Goal: Task Accomplishment & Management: Manage account settings

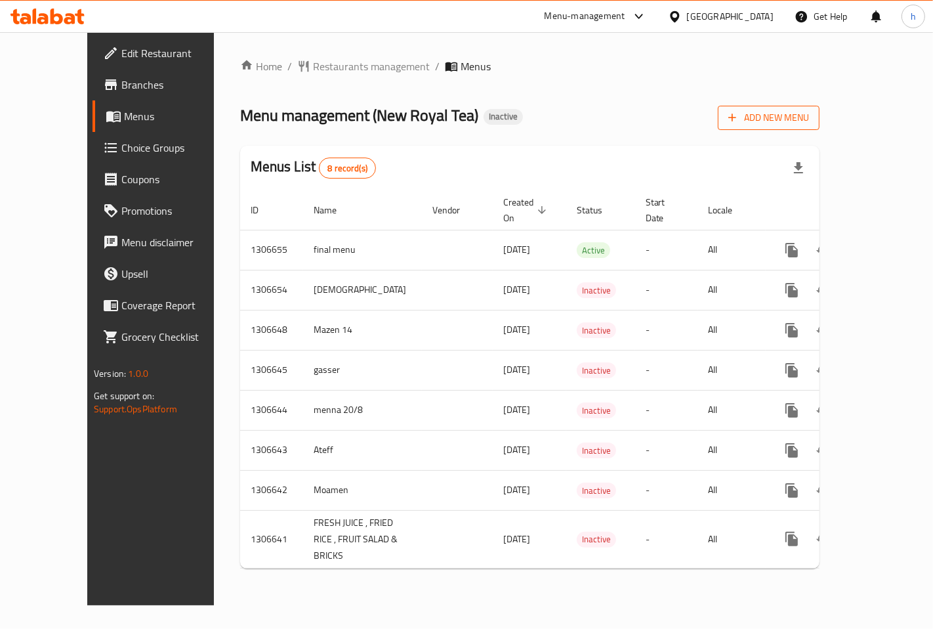
click at [809, 117] on span "Add New Menu" at bounding box center [768, 118] width 81 height 16
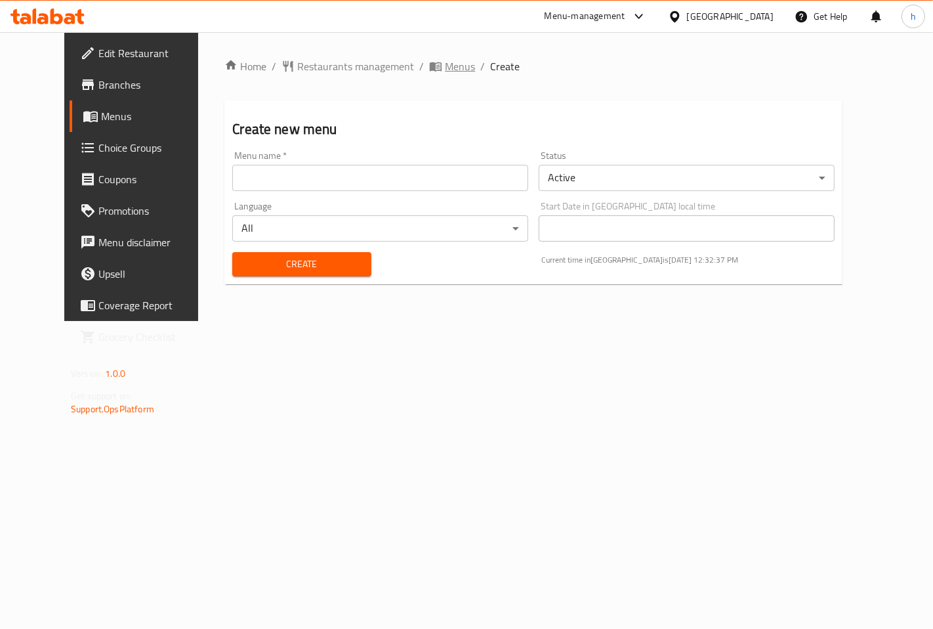
click at [445, 68] on span "Menus" at bounding box center [460, 66] width 30 height 16
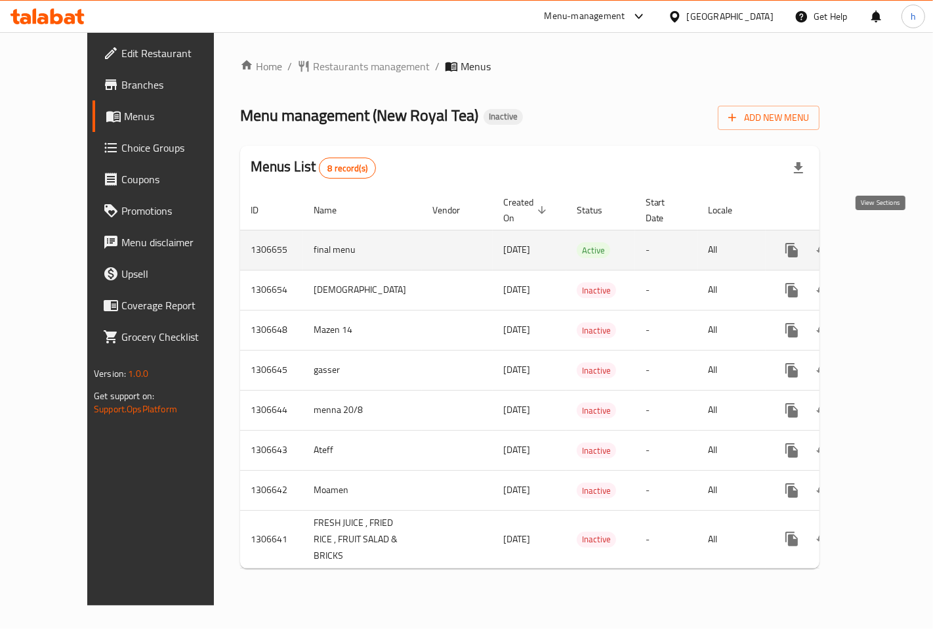
click at [882, 242] on icon "enhanced table" at bounding box center [887, 250] width 16 height 16
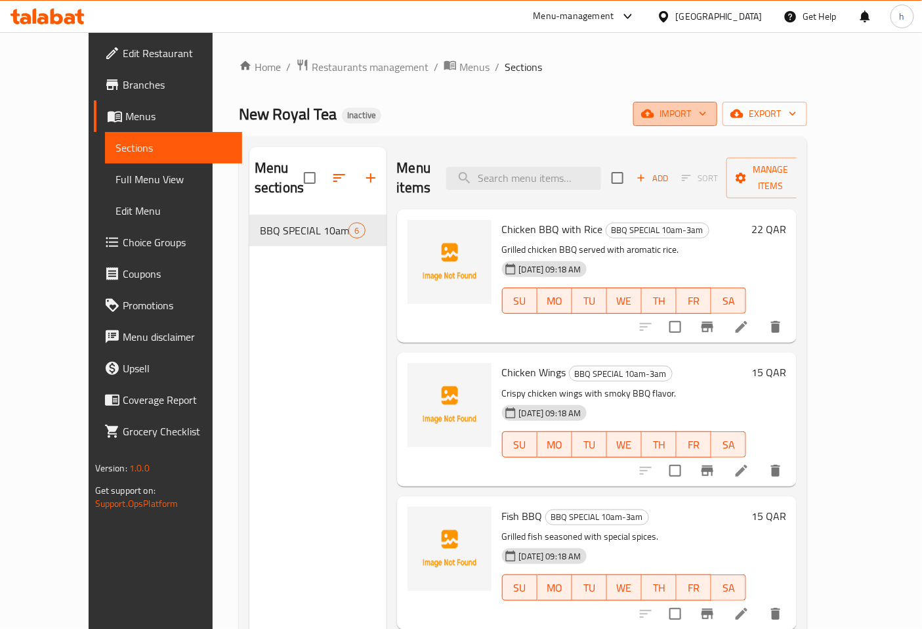
click at [707, 121] on span "import" at bounding box center [675, 114] width 63 height 16
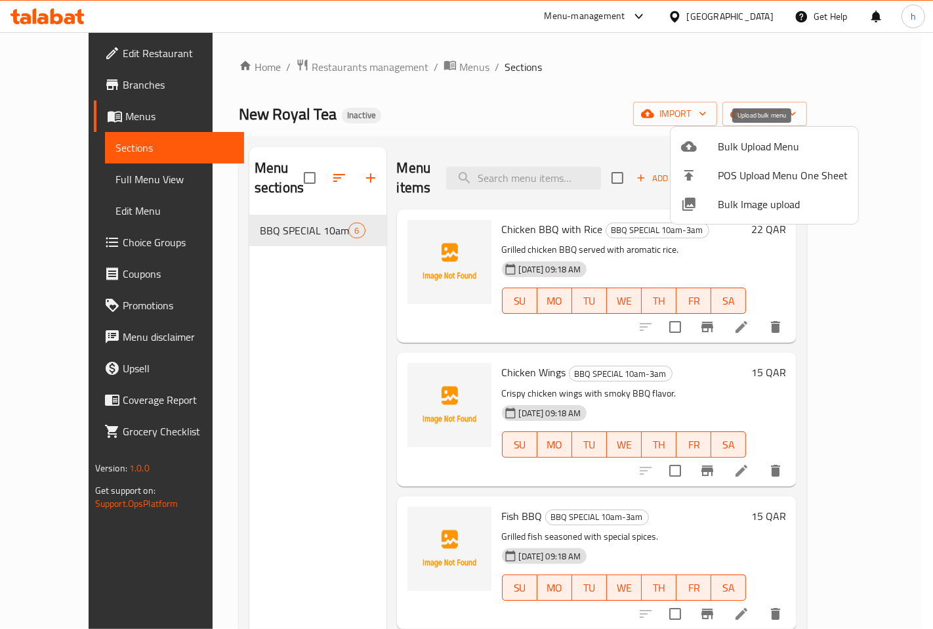
click at [787, 145] on span "Bulk Upload Menu" at bounding box center [783, 146] width 130 height 16
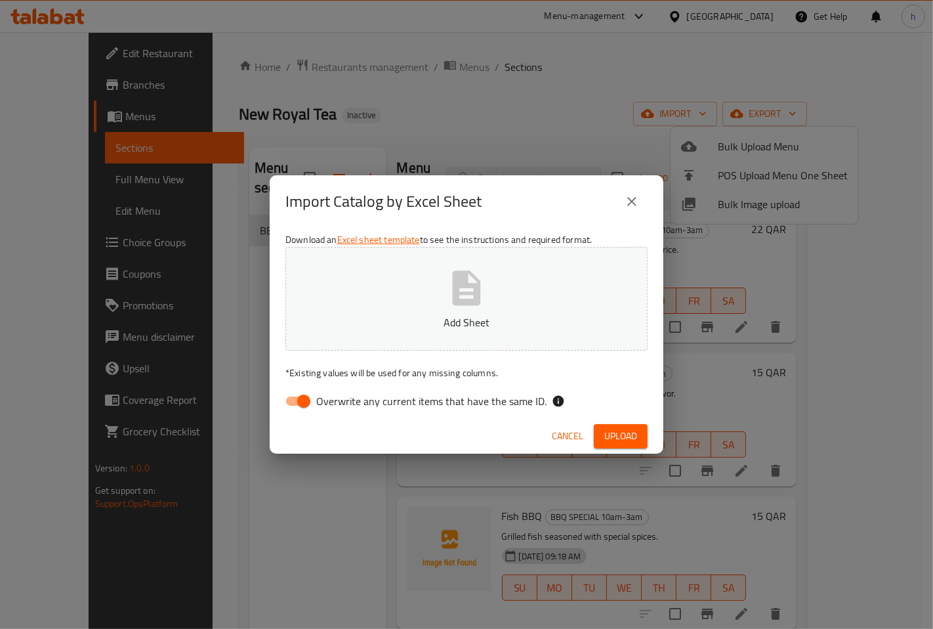
click at [402, 404] on span "Overwrite any current items that have the same ID." at bounding box center [431, 401] width 230 height 16
click at [341, 404] on input "Overwrite any current items that have the same ID." at bounding box center [303, 400] width 75 height 25
checkbox input "false"
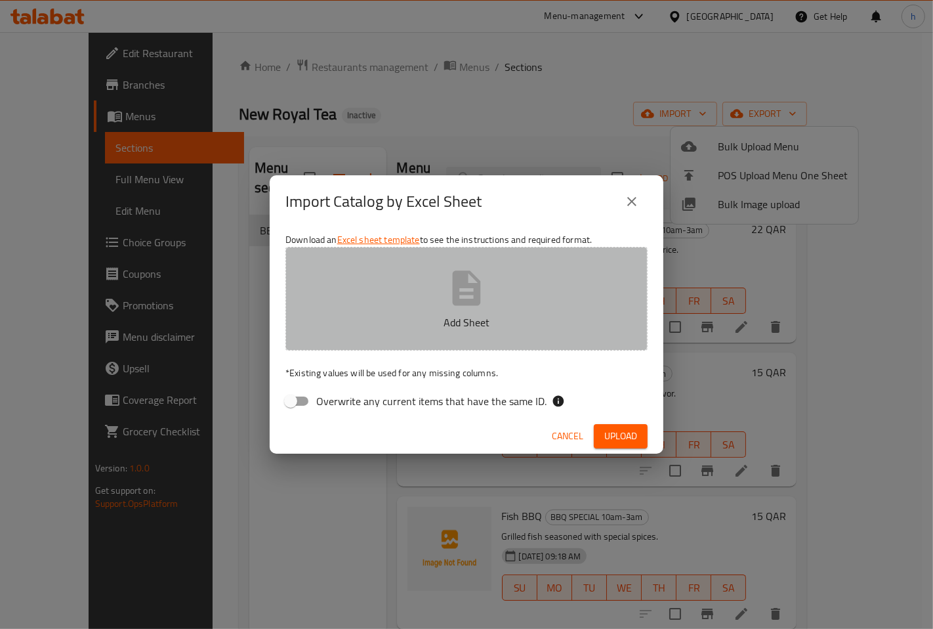
click at [463, 306] on icon "button" at bounding box center [466, 288] width 42 height 42
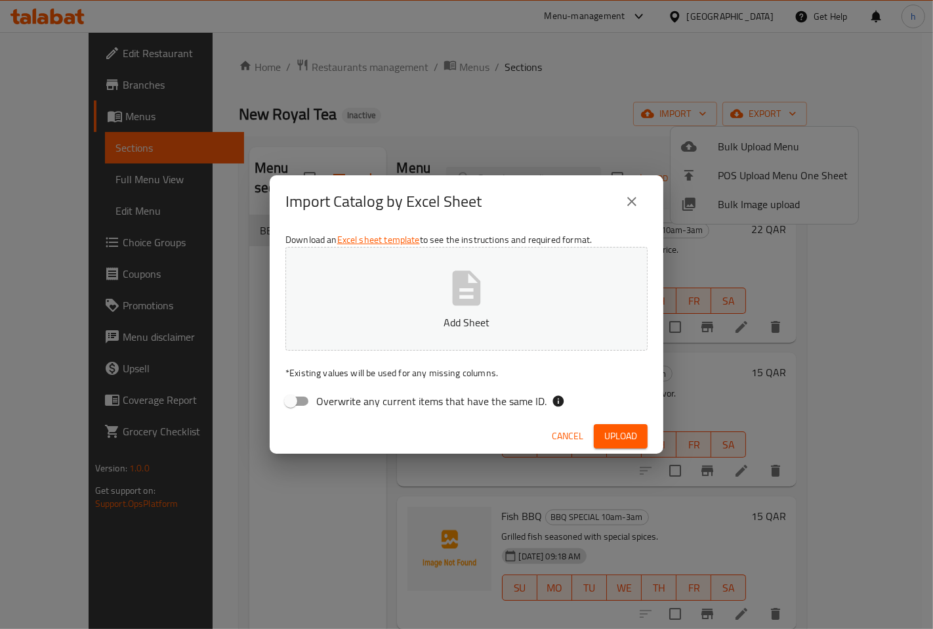
click at [556, 435] on span "Cancel" at bounding box center [567, 436] width 31 height 16
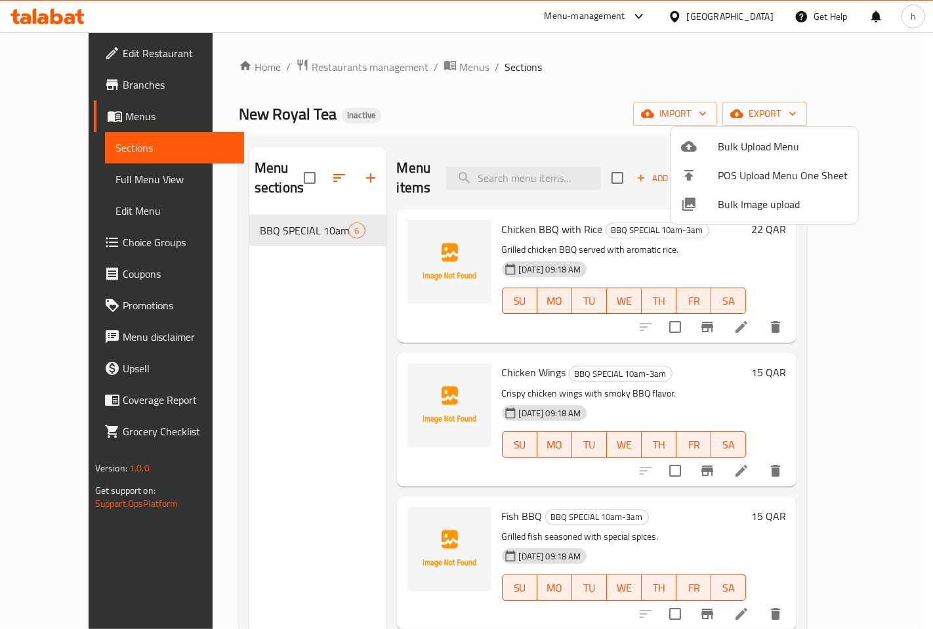
click at [678, 73] on div at bounding box center [466, 314] width 933 height 629
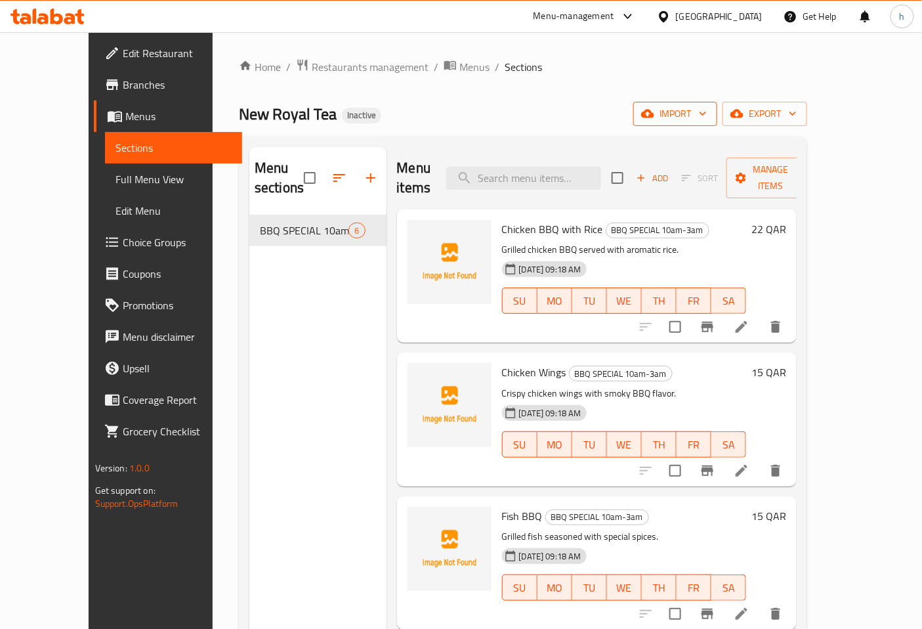
click at [707, 115] on span "import" at bounding box center [675, 114] width 63 height 16
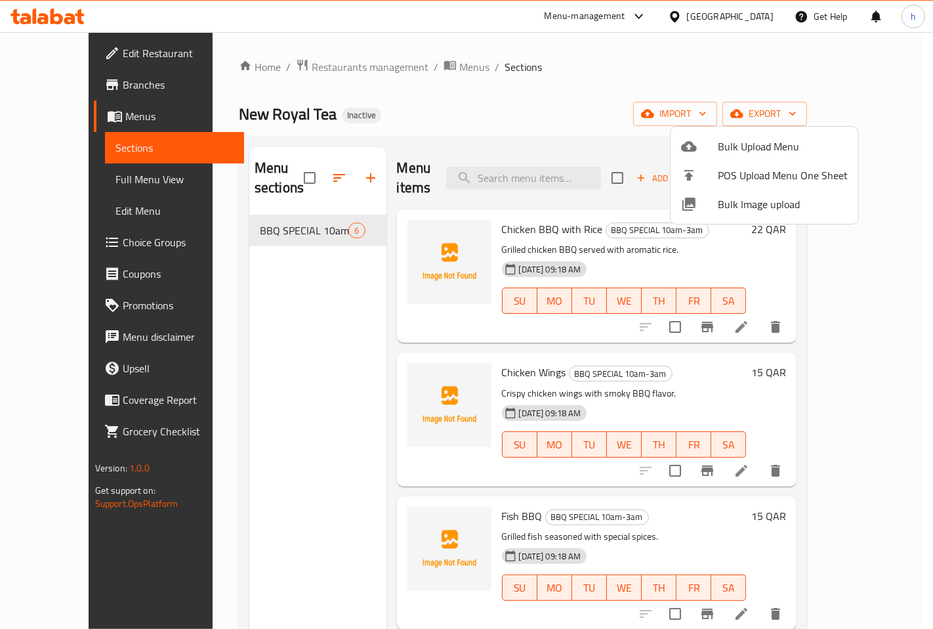
click at [647, 73] on div at bounding box center [466, 314] width 933 height 629
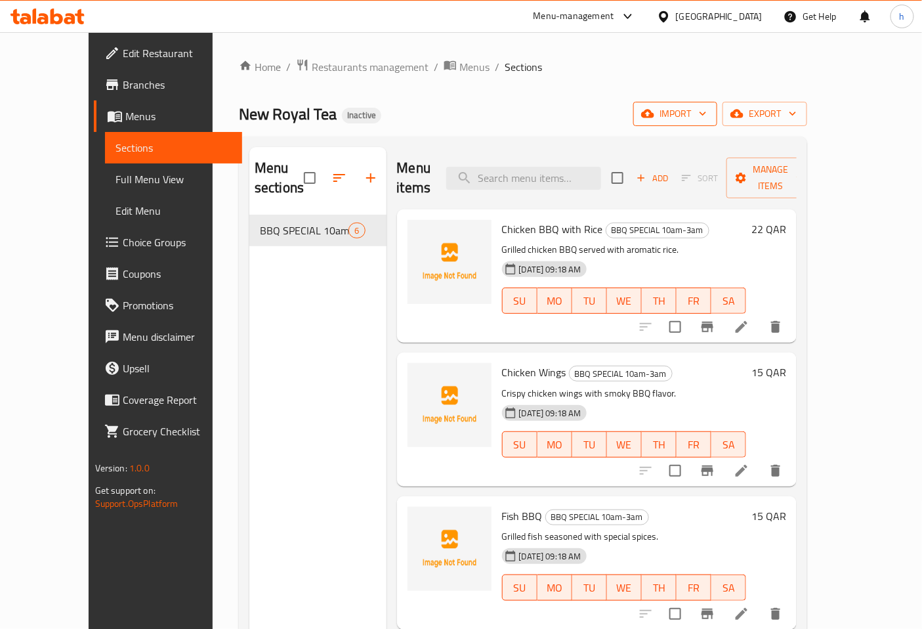
click at [707, 106] on span "import" at bounding box center [675, 114] width 63 height 16
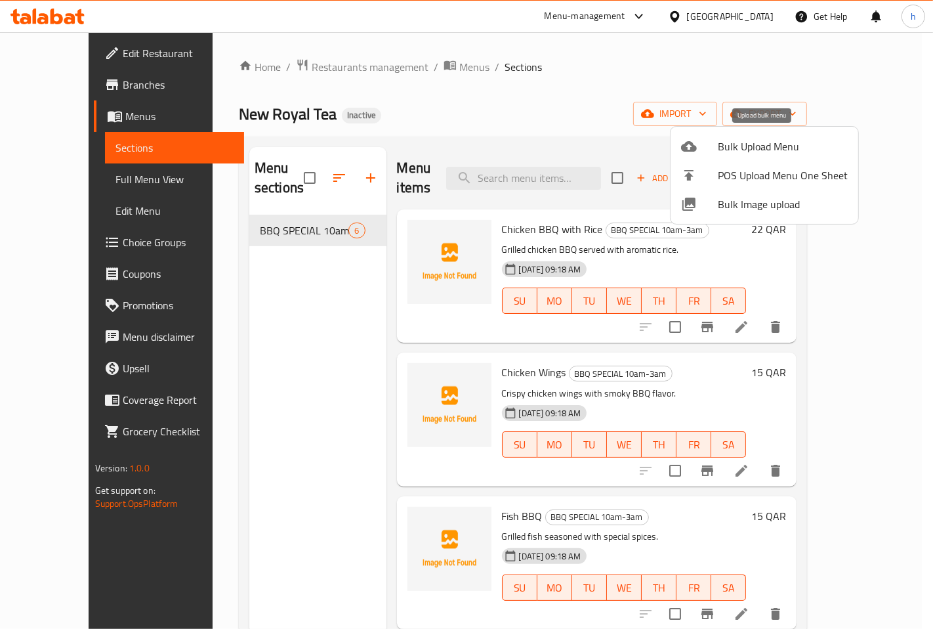
click at [764, 141] on span "Bulk Upload Menu" at bounding box center [783, 146] width 130 height 16
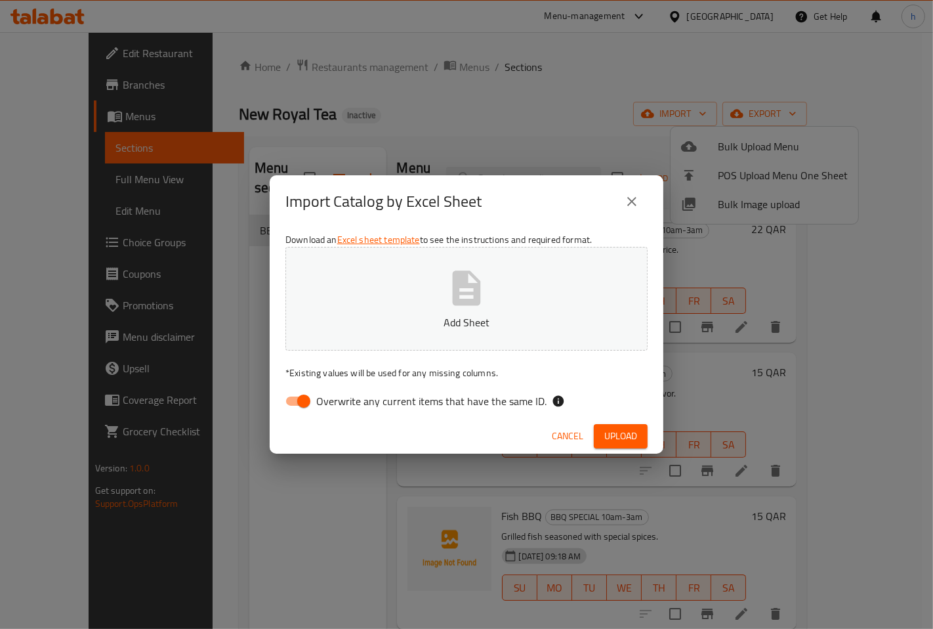
click at [362, 397] on span "Overwrite any current items that have the same ID." at bounding box center [431, 401] width 230 height 16
click at [341, 397] on input "Overwrite any current items that have the same ID." at bounding box center [303, 400] width 75 height 25
checkbox input "false"
click at [458, 320] on p "Add Sheet" at bounding box center [466, 322] width 321 height 16
click at [629, 434] on span "Upload" at bounding box center [620, 436] width 33 height 16
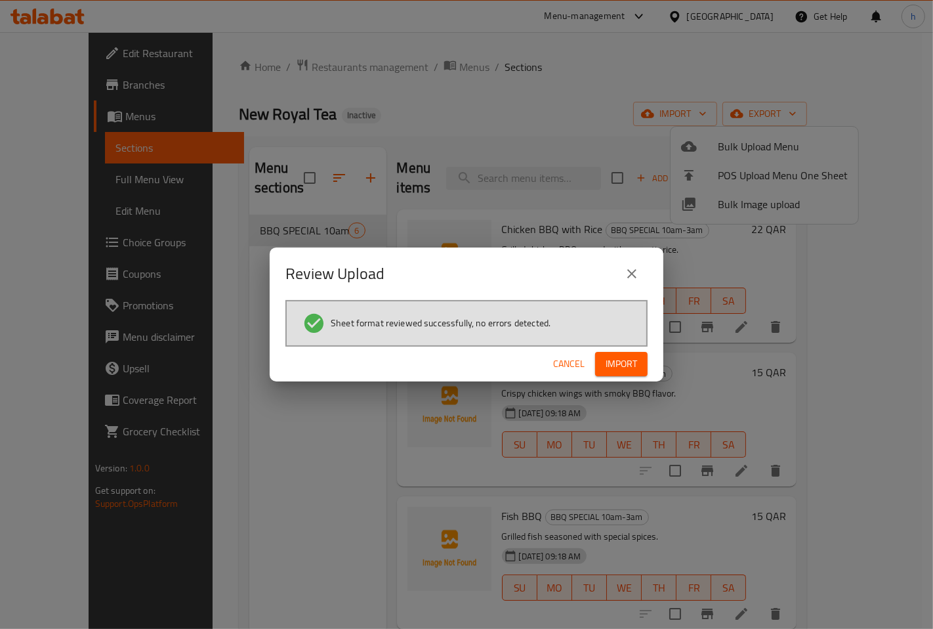
click at [618, 364] on span "Import" at bounding box center [621, 364] width 31 height 16
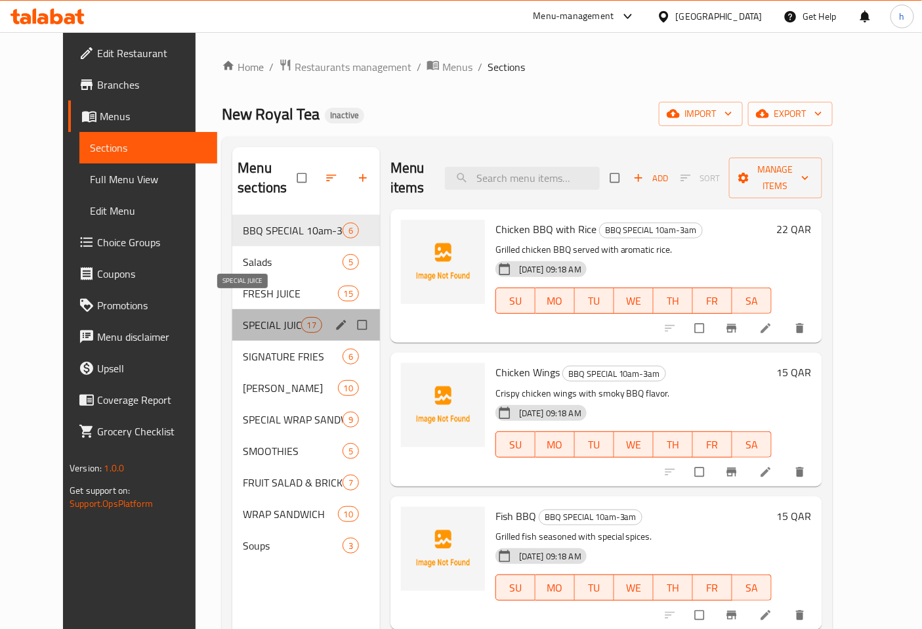
click at [243, 317] on span "SPECIAL JUICE" at bounding box center [272, 325] width 58 height 16
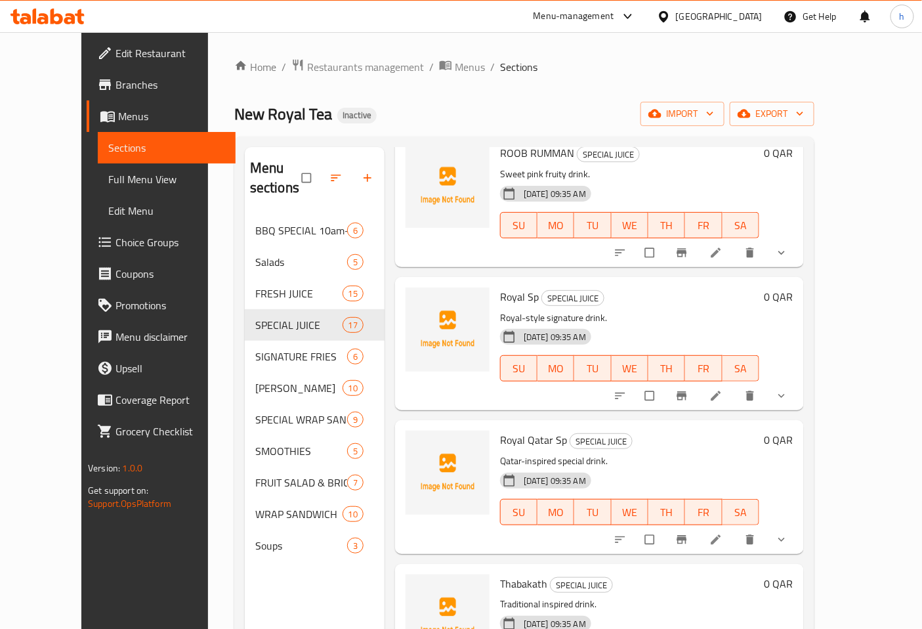
scroll to position [1822, 0]
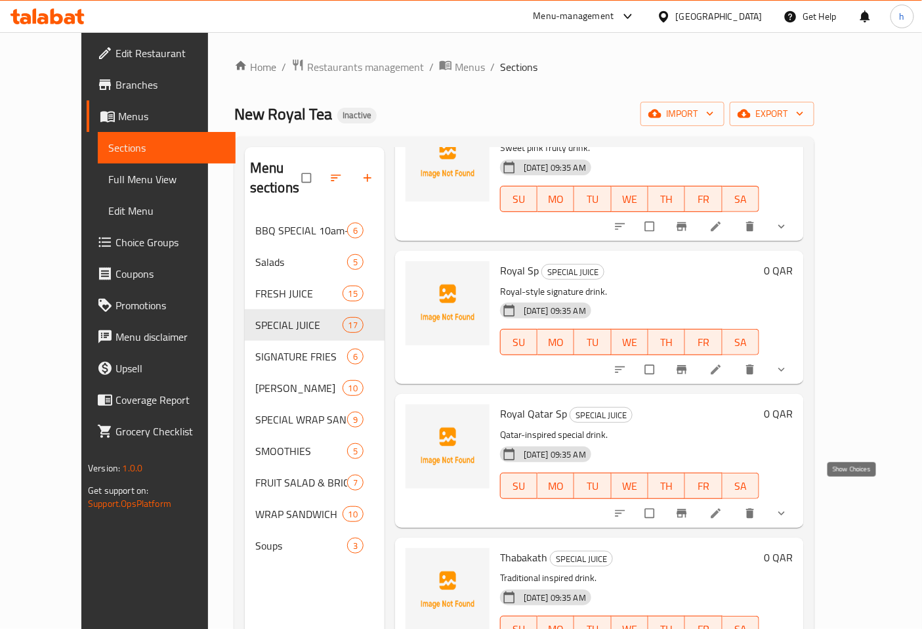
click at [788, 507] on icon "show more" at bounding box center [781, 513] width 13 height 13
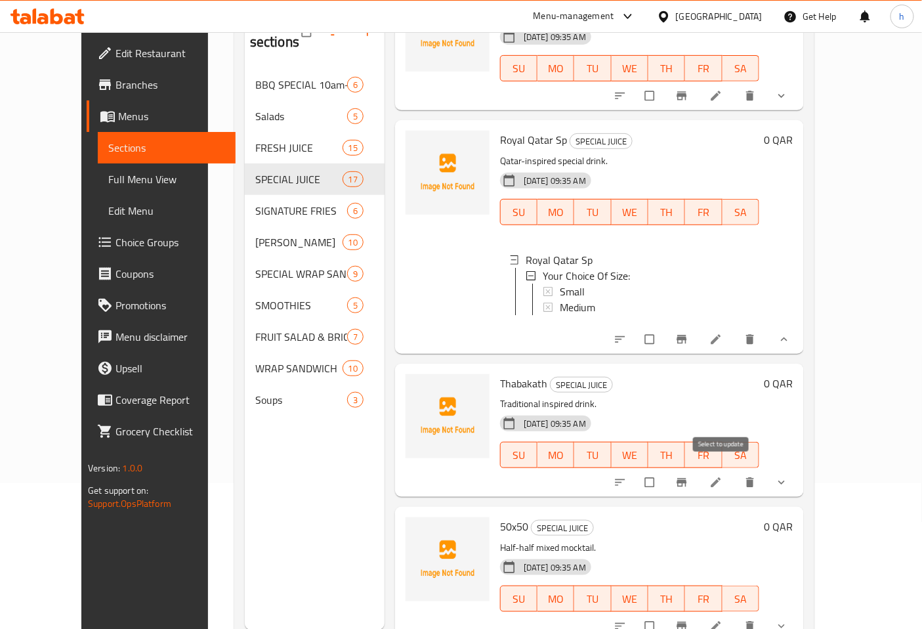
scroll to position [184, 0]
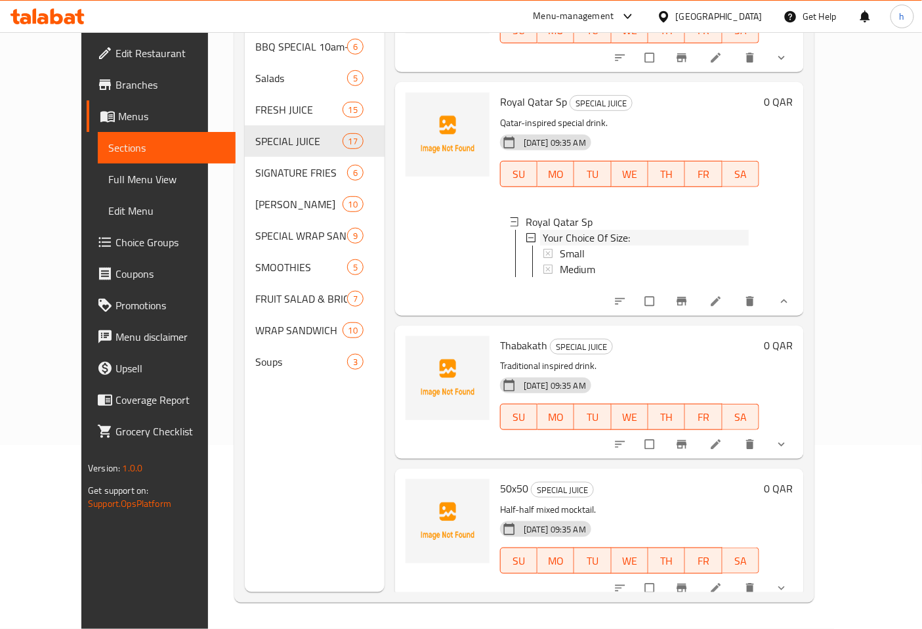
click at [526, 233] on icon at bounding box center [530, 237] width 9 height 9
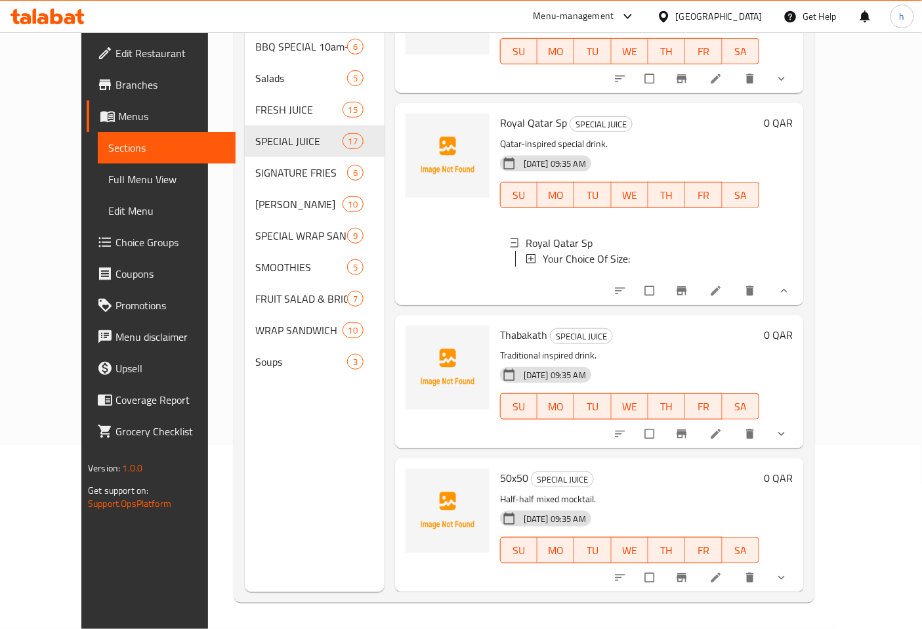
scroll to position [0, 0]
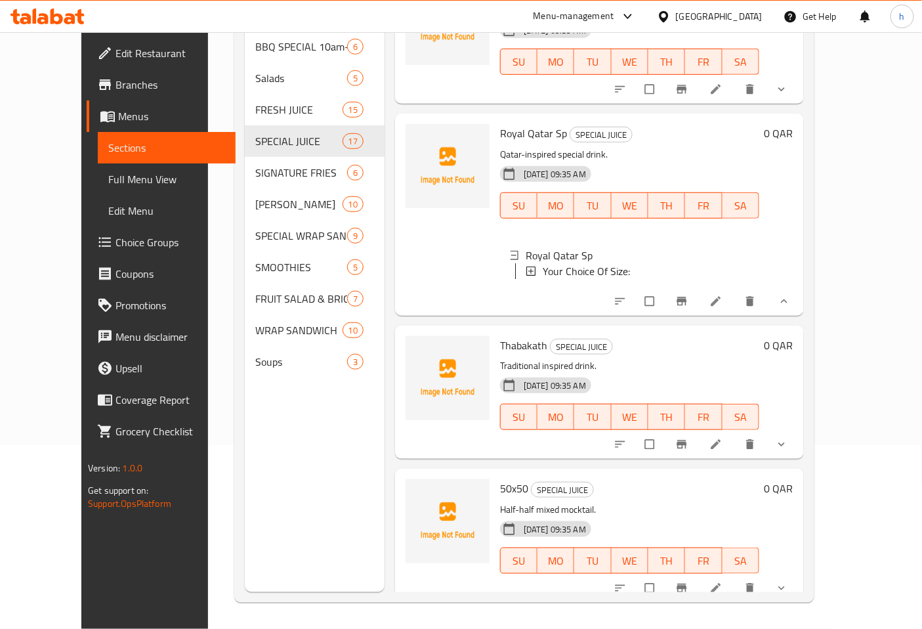
click at [526, 266] on icon at bounding box center [530, 270] width 9 height 9
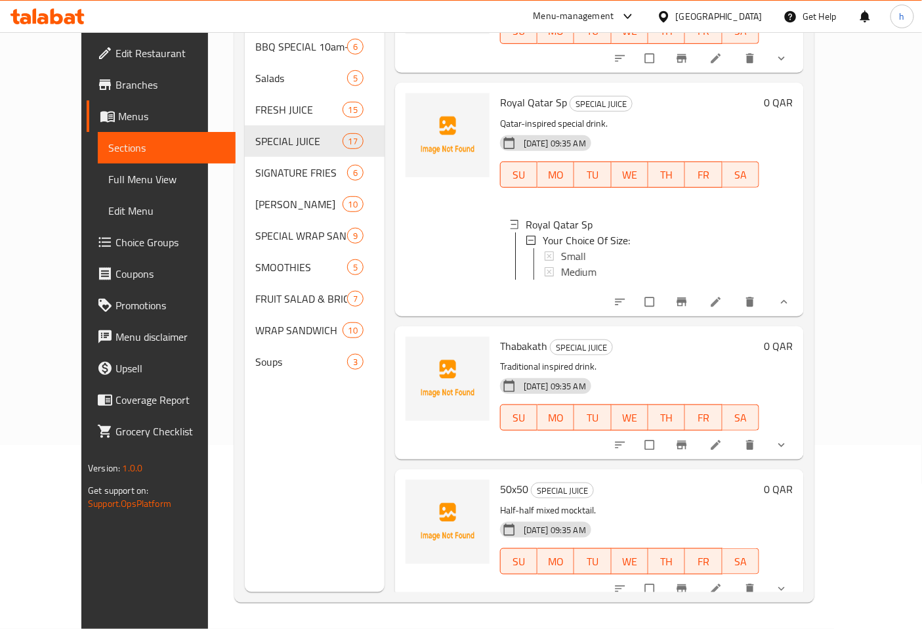
scroll to position [1950, 0]
click at [756, 295] on icon "delete" at bounding box center [749, 301] width 13 height 13
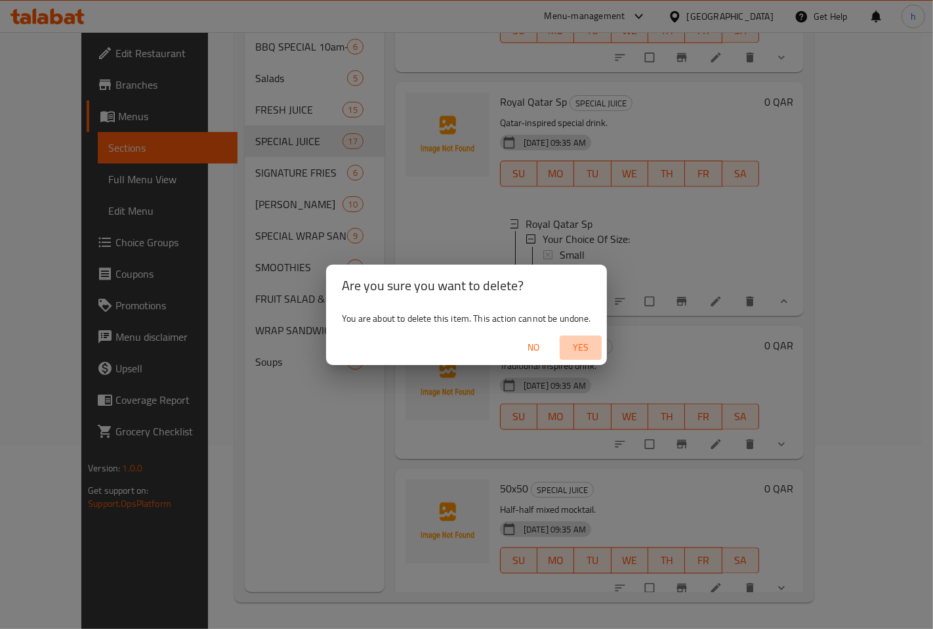
click at [578, 350] on span "Yes" at bounding box center [580, 347] width 31 height 16
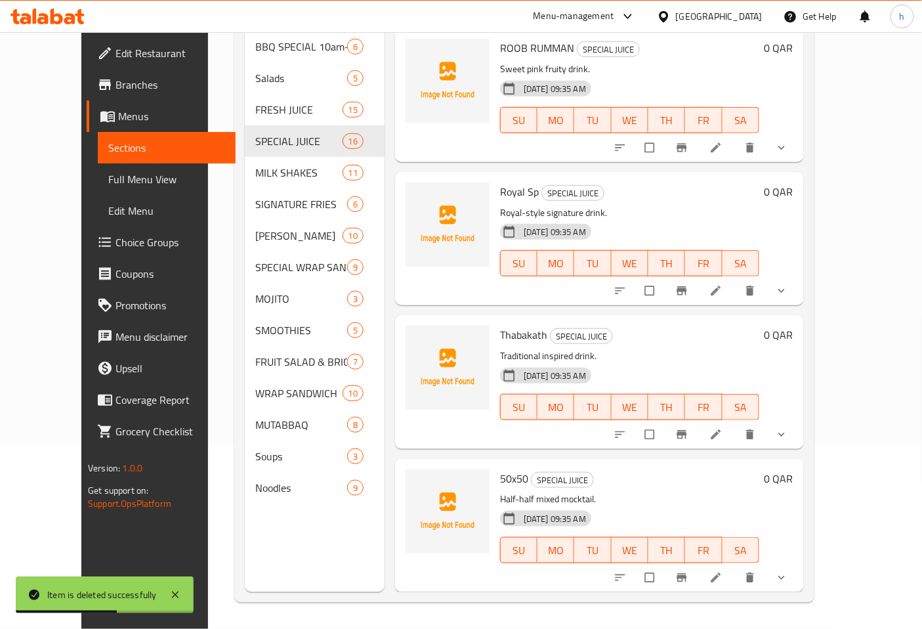
scroll to position [1695, 0]
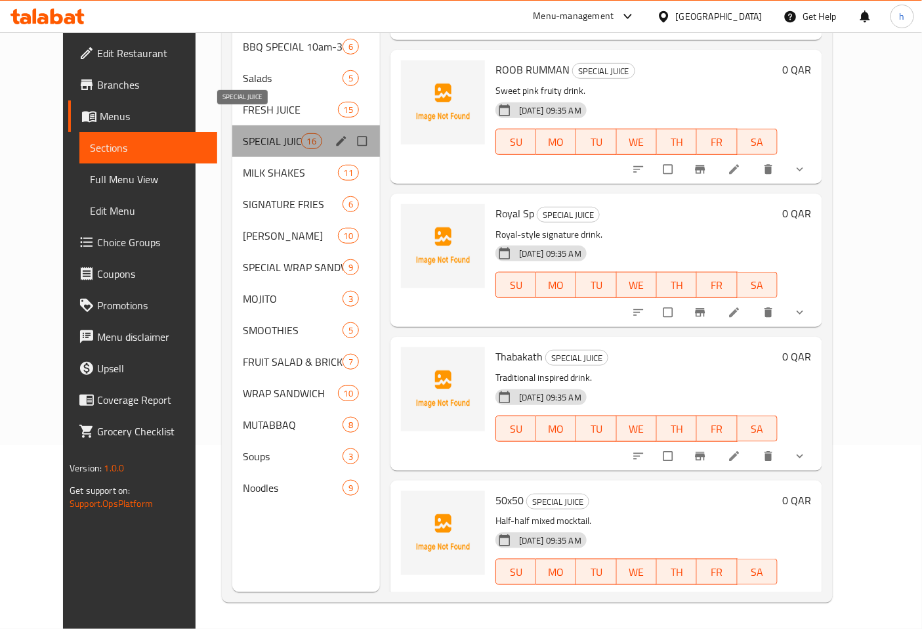
click at [253, 133] on span "SPECIAL JUICE" at bounding box center [272, 141] width 58 height 16
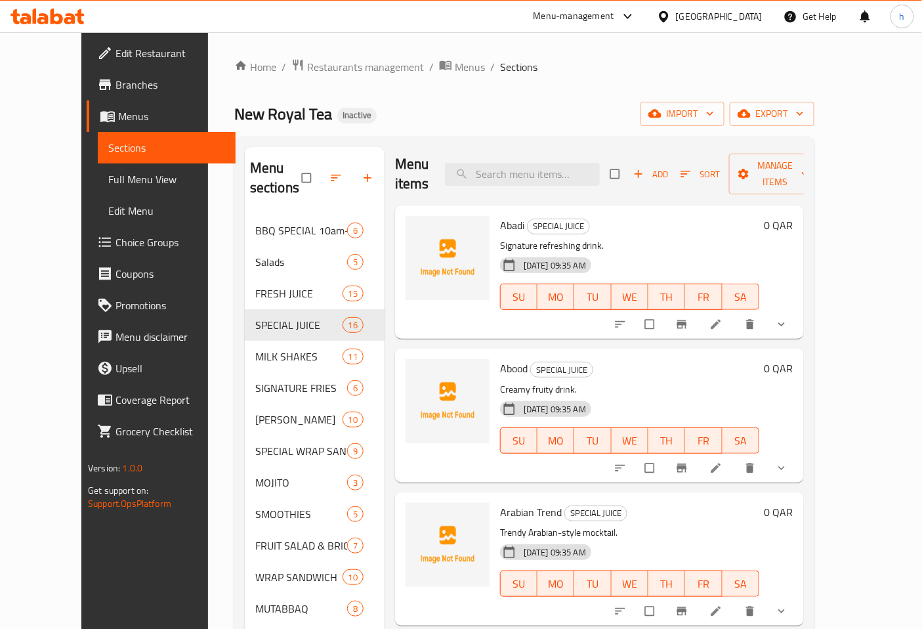
scroll to position [0, 0]
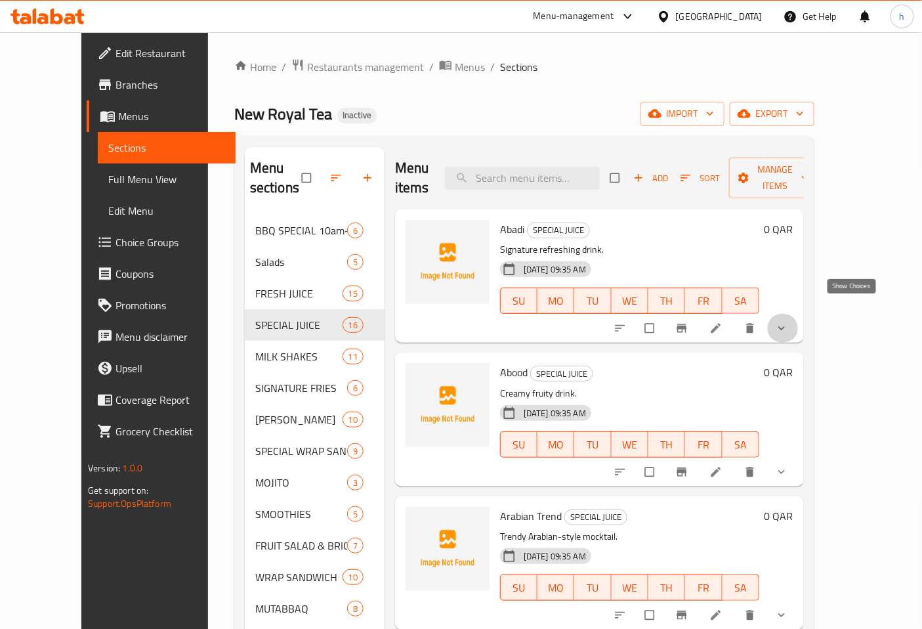
click at [788, 321] on icon "show more" at bounding box center [781, 327] width 13 height 13
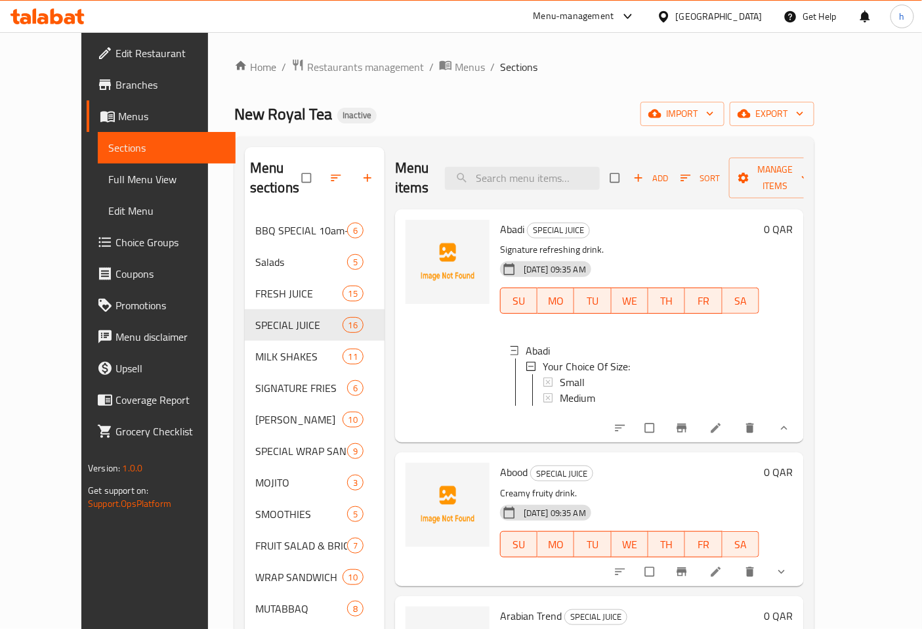
click at [798, 423] on button "show more" at bounding box center [782, 427] width 31 height 29
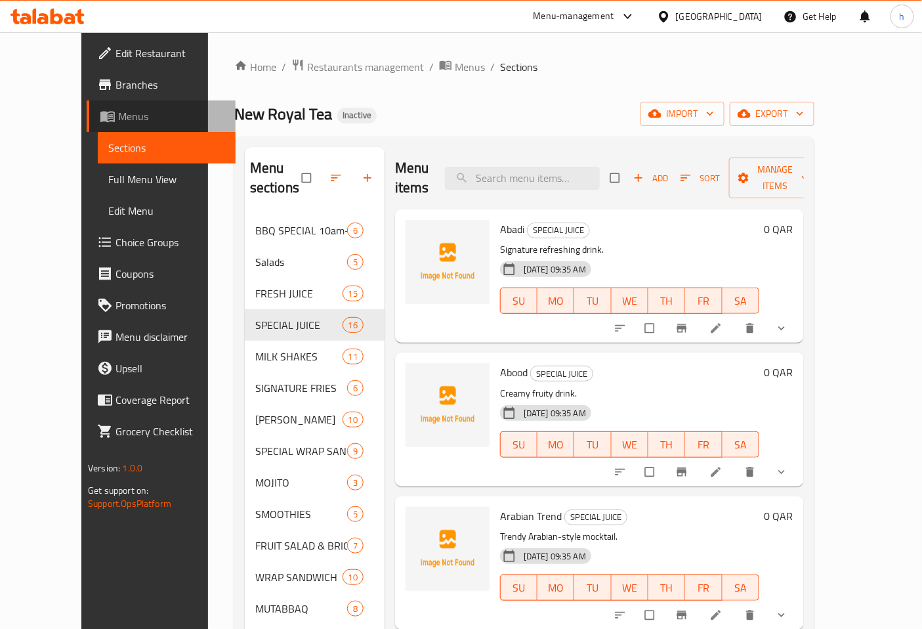
click at [118, 112] on span "Menus" at bounding box center [171, 116] width 107 height 16
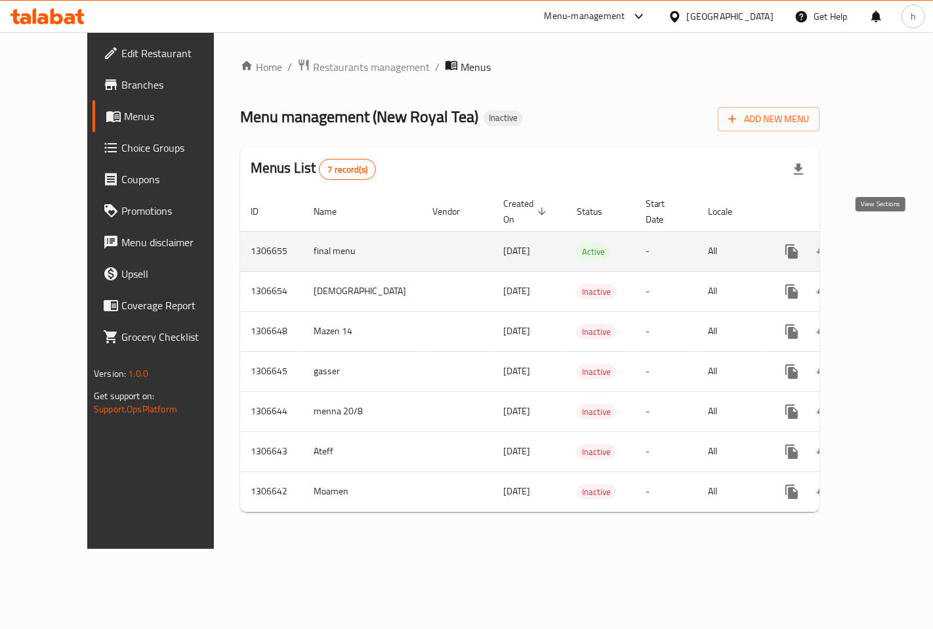
click at [882, 245] on icon "enhanced table" at bounding box center [886, 251] width 12 height 12
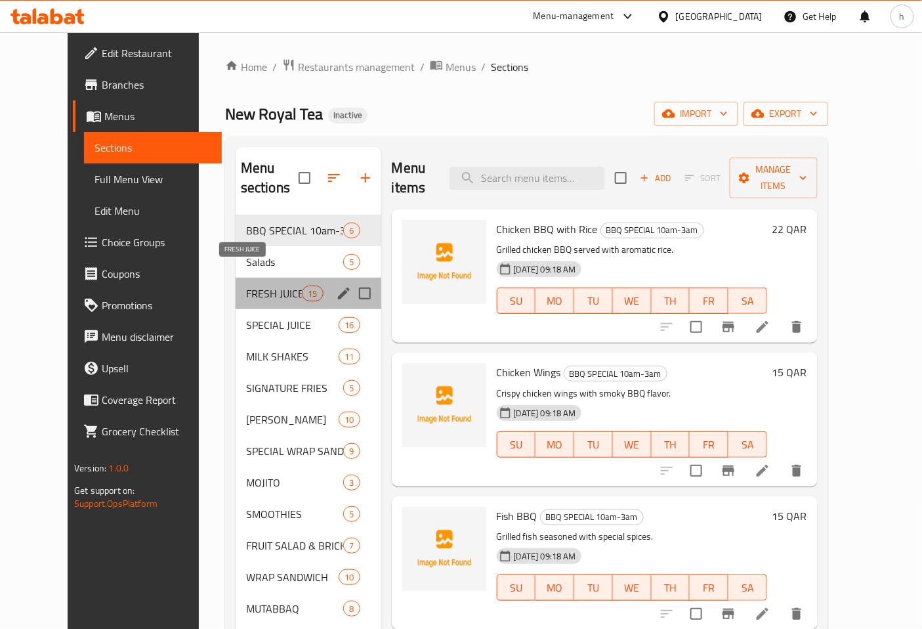
click at [246, 285] on span "FRESH JUICE" at bounding box center [274, 293] width 56 height 16
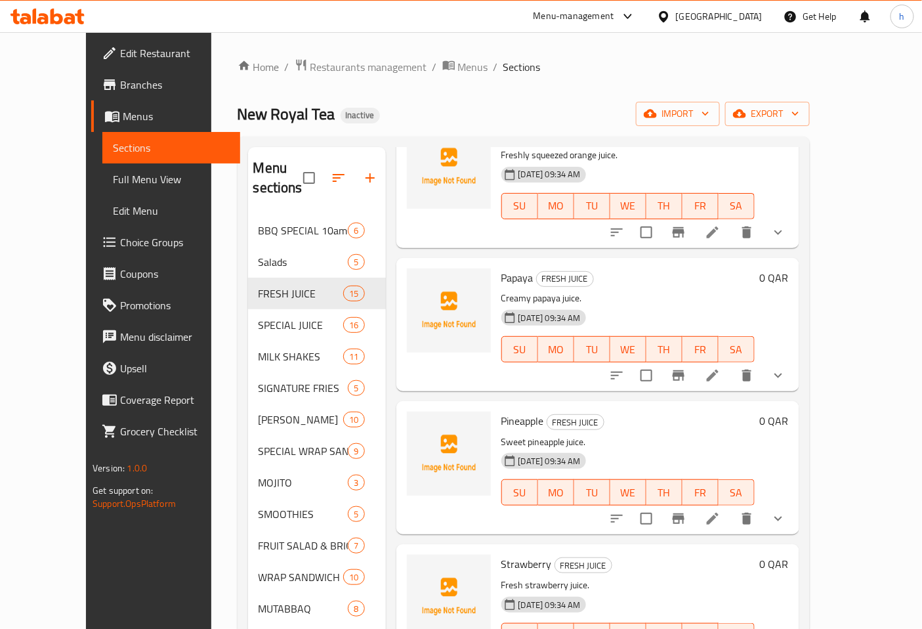
scroll to position [1552, 0]
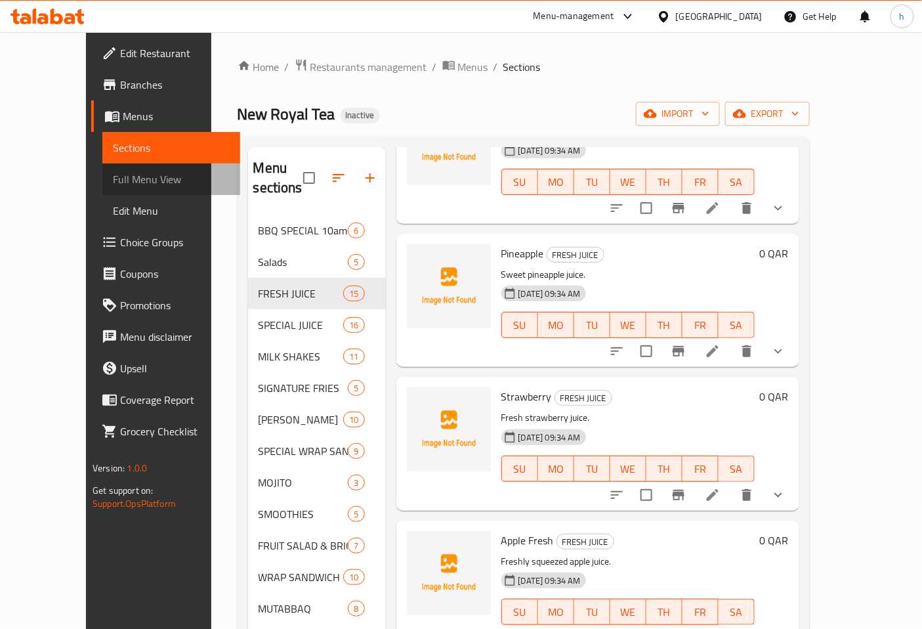
click at [113, 182] on span "Full Menu View" at bounding box center [171, 179] width 117 height 16
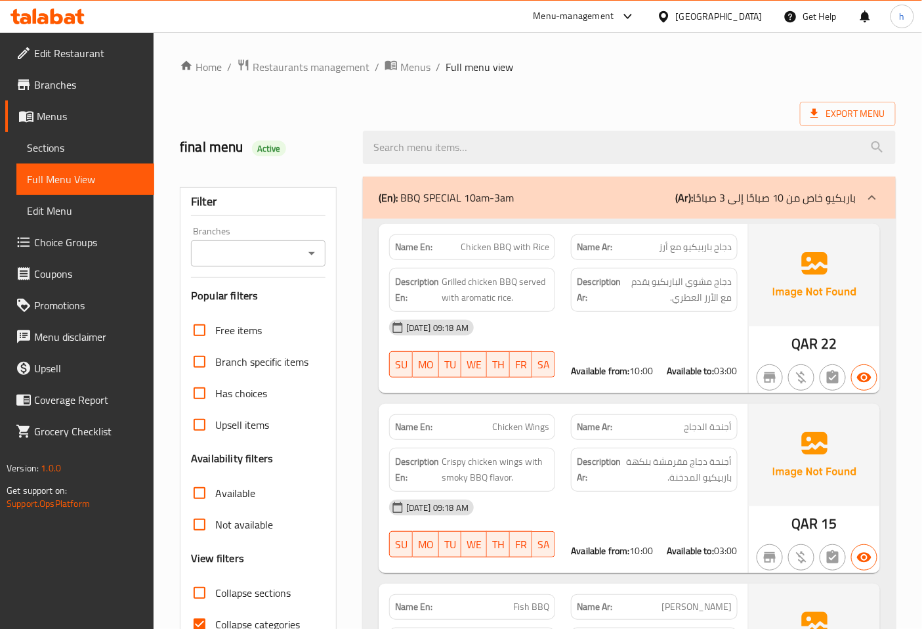
click at [543, 194] on div "(En): BBQ SPECIAL 10am-3am (Ar): باربكيو خاص من 10 صباحًا إلى 3 صباحًا" at bounding box center [618, 198] width 478 height 16
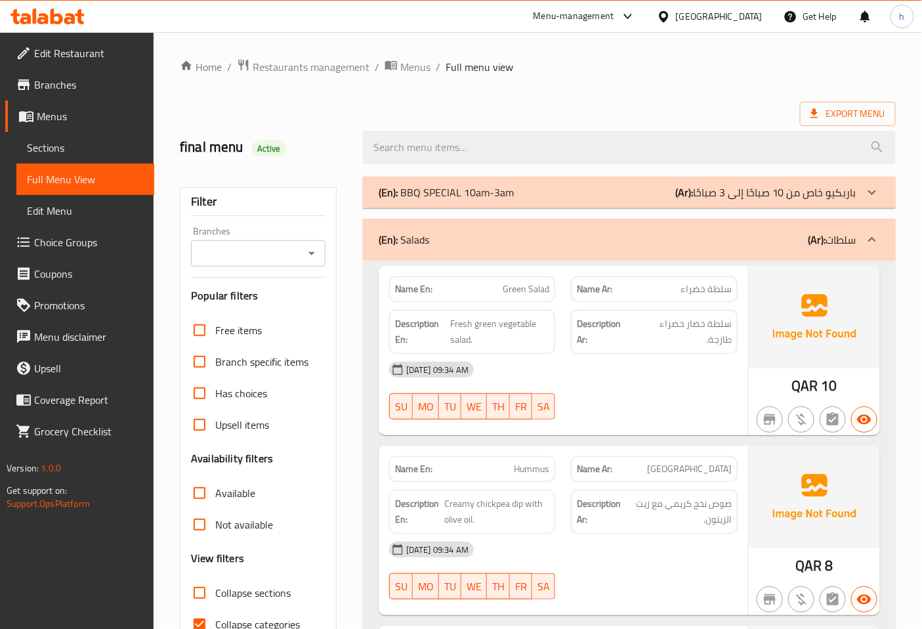
click at [868, 223] on div "(En): Salads (Ar): سلطات" at bounding box center [629, 239] width 533 height 42
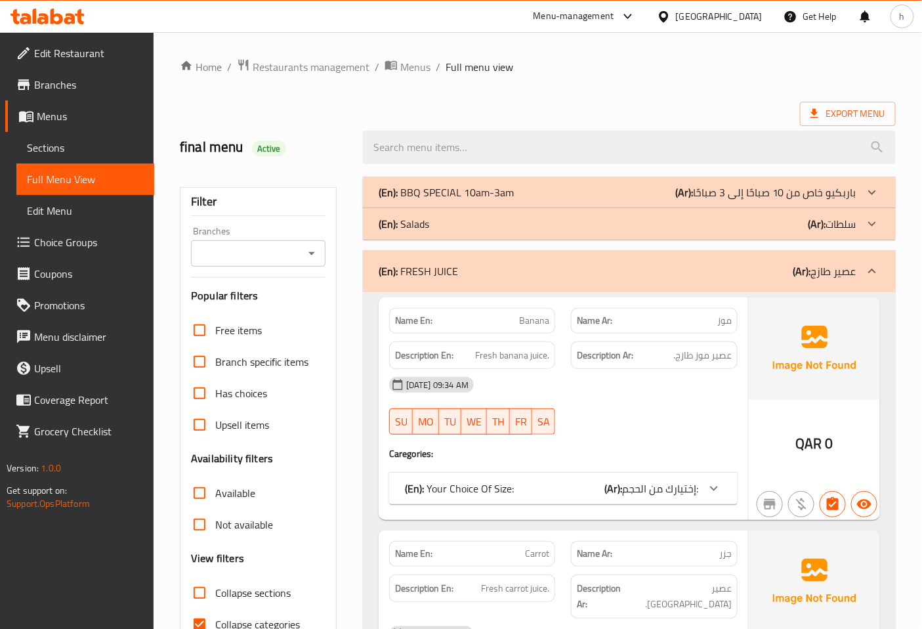
click at [850, 276] on p "(Ar): عصير طازج" at bounding box center [824, 271] width 63 height 16
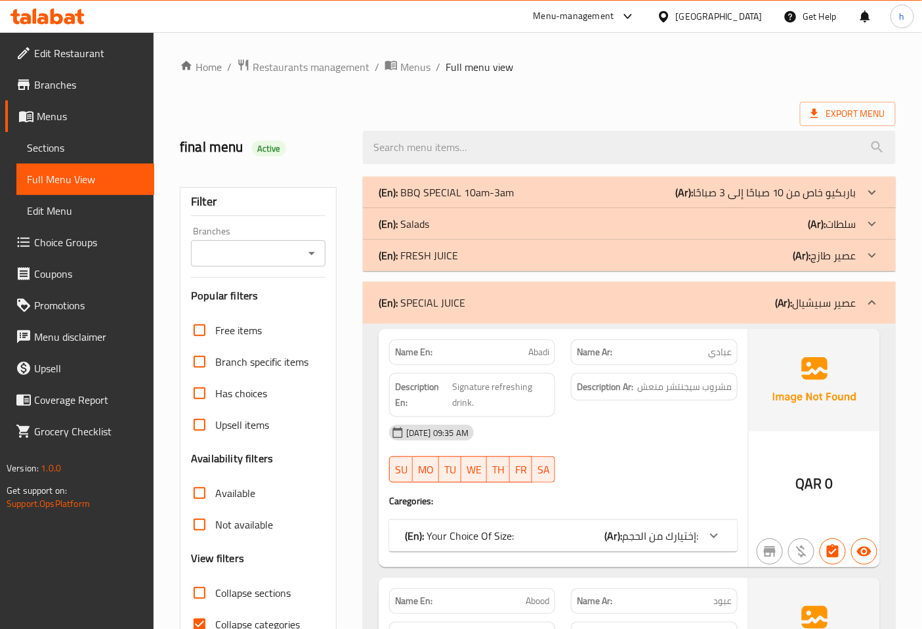
click at [850, 300] on p "(Ar): عصير سبيشيال" at bounding box center [815, 303] width 81 height 16
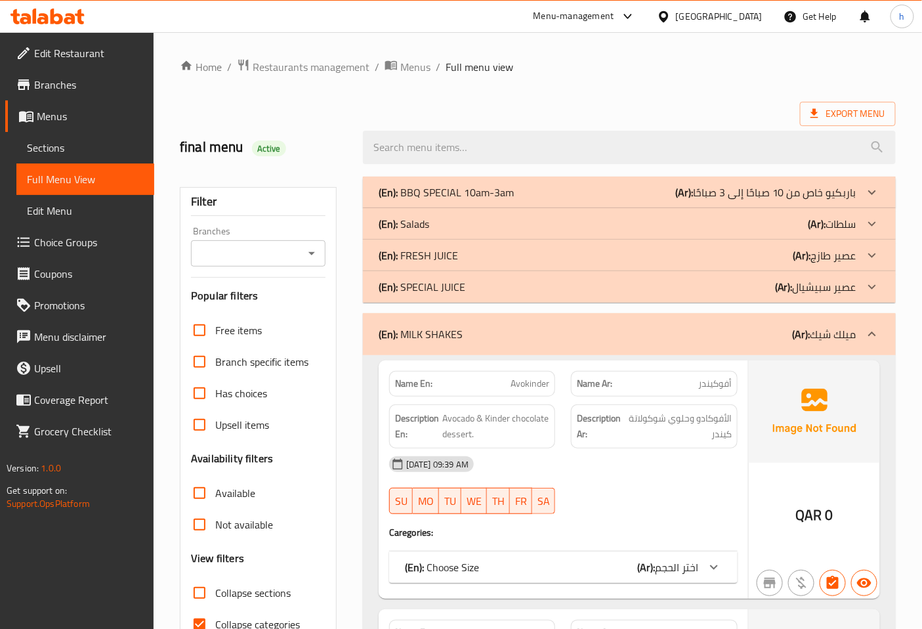
click at [848, 200] on p "(Ar): عصير سبيشيال" at bounding box center [765, 192] width 181 height 16
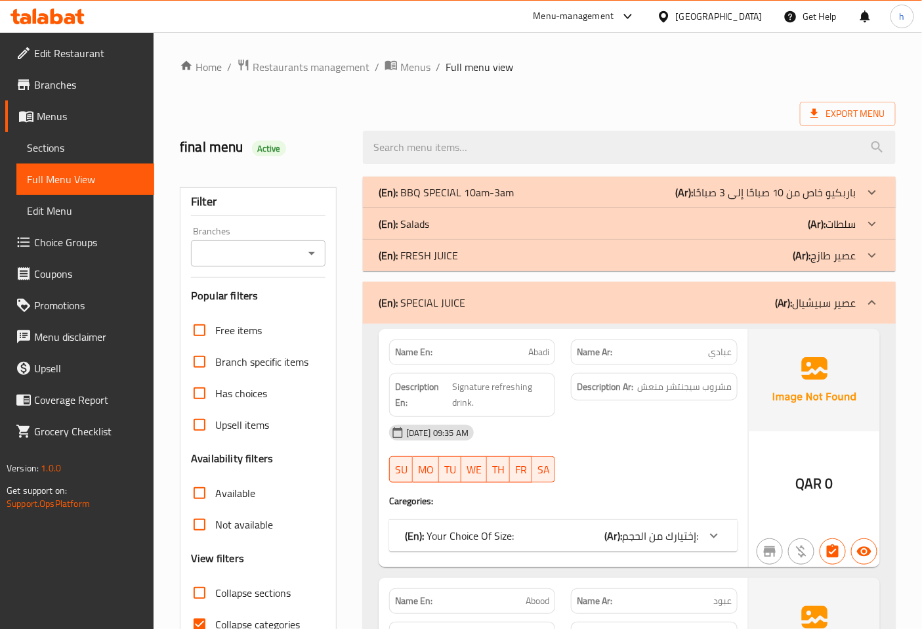
click at [714, 535] on icon at bounding box center [714, 536] width 16 height 16
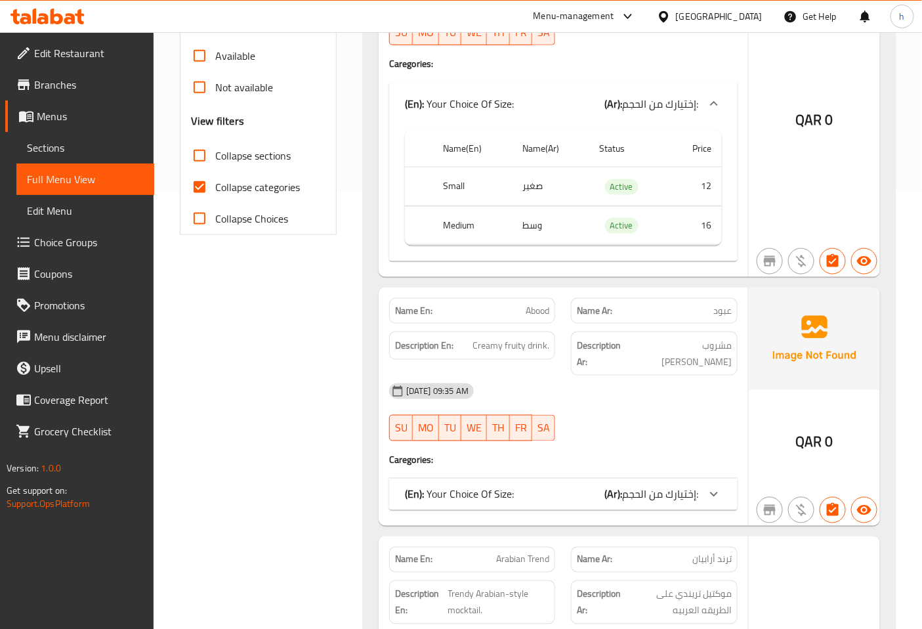
scroll to position [510, 0]
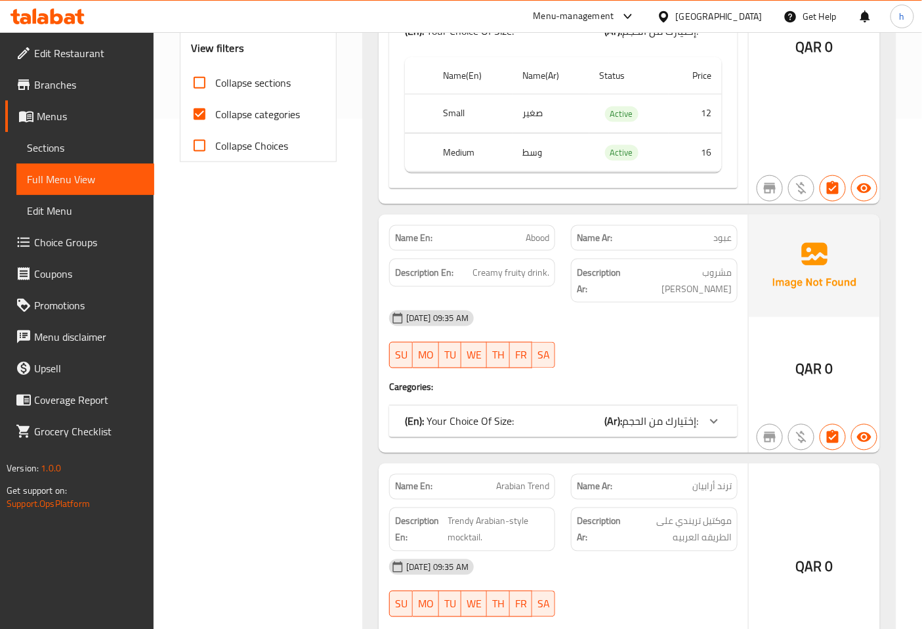
click at [674, 41] on span "إختيارك من الحجم:" at bounding box center [660, 31] width 76 height 20
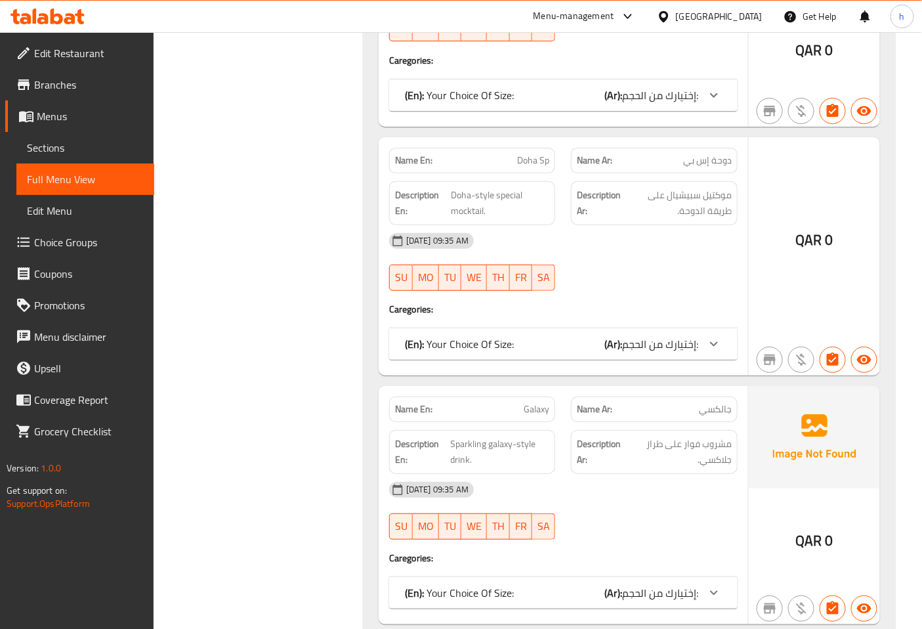
scroll to position [1749, 0]
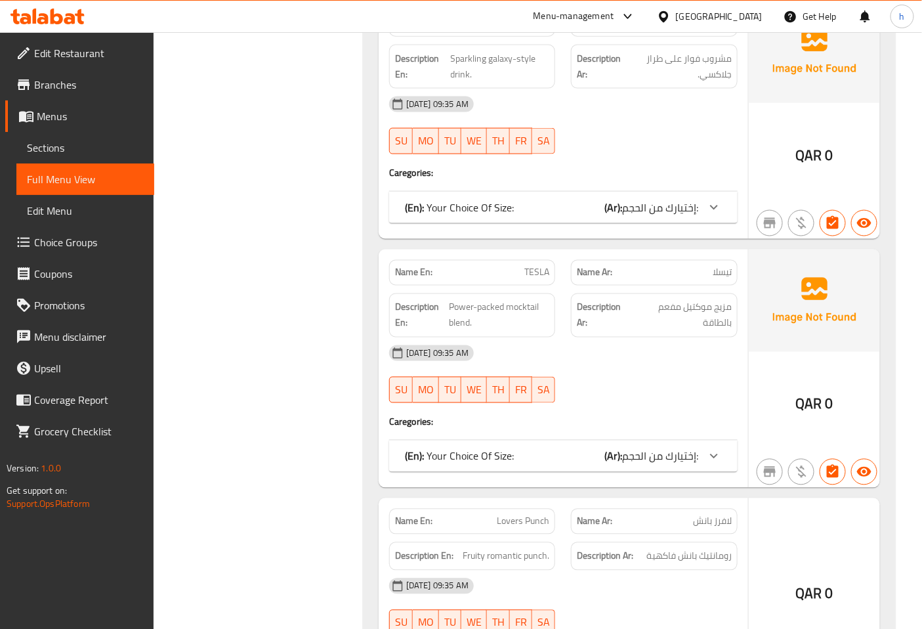
scroll to position [2260, 0]
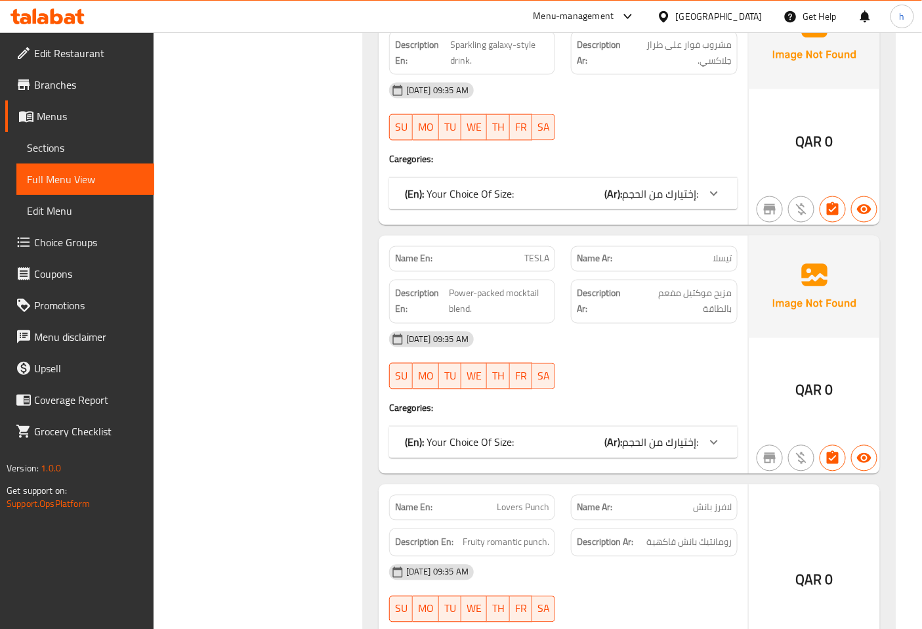
click at [450, 294] on span "Power-packed mocktail blend." at bounding box center [499, 301] width 100 height 32
click at [453, 294] on span "Power-packed mocktail blend." at bounding box center [499, 301] width 100 height 32
copy span "blend"
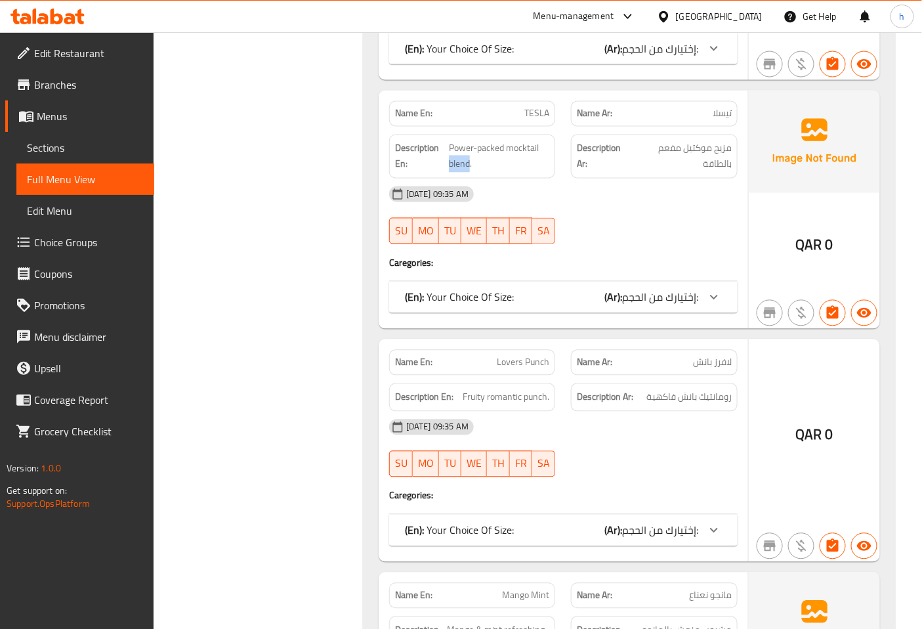
scroll to position [2405, 0]
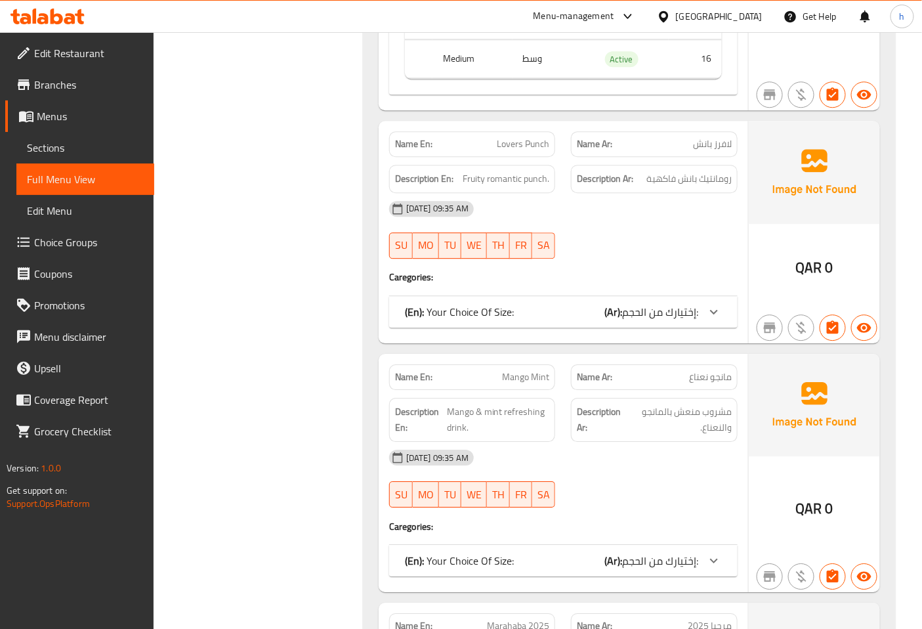
scroll to position [2843, 0]
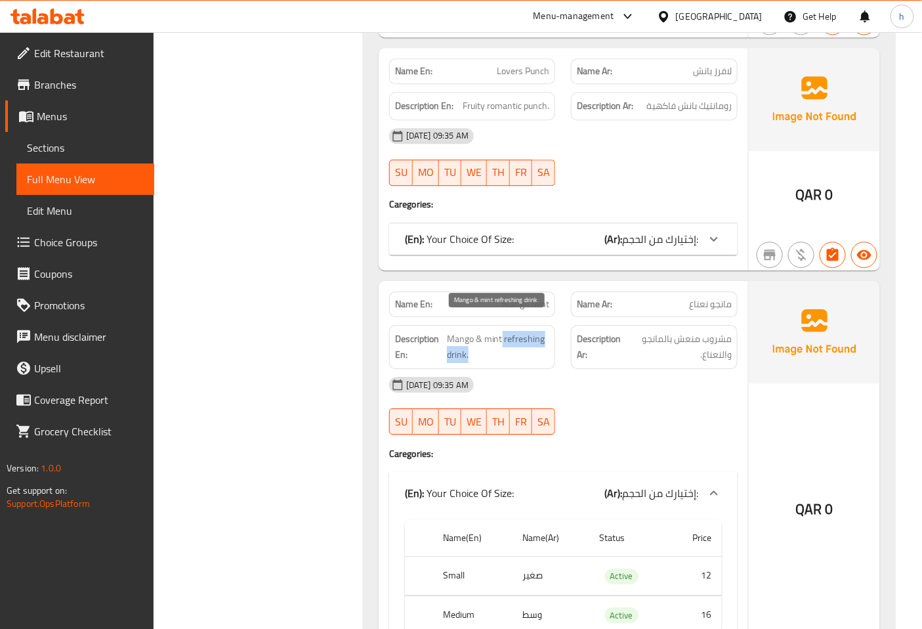
drag, startPoint x: 503, startPoint y: 319, endPoint x: 519, endPoint y: 344, distance: 29.8
click at [519, 344] on span "Mango & mint refreshing drink." at bounding box center [498, 347] width 103 height 32
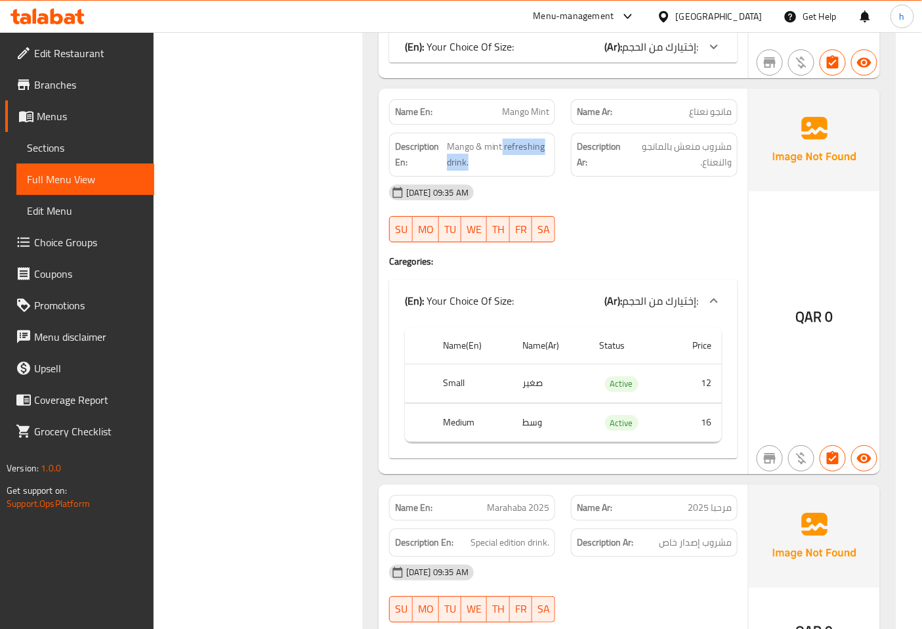
scroll to position [3061, 0]
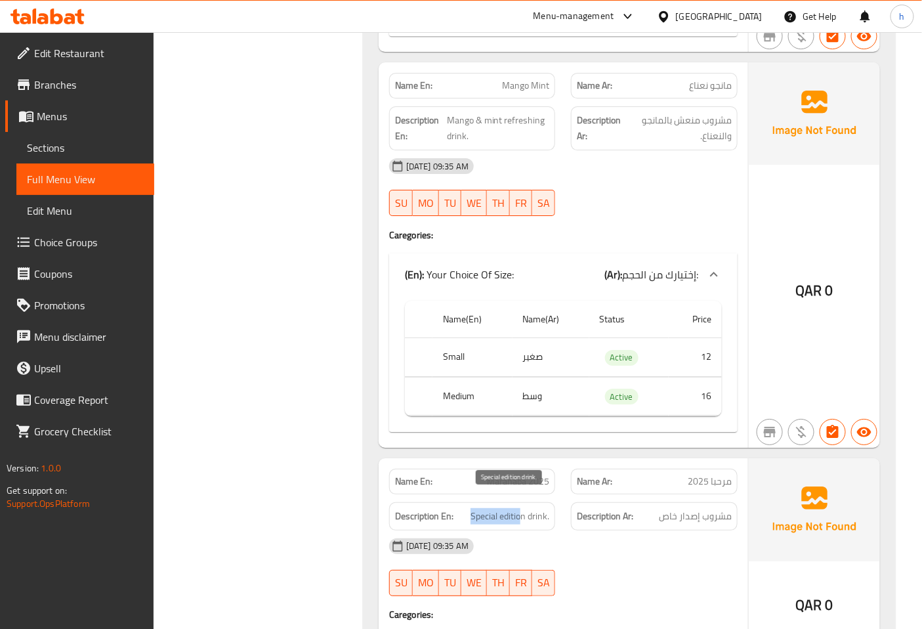
drag, startPoint x: 471, startPoint y: 501, endPoint x: 523, endPoint y: 501, distance: 51.8
click at [523, 508] on span "Special edition drink." at bounding box center [509, 516] width 79 height 16
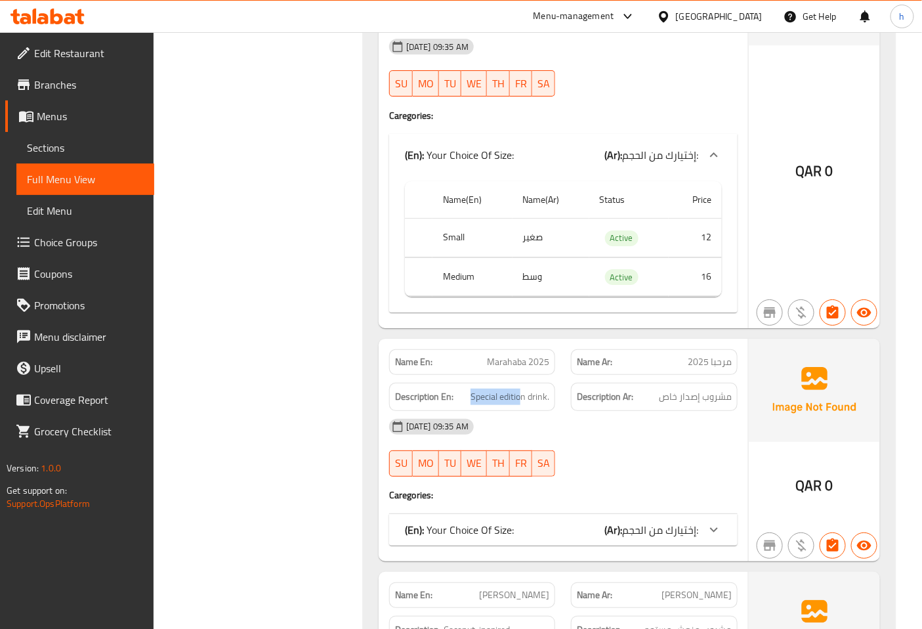
scroll to position [3207, 0]
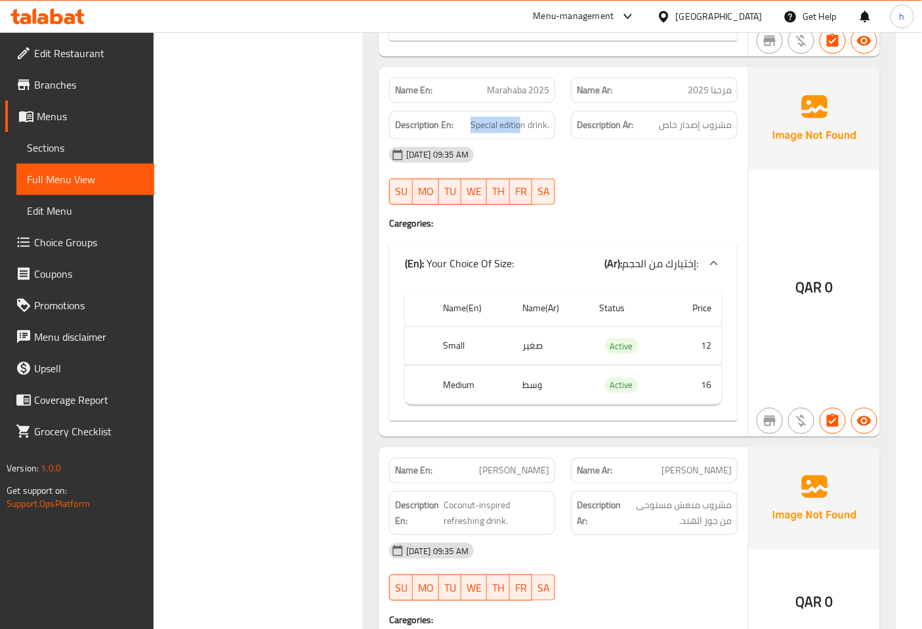
scroll to position [3426, 0]
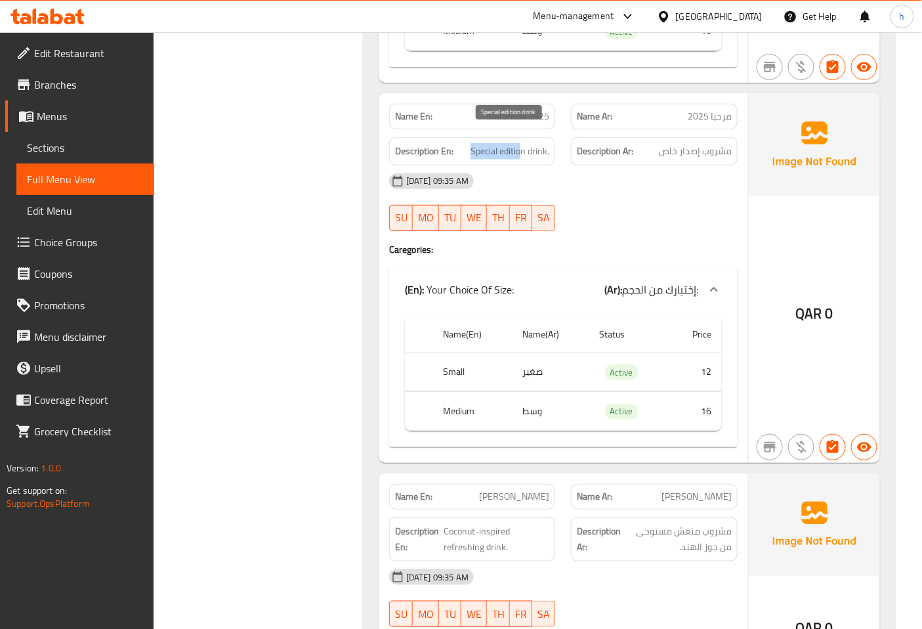
click at [521, 143] on span "Special edition drink." at bounding box center [509, 151] width 79 height 16
drag, startPoint x: 524, startPoint y: 135, endPoint x: 458, endPoint y: 130, distance: 65.8
click at [458, 143] on h6 "Description En: Special edition drink." at bounding box center [472, 151] width 155 height 16
copy h6 "Special edition"
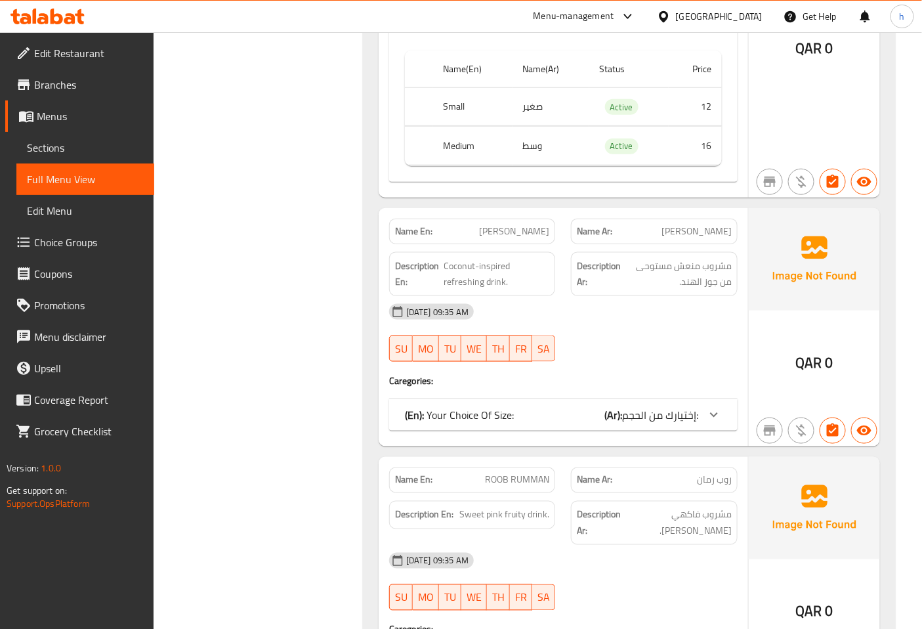
scroll to position [3717, 0]
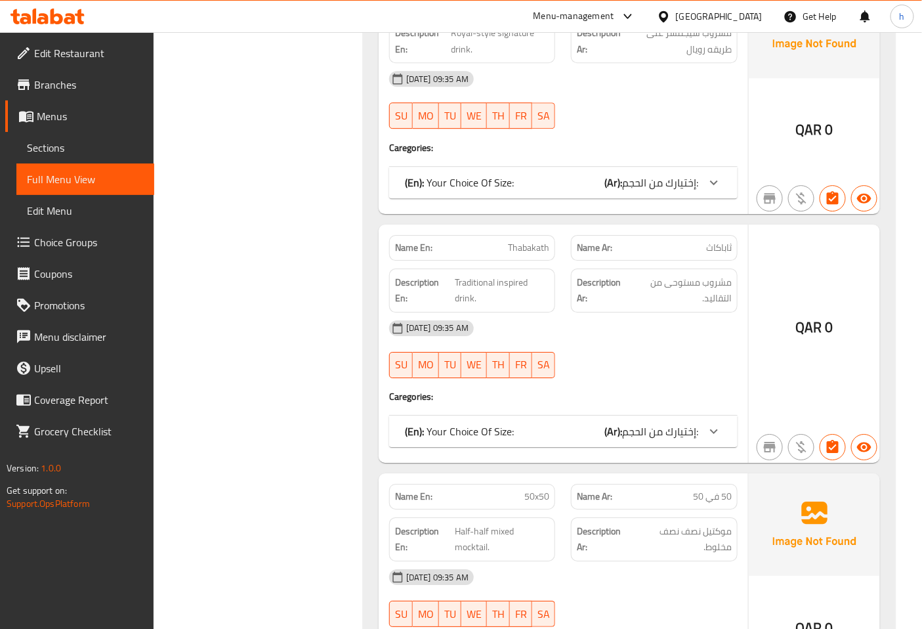
scroll to position [4593, 0]
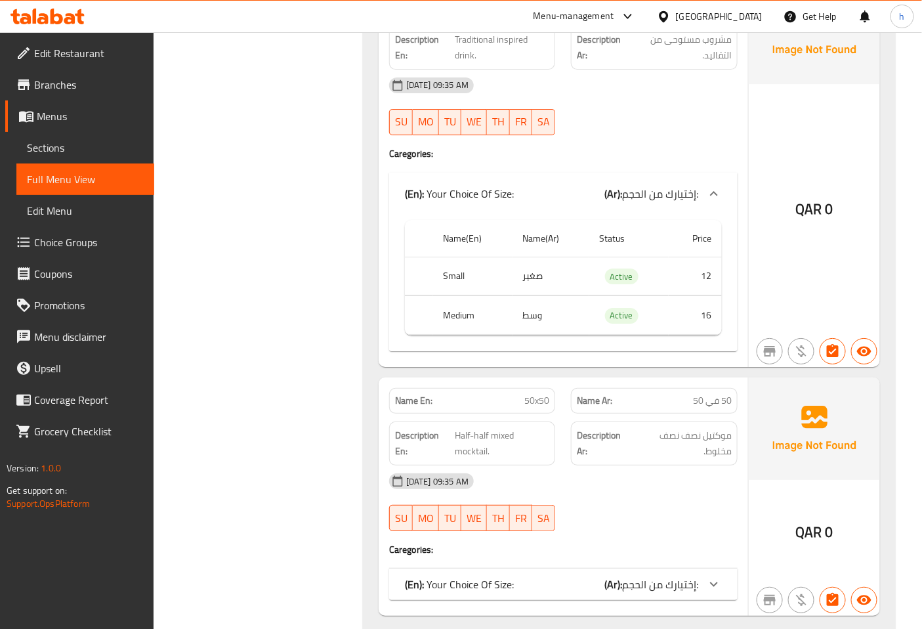
scroll to position [4884, 0]
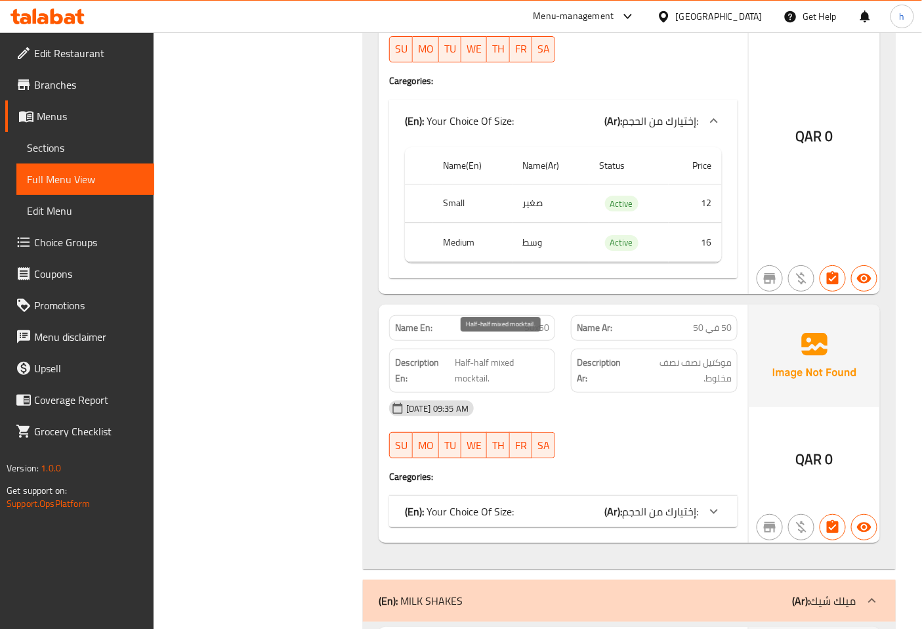
click at [500, 354] on span "Half-half mixed mocktail." at bounding box center [502, 370] width 94 height 32
copy span "mixed"
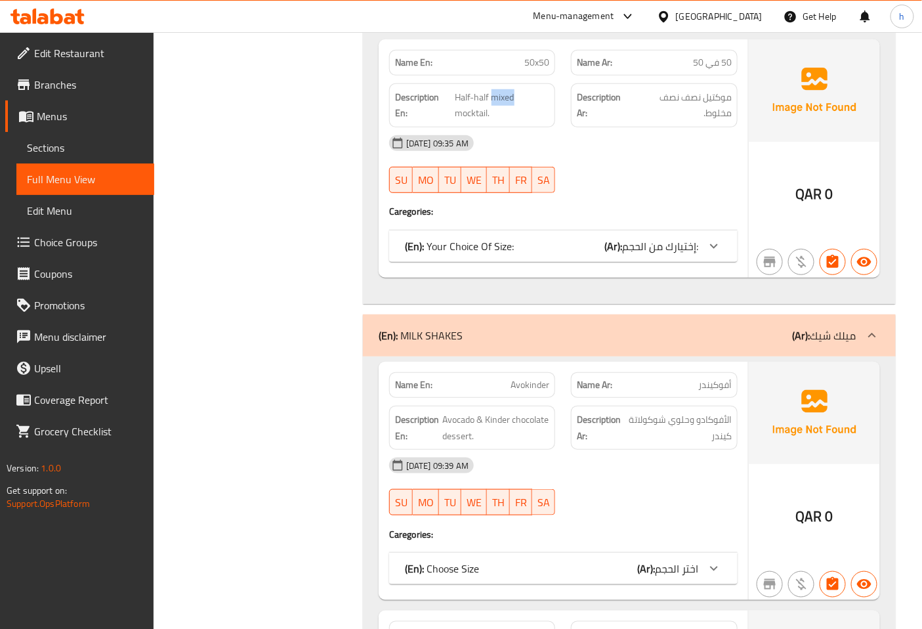
scroll to position [5175, 0]
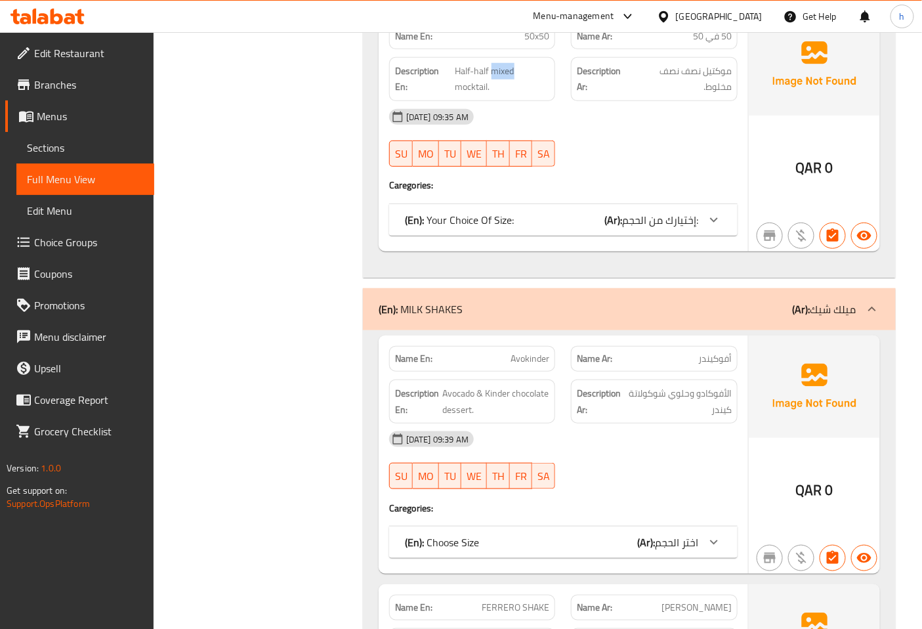
copy span "Avokinder"
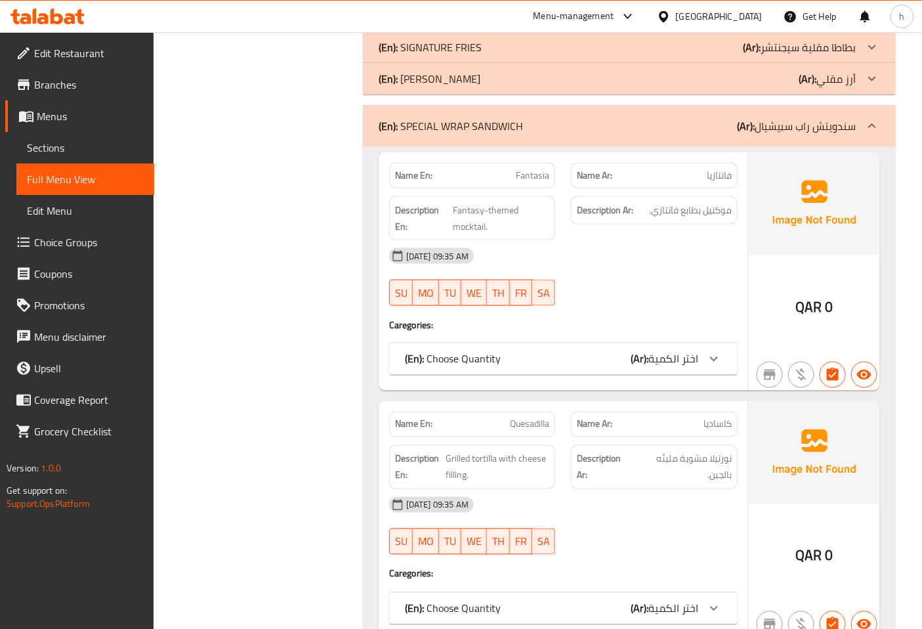
scroll to position [5467, 0]
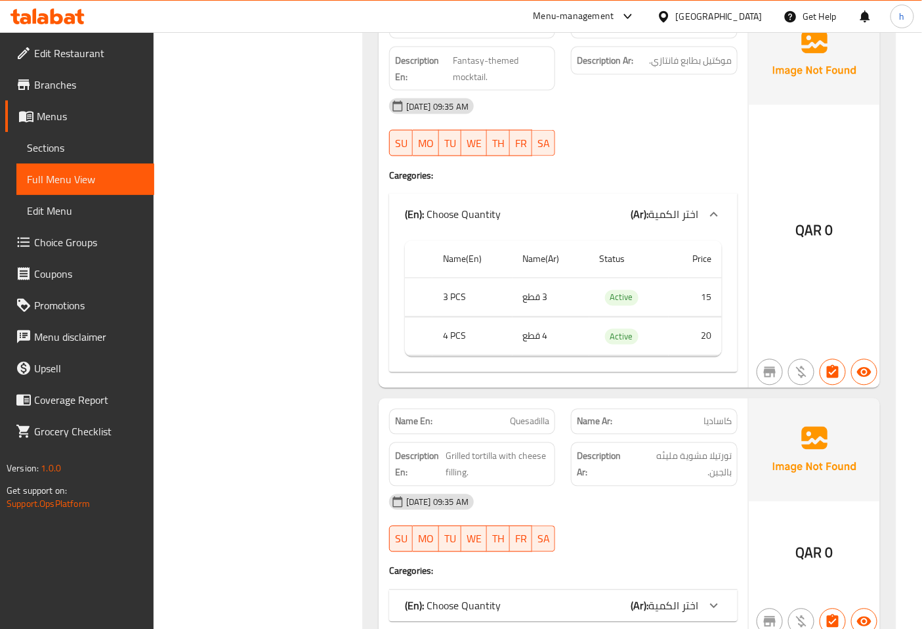
scroll to position [5759, 0]
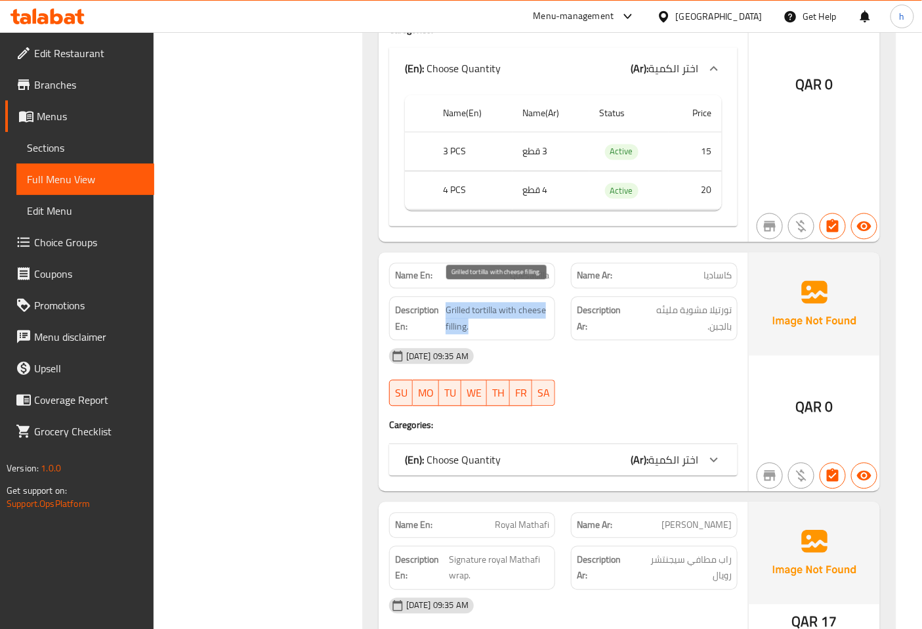
drag, startPoint x: 469, startPoint y: 313, endPoint x: 447, endPoint y: 293, distance: 29.7
click at [447, 302] on span "Grilled tortilla with cheese filling." at bounding box center [497, 318] width 104 height 32
copy span "Grilled tortilla with cheese filling."
click at [528, 302] on span "Grilled tortilla with cheese filling." at bounding box center [497, 318] width 104 height 32
drag, startPoint x: 497, startPoint y: 297, endPoint x: 543, endPoint y: 314, distance: 48.4
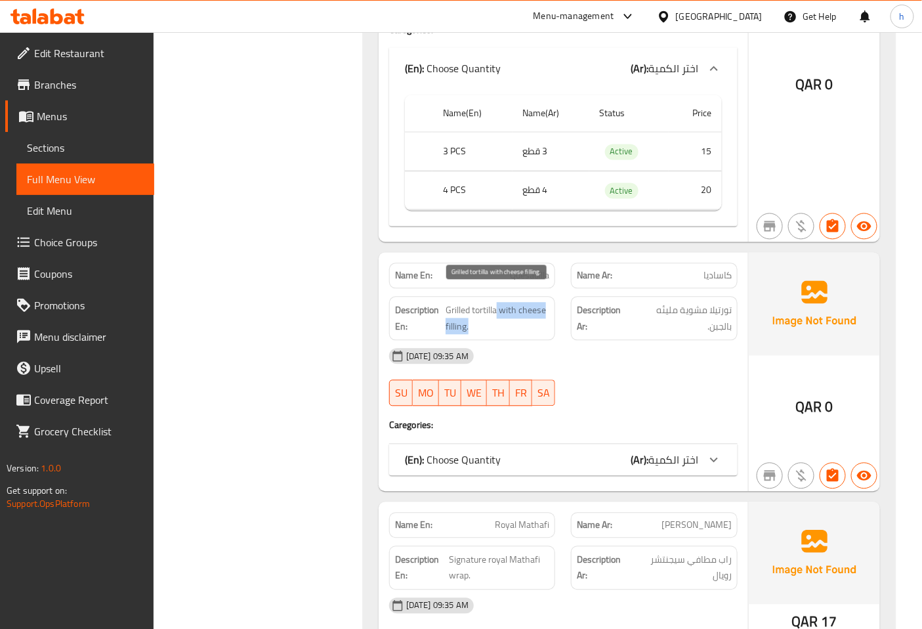
click at [543, 314] on span "Grilled tortilla with cheese filling." at bounding box center [497, 318] width 104 height 32
copy span "with cheese filling."
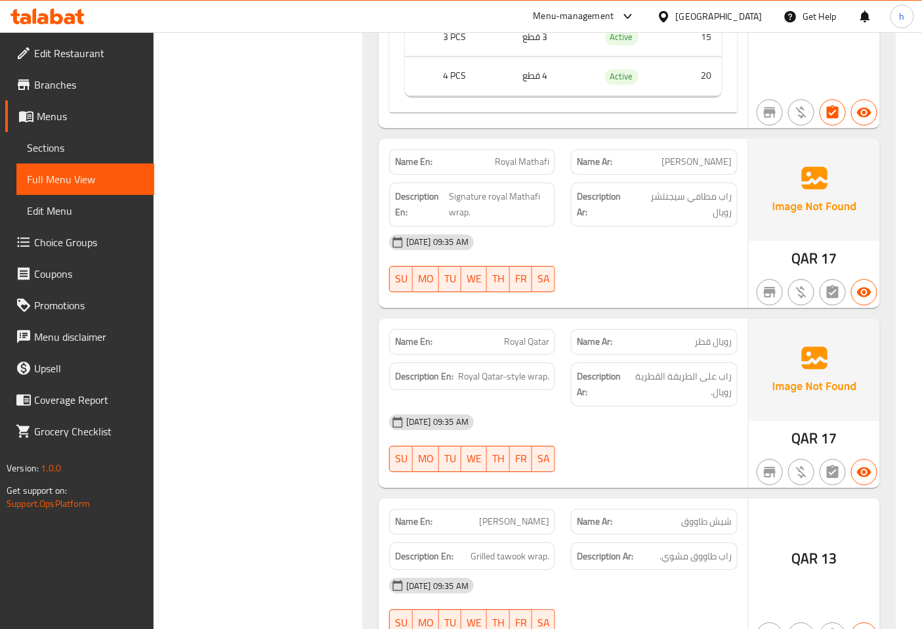
scroll to position [6342, 0]
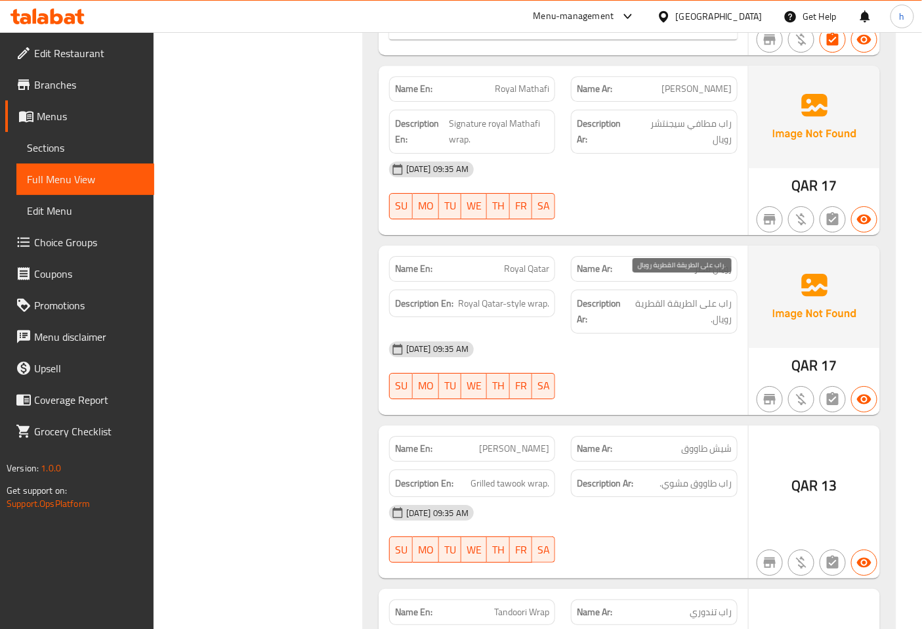
click at [640, 295] on span "راب على الطريقة القطرية رويال." at bounding box center [680, 311] width 103 height 32
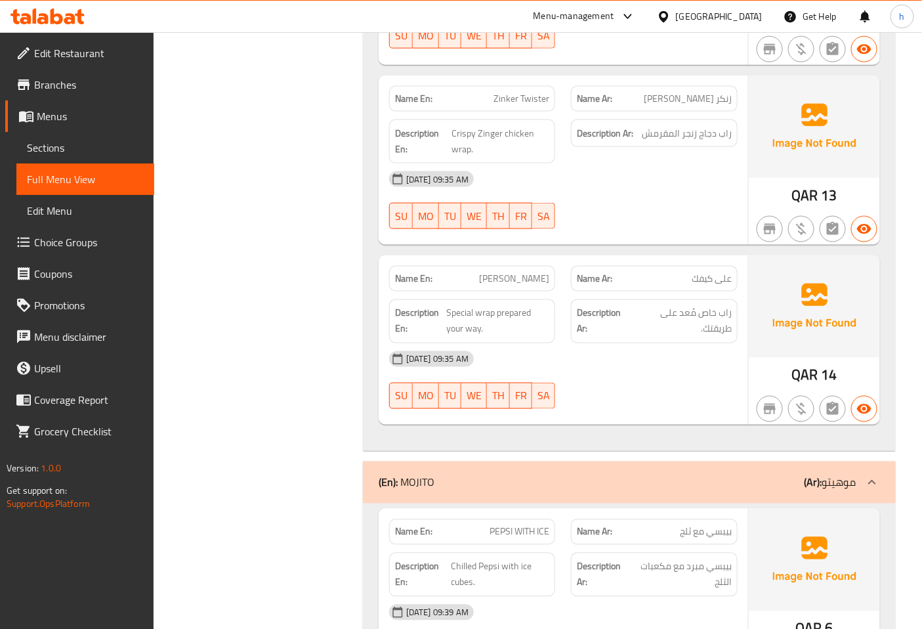
scroll to position [7217, 0]
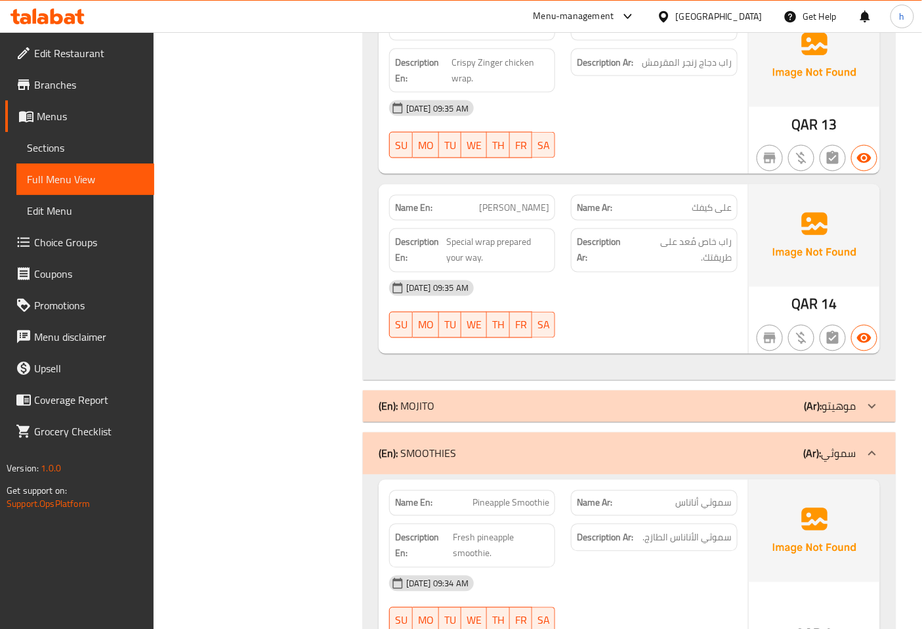
scroll to position [7290, 0]
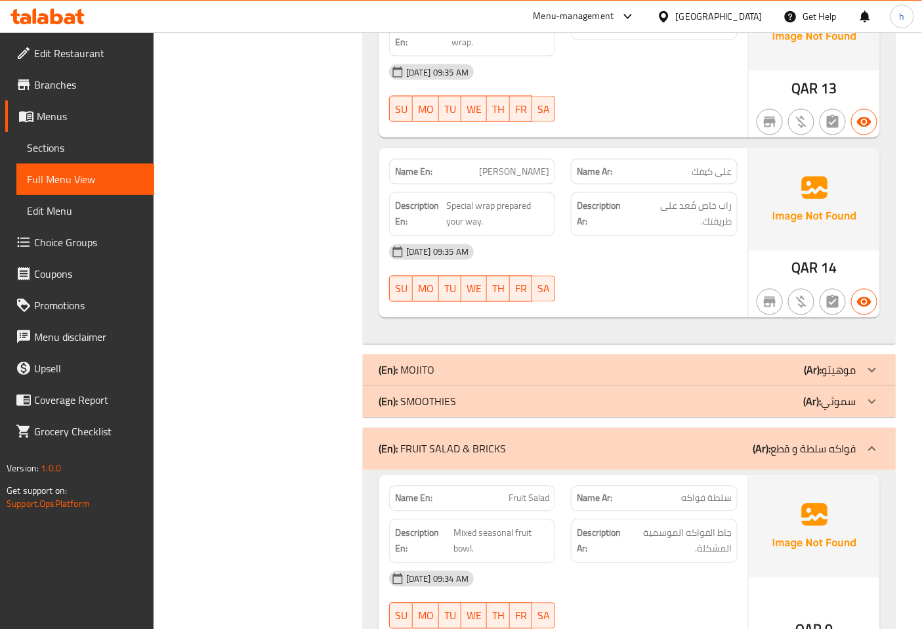
scroll to position [7363, 0]
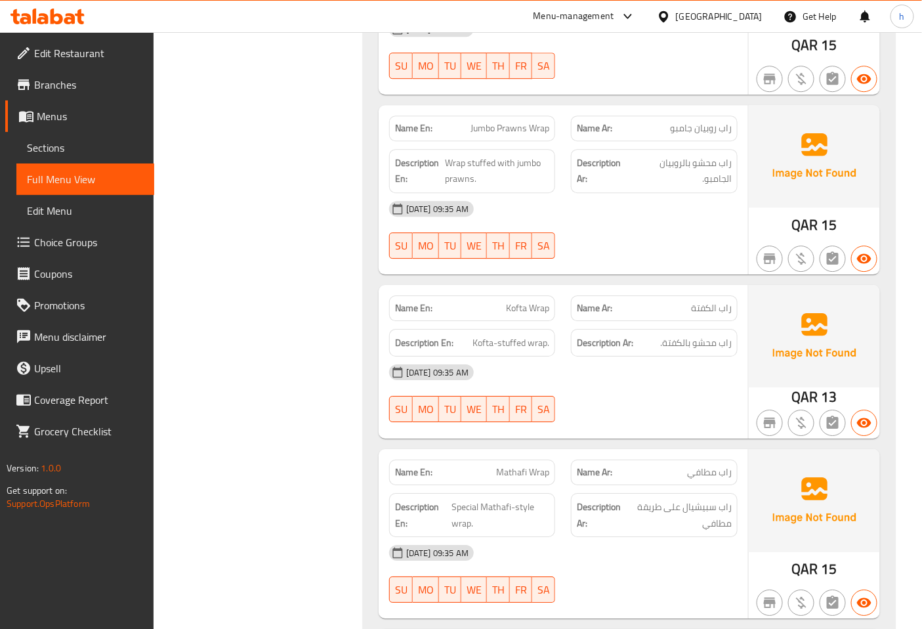
scroll to position [7873, 0]
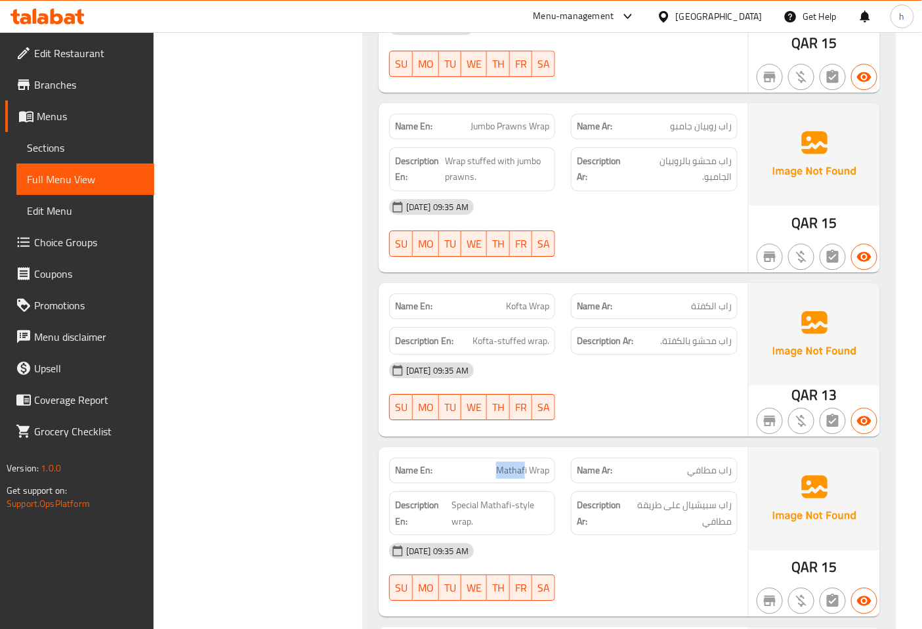
drag, startPoint x: 493, startPoint y: 459, endPoint x: 526, endPoint y: 454, distance: 33.2
drag, startPoint x: 455, startPoint y: 494, endPoint x: 504, endPoint y: 505, distance: 49.8
click at [481, 497] on span "Special Mathafi-style wrap." at bounding box center [500, 513] width 98 height 32
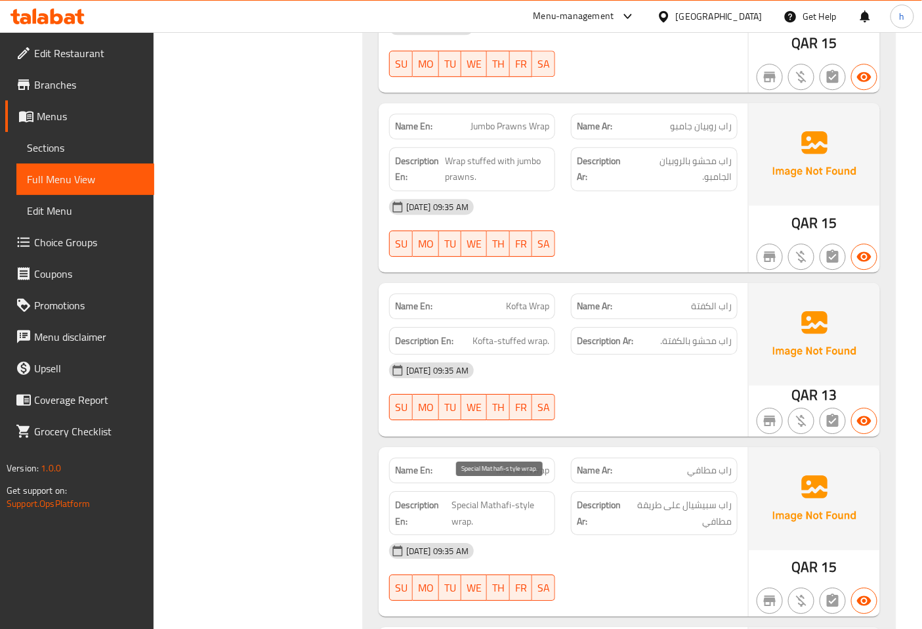
click at [501, 497] on span "Special Mathafi-style wrap." at bounding box center [500, 513] width 98 height 32
click at [705, 497] on span "راب سبيشيال على طريقة مطافي" at bounding box center [679, 513] width 105 height 32
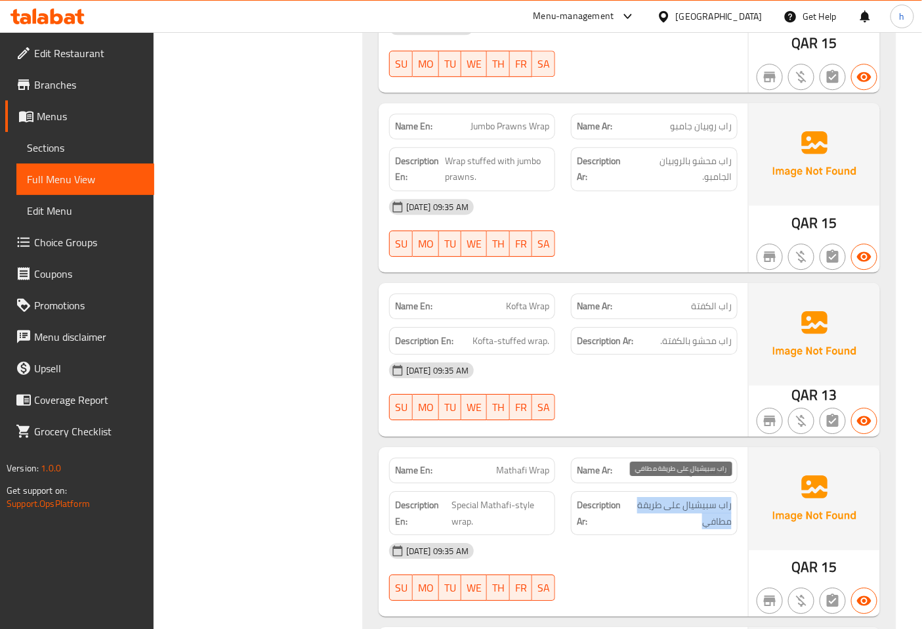
click at [705, 497] on span "راب سبيشيال على طريقة مطافي" at bounding box center [679, 513] width 105 height 32
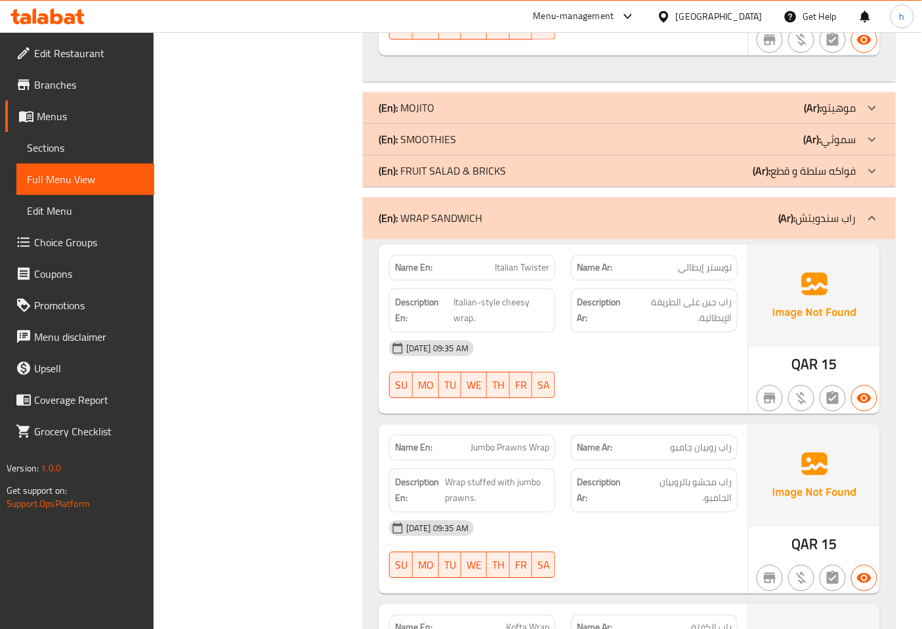
scroll to position [7363, 0]
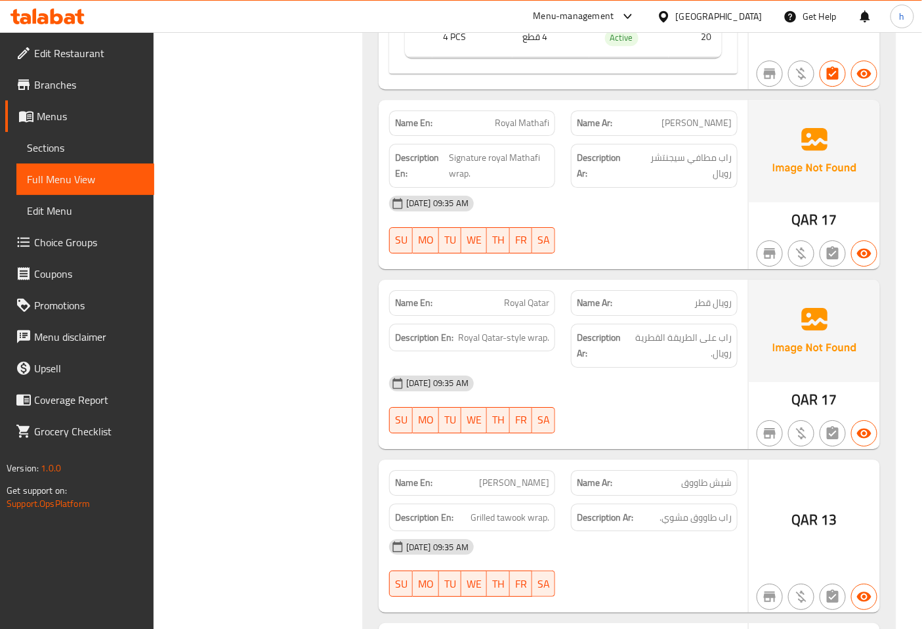
scroll to position [6342, 0]
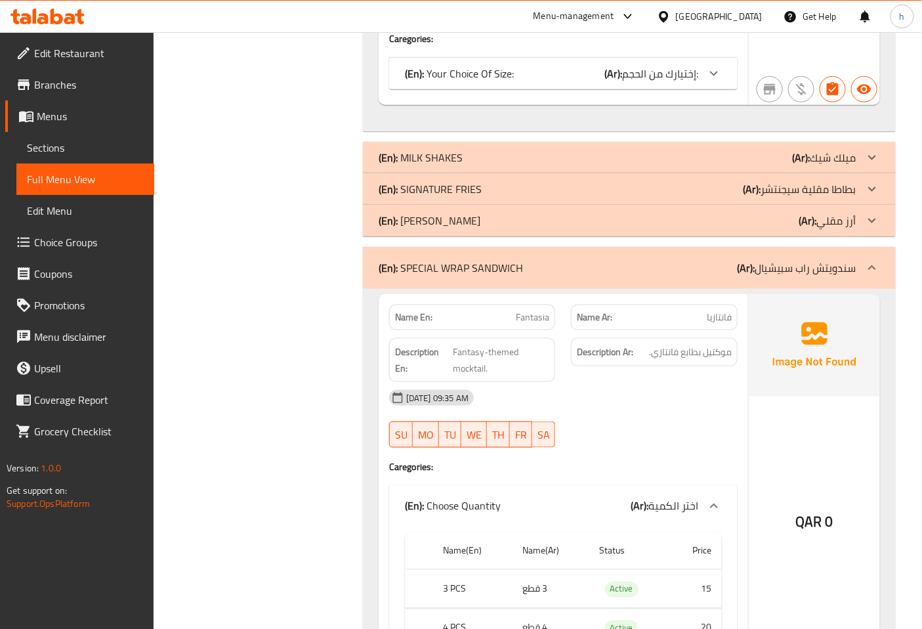
scroll to position [5175, 0]
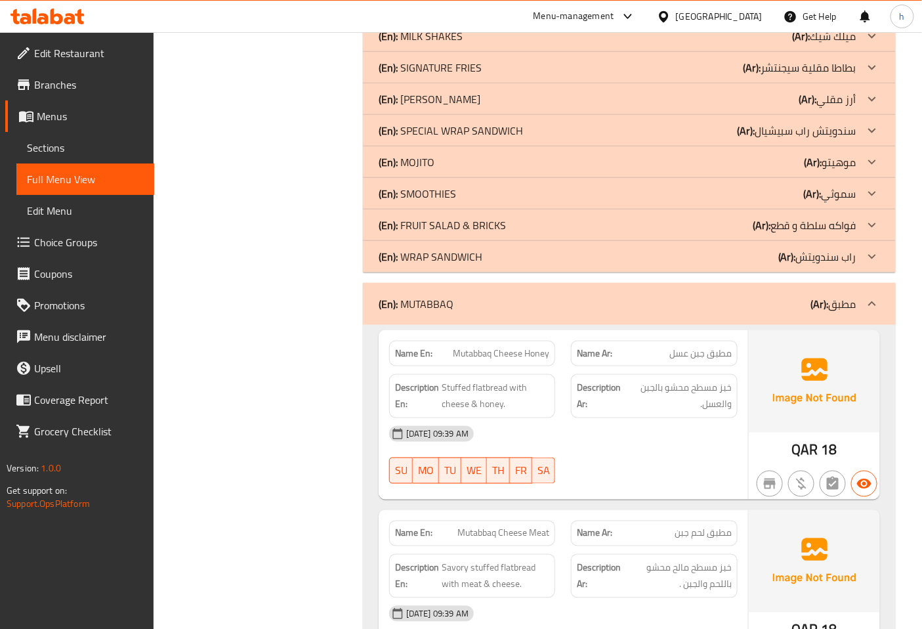
scroll to position [5467, 0]
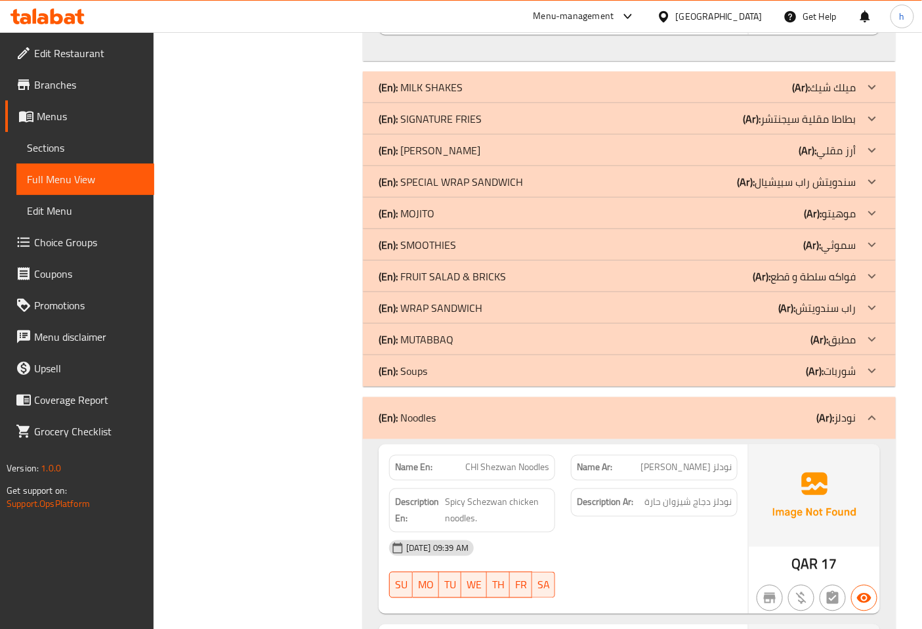
scroll to position [5686, 0]
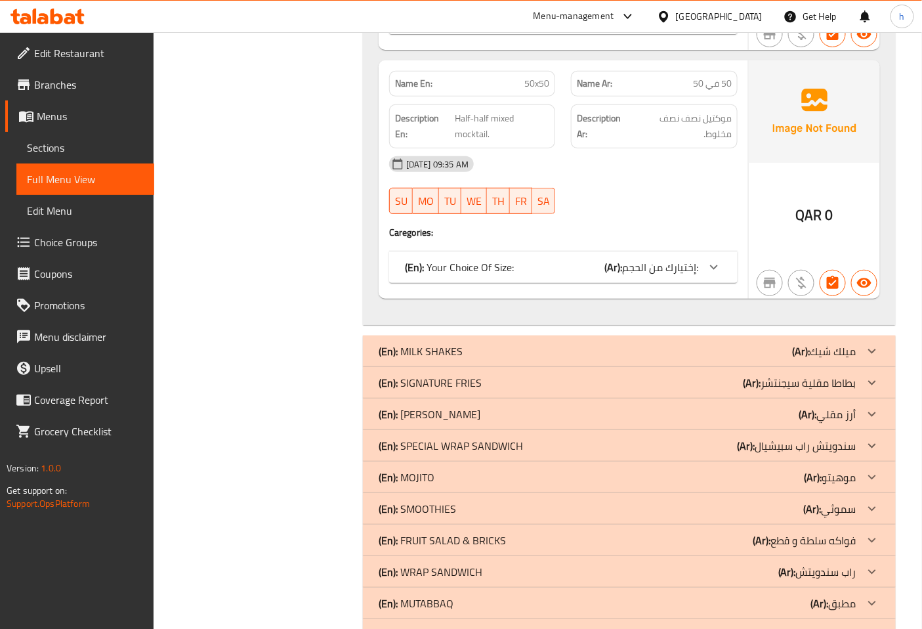
scroll to position [5192, 0]
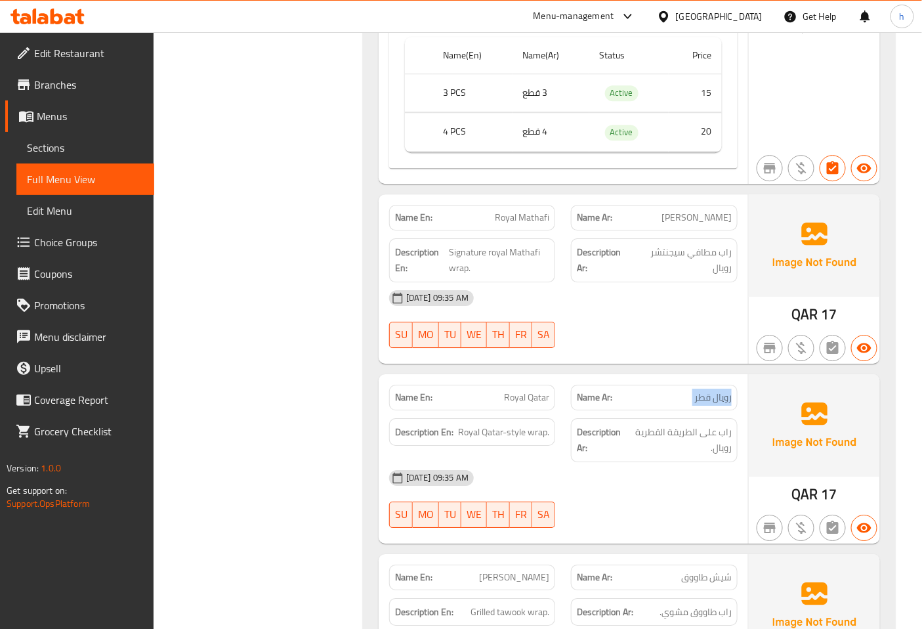
scroll to position [6432, 0]
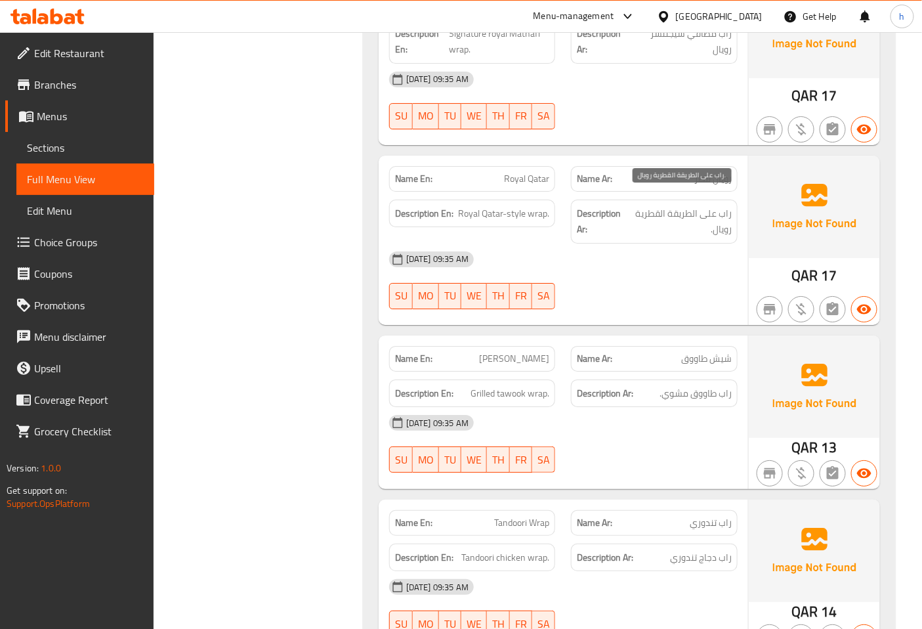
click at [719, 215] on span "راب على الطريقة القطرية رويال." at bounding box center [680, 221] width 103 height 32
drag, startPoint x: 718, startPoint y: 201, endPoint x: 677, endPoint y: 220, distance: 45.8
click at [677, 220] on span "راب على الطريقة القطرية رويال." at bounding box center [680, 221] width 103 height 32
click at [728, 205] on span "راب على الطريقة القطرية رويال." at bounding box center [680, 221] width 103 height 32
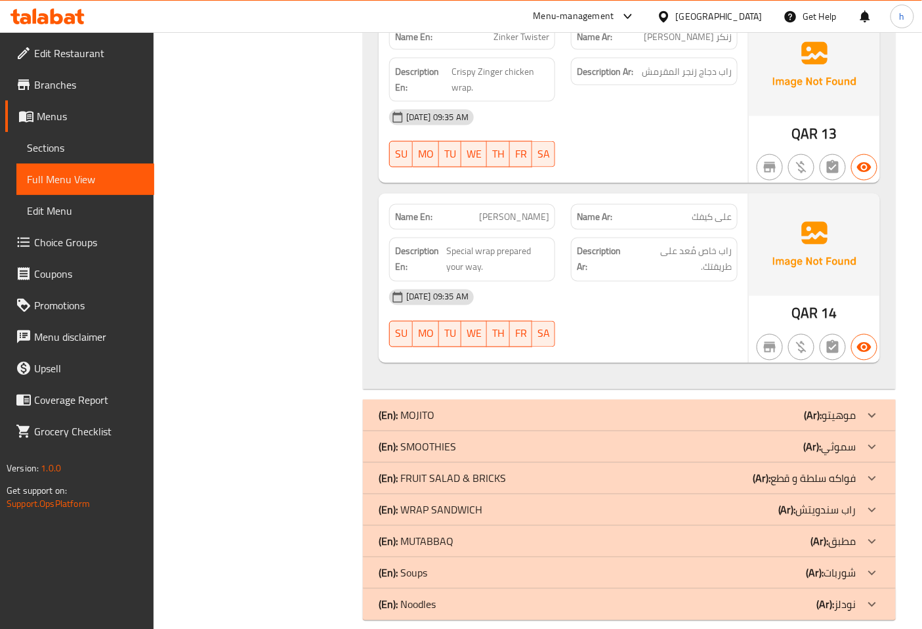
scroll to position [7250, 0]
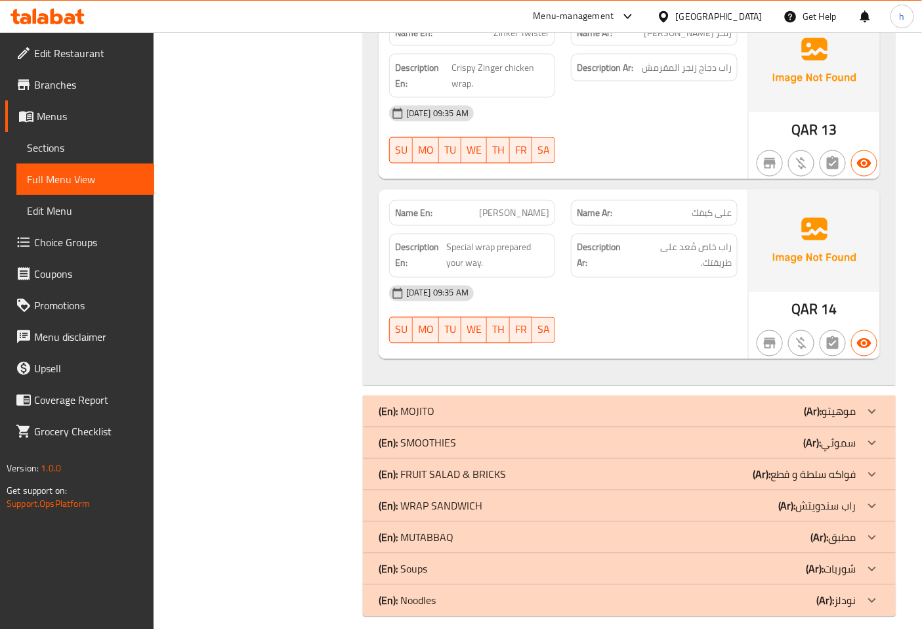
drag, startPoint x: 497, startPoint y: 238, endPoint x: 512, endPoint y: 264, distance: 30.3
drag, startPoint x: 497, startPoint y: 233, endPoint x: 515, endPoint y: 245, distance: 21.8
click at [515, 245] on span "Special wrap prepared your way." at bounding box center [497, 255] width 103 height 32
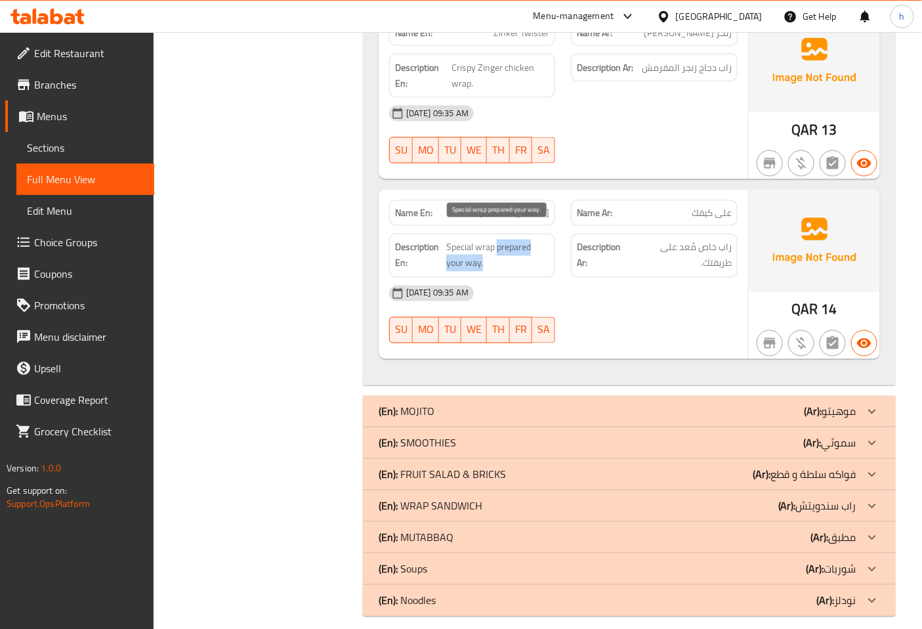
copy span "prepared your way."
click at [497, 239] on span "Special wrap prepared your way." at bounding box center [497, 255] width 103 height 32
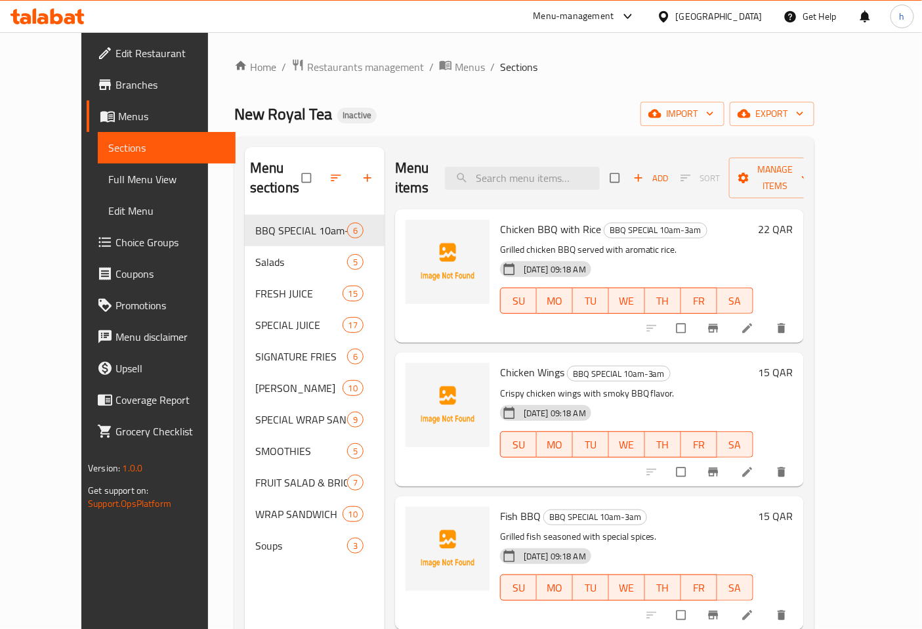
click at [108, 180] on span "Full Menu View" at bounding box center [166, 179] width 117 height 16
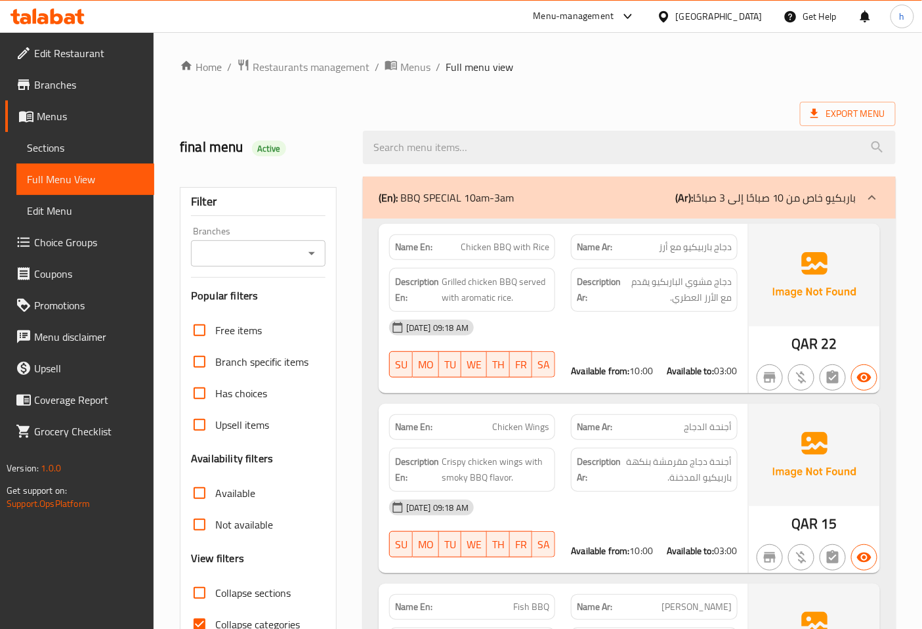
click at [841, 205] on p "(Ar): باربكيو خاص من 10 صباحًا إلى 3 صباحًا" at bounding box center [765, 198] width 181 height 16
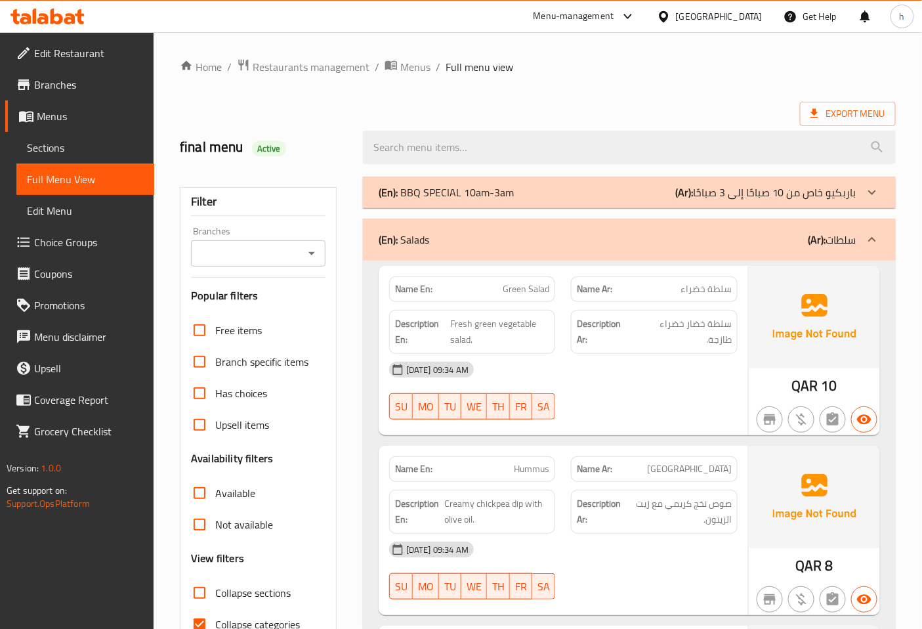
click at [837, 196] on p "(Ar): باربكيو خاص من 10 صباحًا إلى 3 صباحًا" at bounding box center [765, 192] width 181 height 16
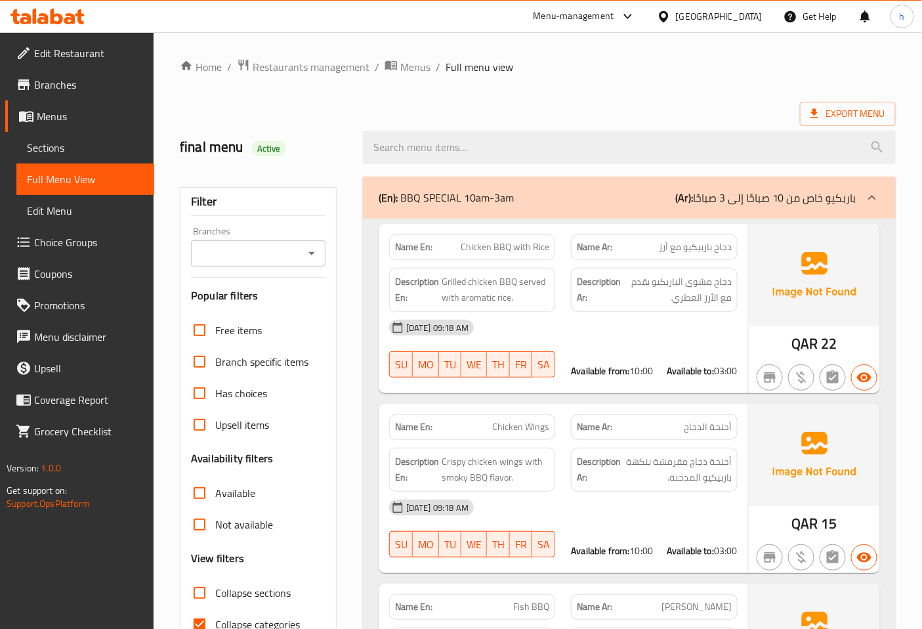
click at [820, 196] on p "(Ar): باربكيو خاص من 10 صباحًا إلى 3 صباحًا" at bounding box center [765, 198] width 181 height 16
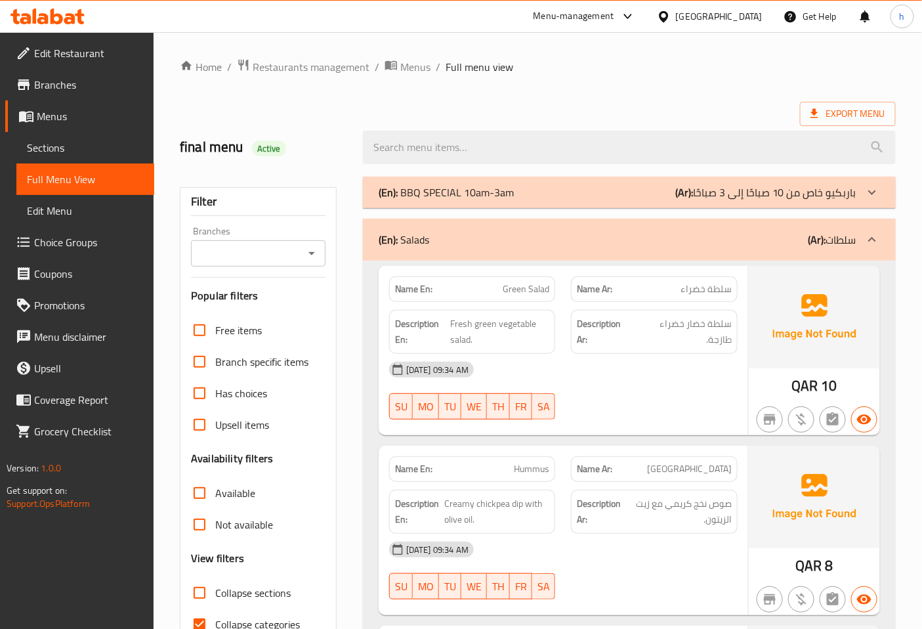
click at [832, 239] on p "(Ar): سلطات" at bounding box center [832, 240] width 48 height 16
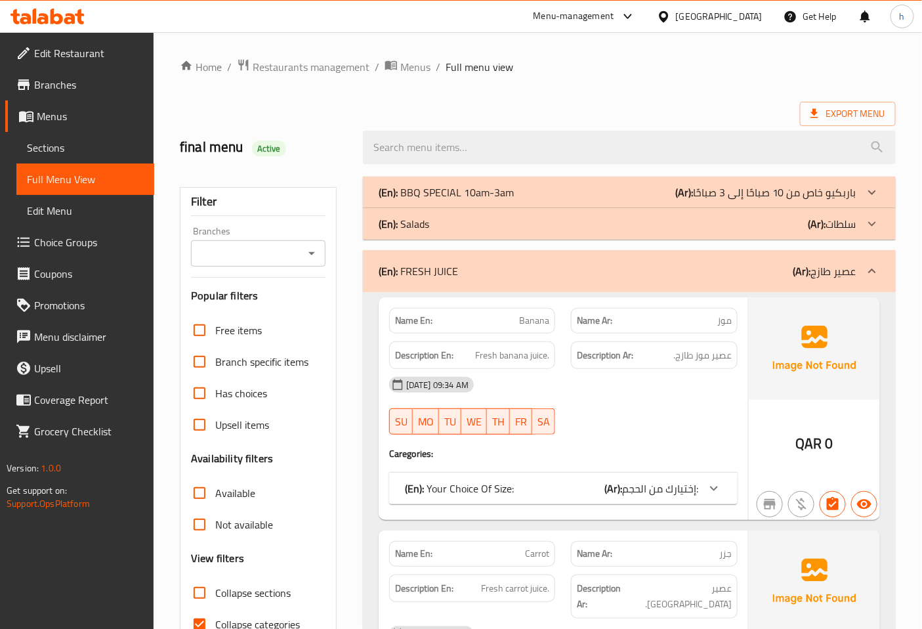
click at [737, 266] on div "(En): FRESH JUICE (Ar): عصير طازج" at bounding box center [618, 271] width 478 height 16
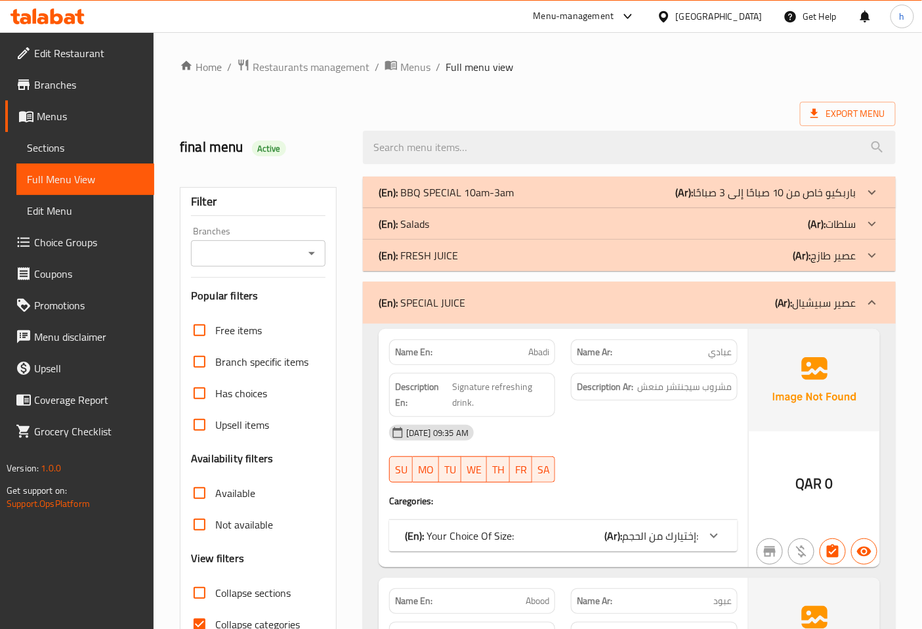
click at [707, 532] on icon at bounding box center [714, 536] width 16 height 16
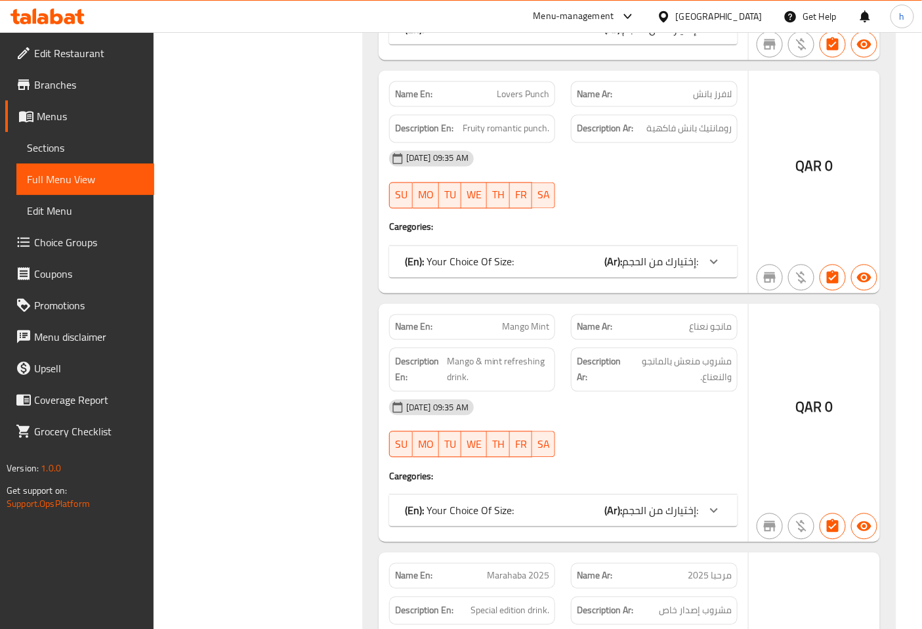
scroll to position [2405, 0]
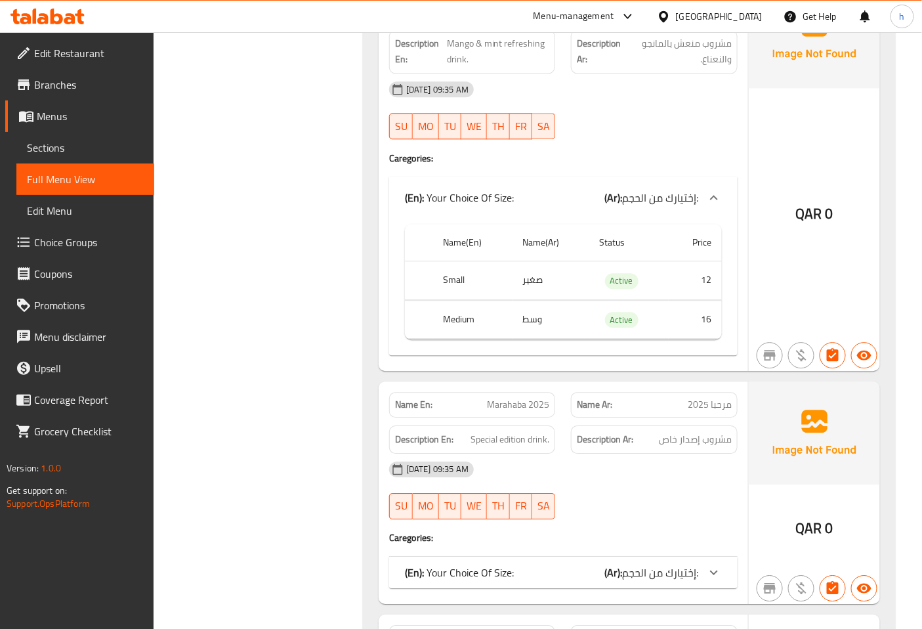
scroll to position [2770, 0]
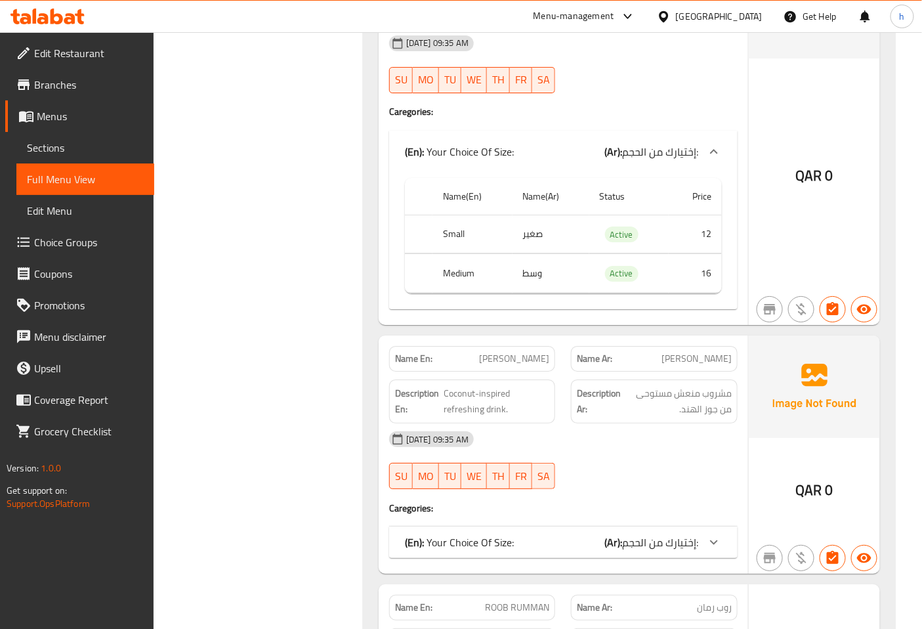
scroll to position [3134, 0]
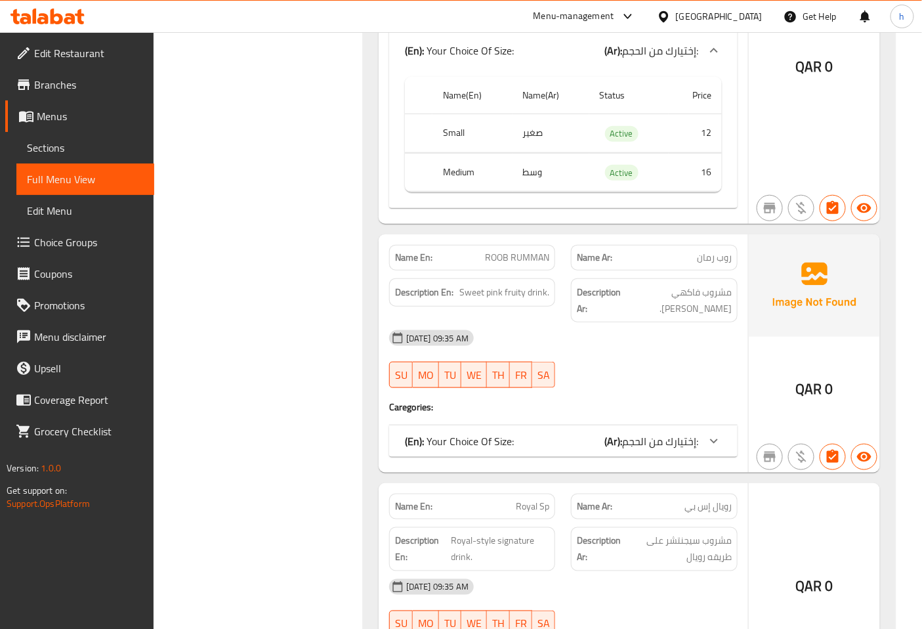
scroll to position [3645, 0]
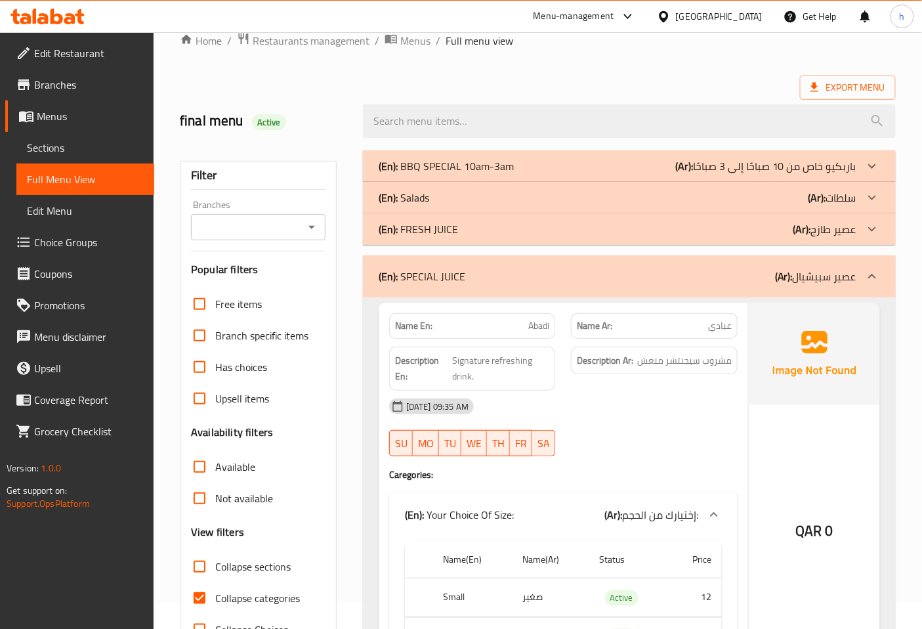
scroll to position [0, 0]
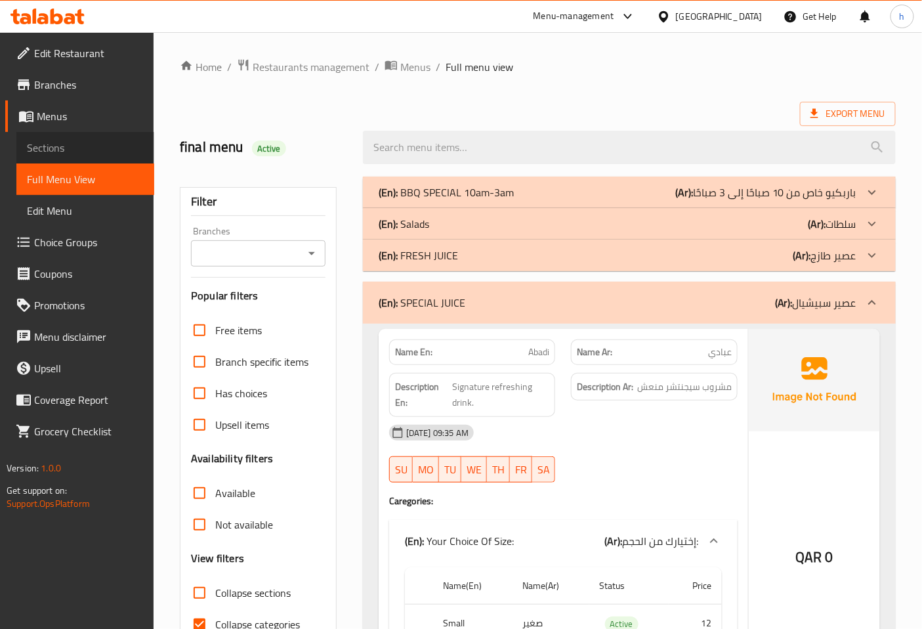
click at [67, 138] on link "Sections" at bounding box center [85, 147] width 138 height 31
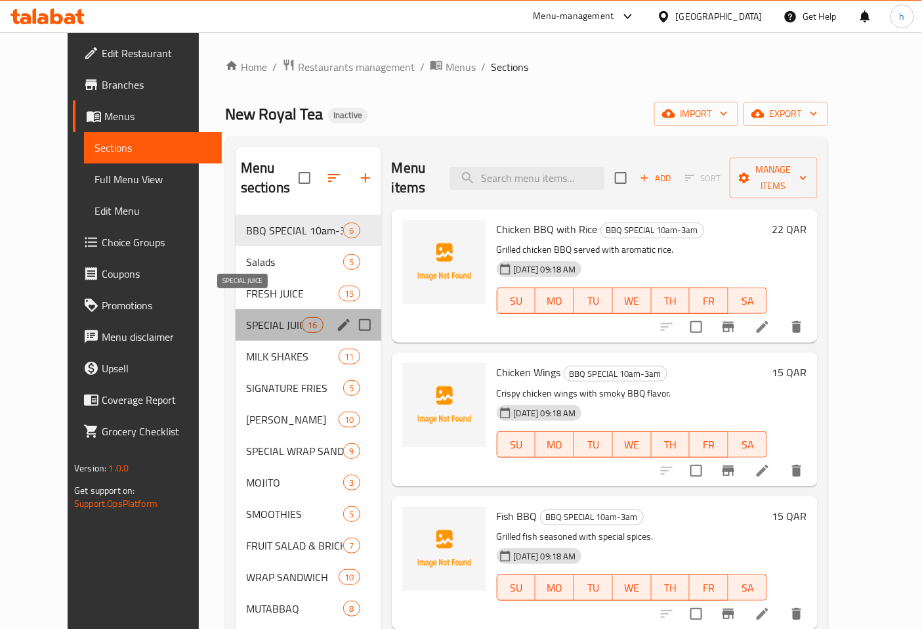
click at [257, 317] on span "SPECIAL JUICE" at bounding box center [274, 325] width 56 height 16
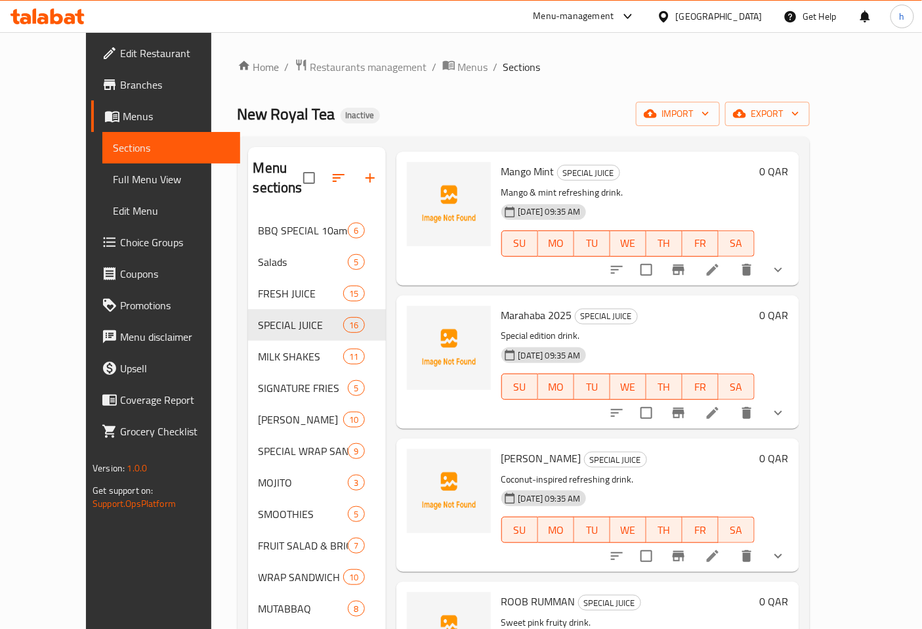
scroll to position [1312, 0]
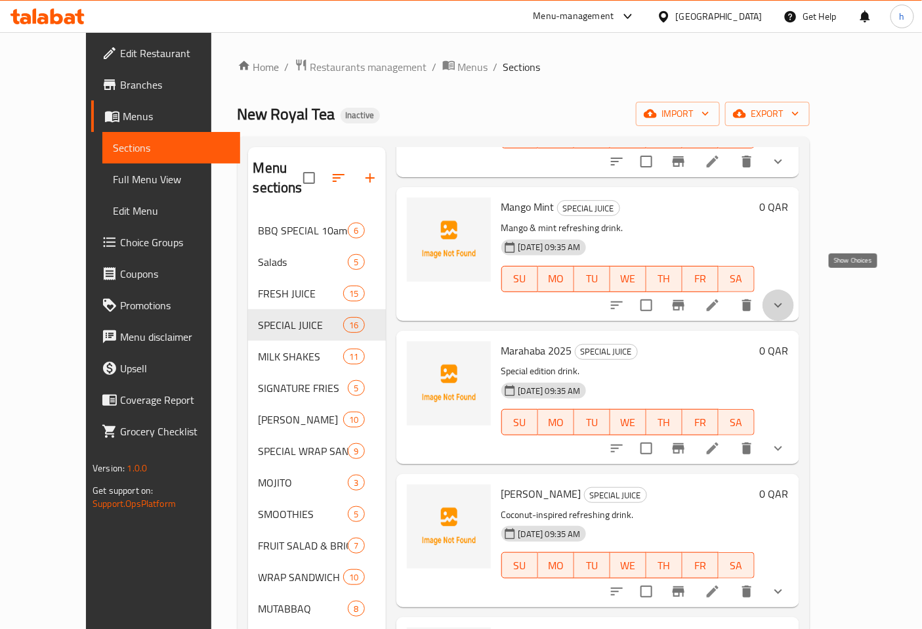
click at [786, 297] on icon "show more" at bounding box center [778, 305] width 16 height 16
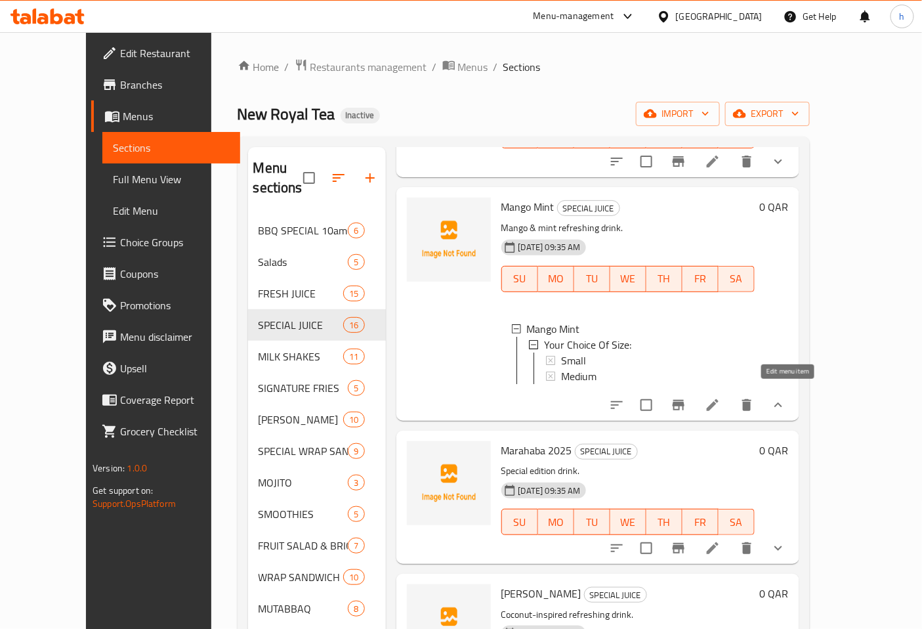
click at [720, 397] on icon at bounding box center [713, 405] width 16 height 16
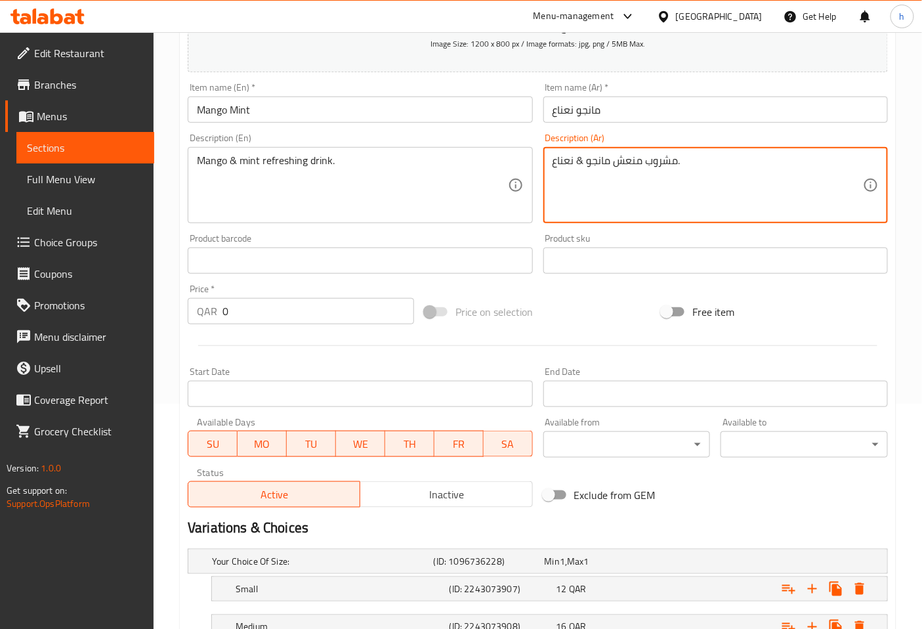
scroll to position [327, 0]
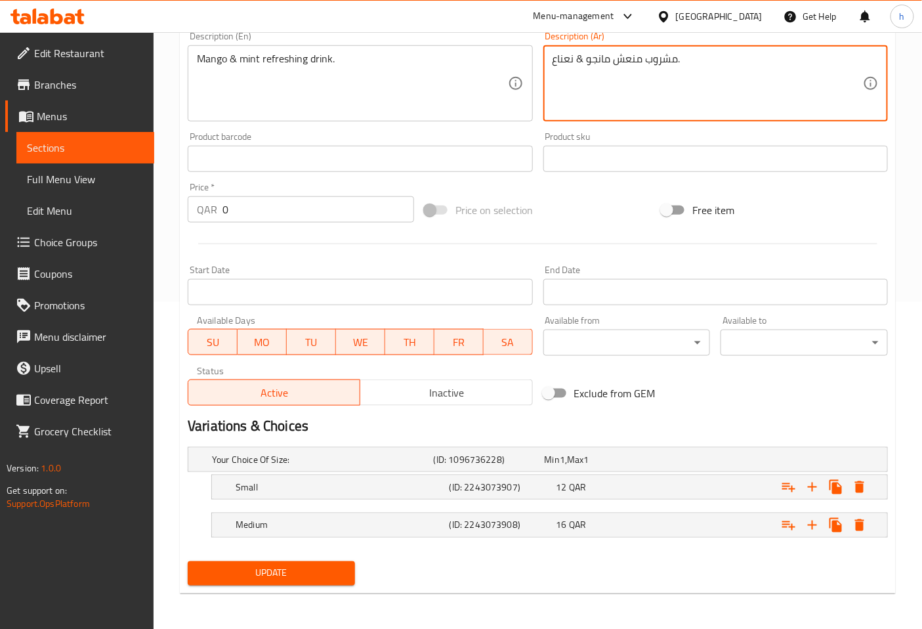
type textarea "مشروب منعش مانجو & نعناع."
click at [285, 573] on span "Update" at bounding box center [271, 573] width 146 height 16
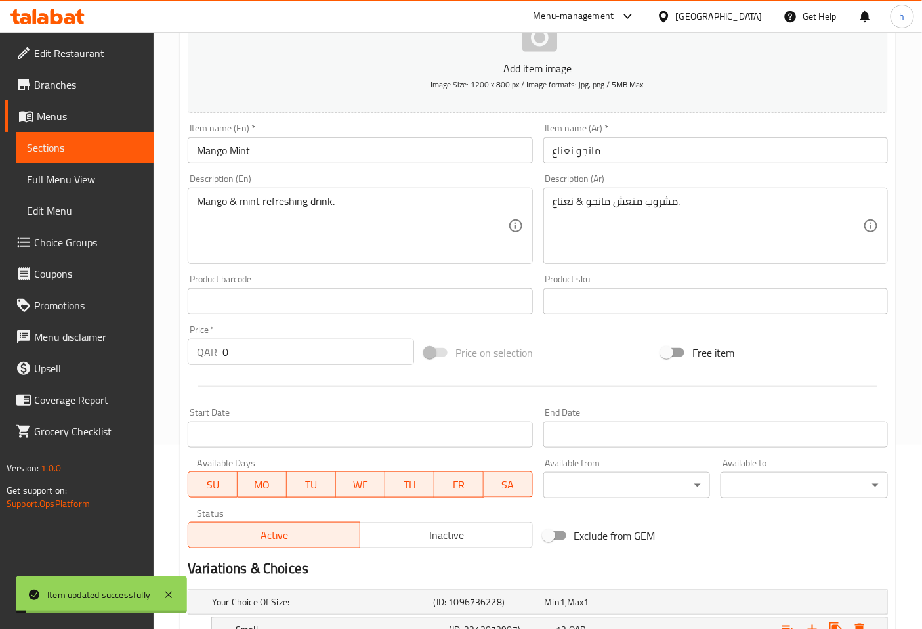
scroll to position [0, 0]
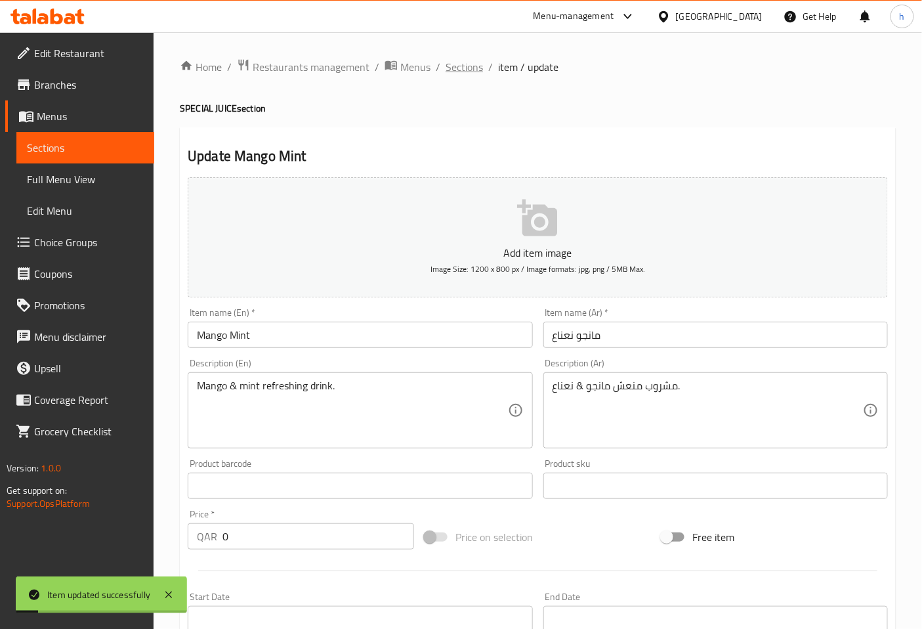
click at [473, 72] on span "Sections" at bounding box center [463, 67] width 37 height 16
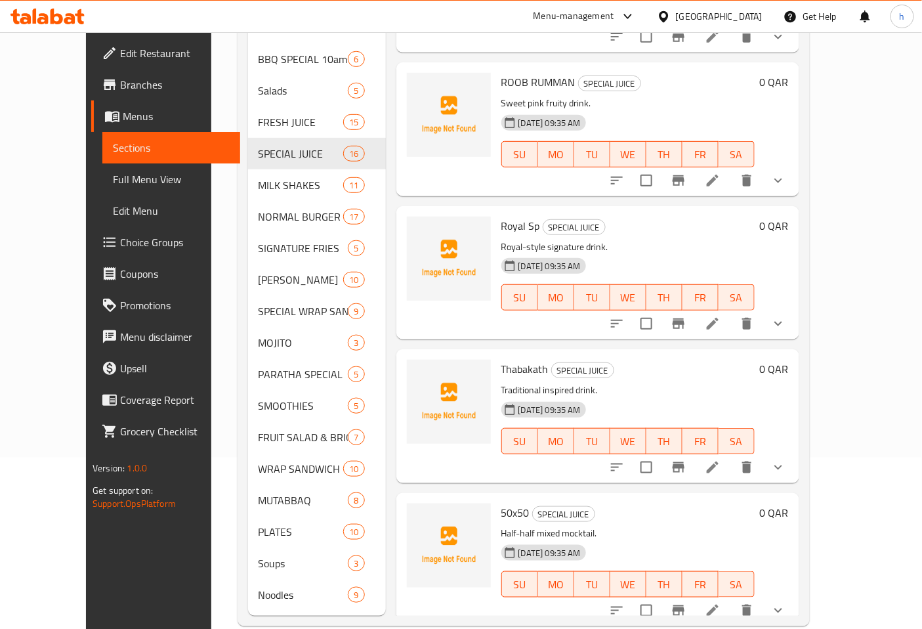
scroll to position [184, 0]
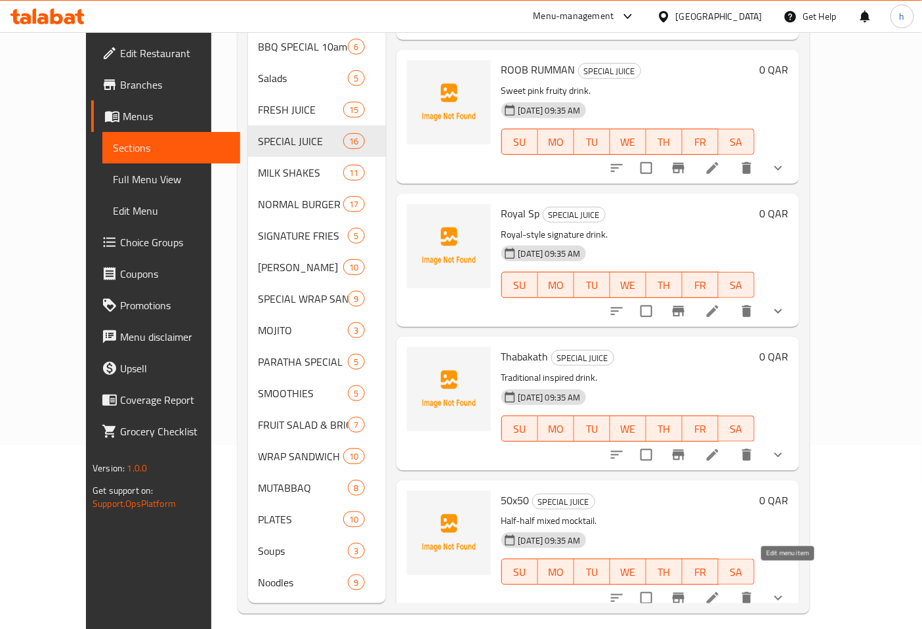
click at [718, 592] on icon at bounding box center [713, 598] width 12 height 12
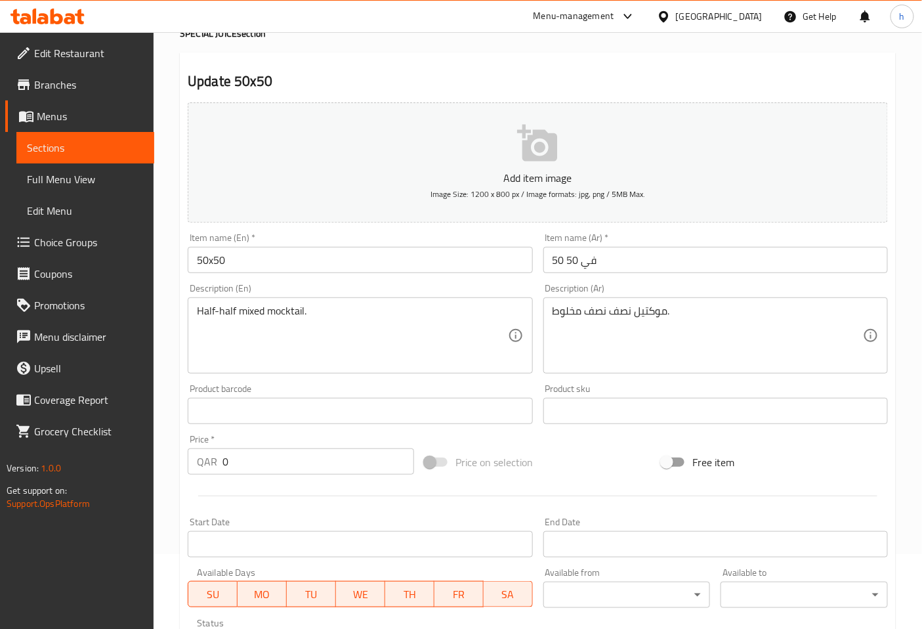
scroll to position [146, 0]
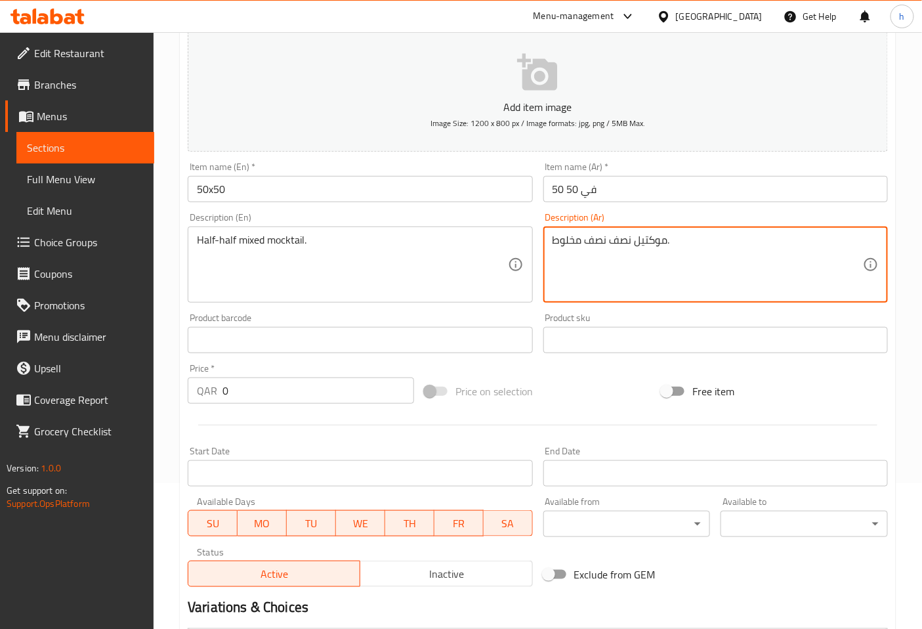
click at [569, 237] on textarea "موكتيل نصف نصف مخلوط." at bounding box center [707, 265] width 310 height 62
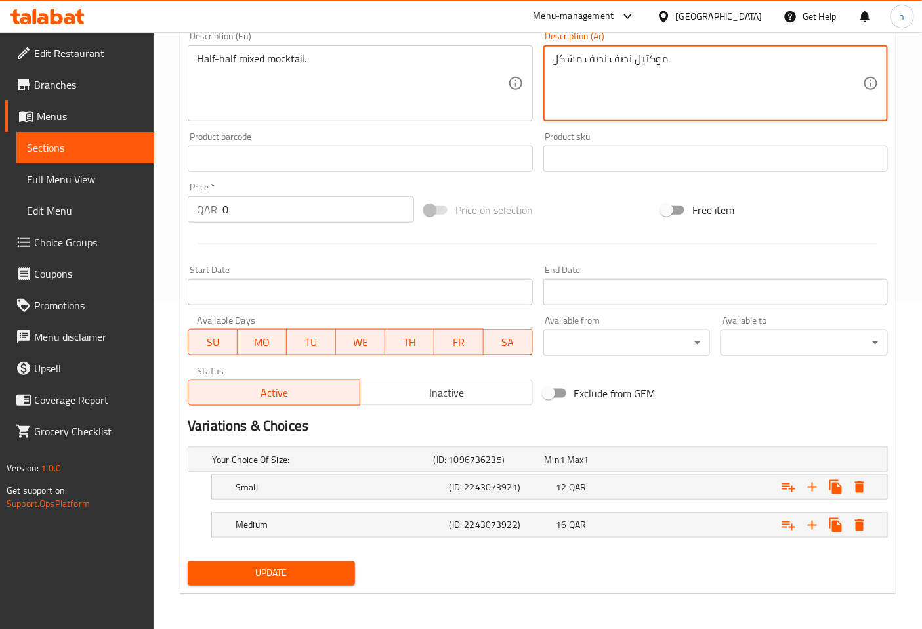
type textarea "موكتيل نصف نصف مشكل."
click at [283, 569] on span "Update" at bounding box center [271, 573] width 146 height 16
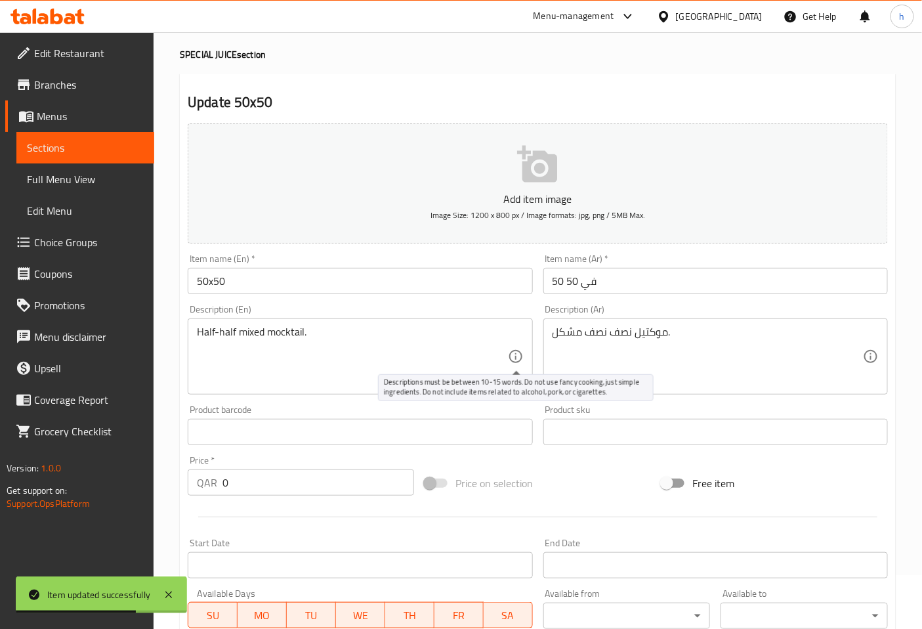
scroll to position [0, 0]
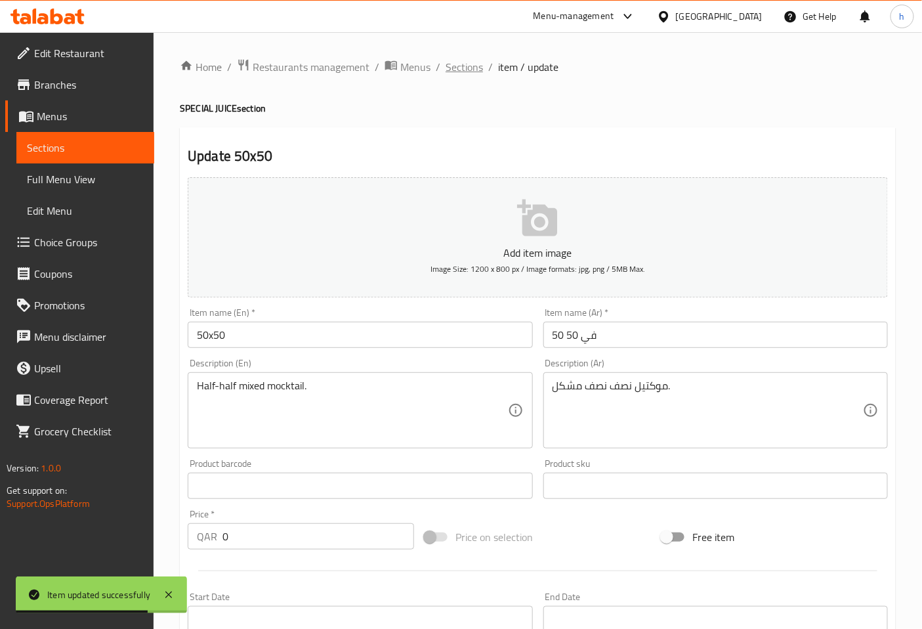
click at [475, 71] on span "Sections" at bounding box center [463, 67] width 37 height 16
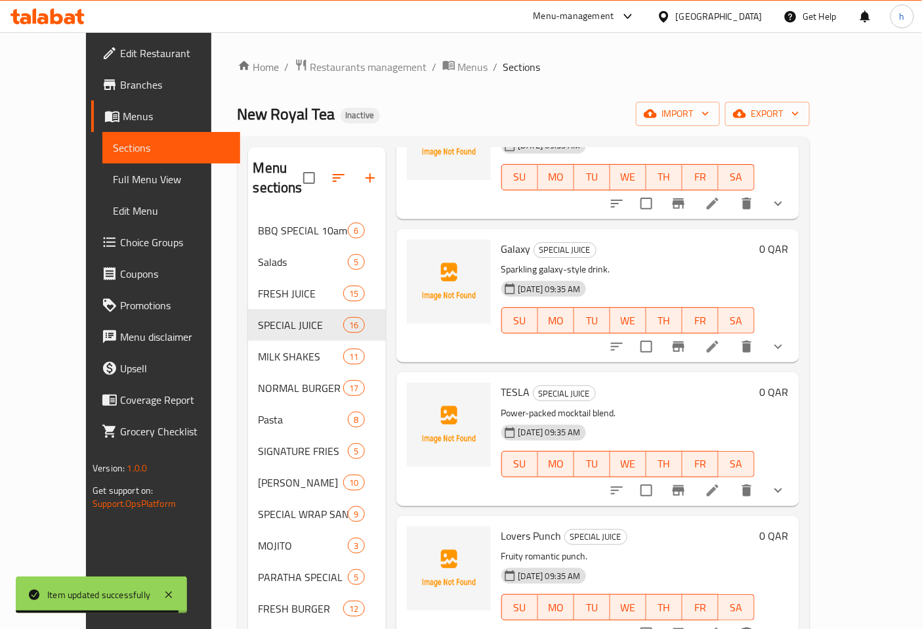
scroll to position [875, 0]
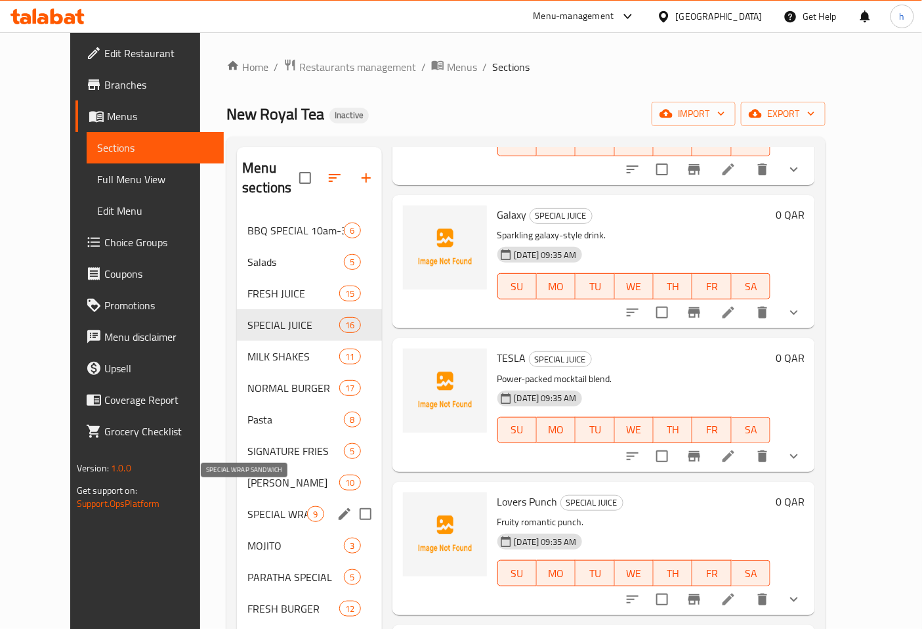
click at [252, 506] on span "SPECIAL WRAP SANDWICH" at bounding box center [277, 514] width 60 height 16
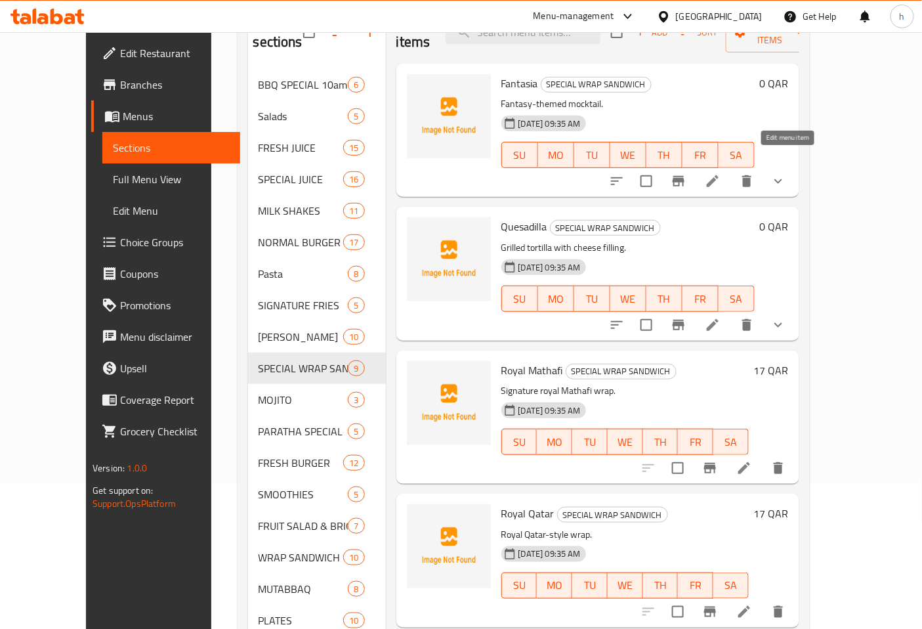
click at [720, 173] on icon at bounding box center [713, 181] width 16 height 16
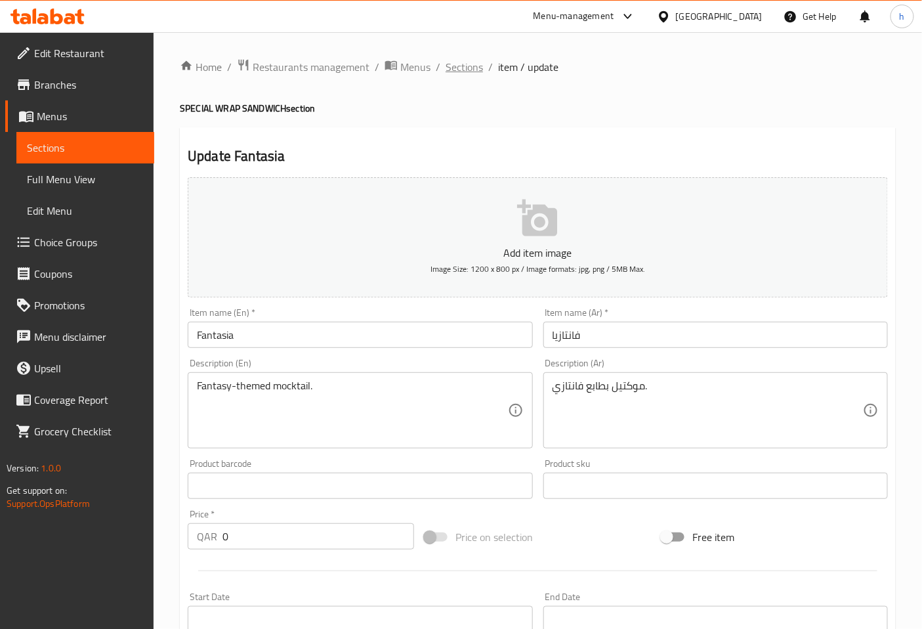
click at [468, 69] on span "Sections" at bounding box center [463, 67] width 37 height 16
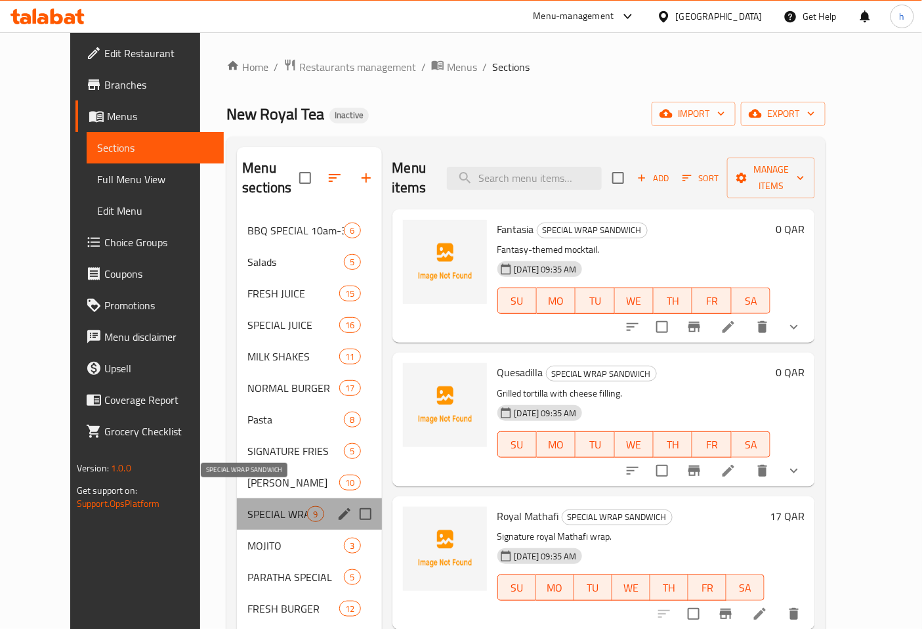
click at [260, 506] on span "SPECIAL WRAP SANDWICH" at bounding box center [277, 514] width 60 height 16
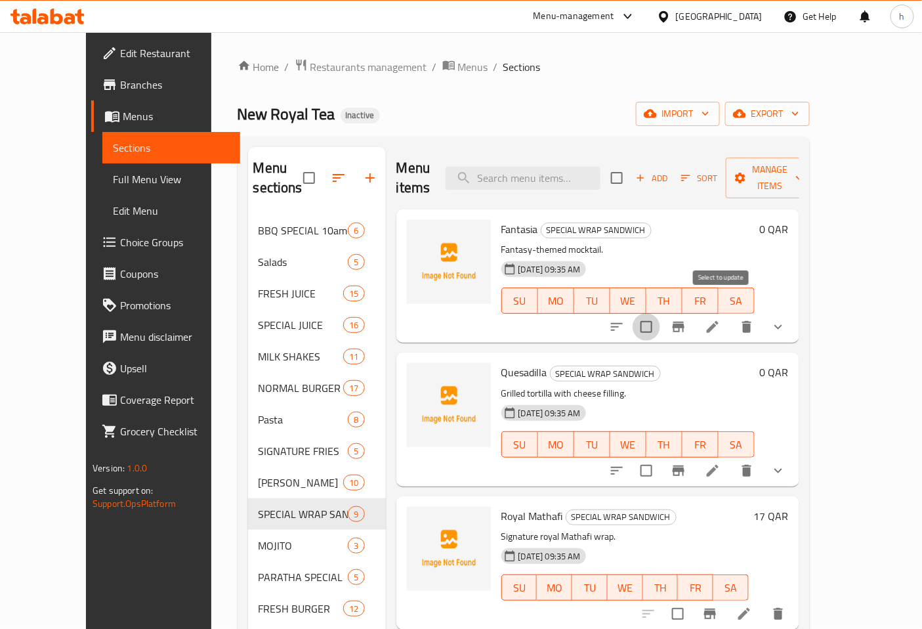
click at [660, 313] on input "checkbox" at bounding box center [646, 327] width 28 height 28
click at [720, 256] on div "20-08-2025 09:35 AM SU MO TU WE TH FR SA" at bounding box center [628, 291] width 264 height 71
click at [803, 165] on span "Manage items" at bounding box center [769, 177] width 67 height 33
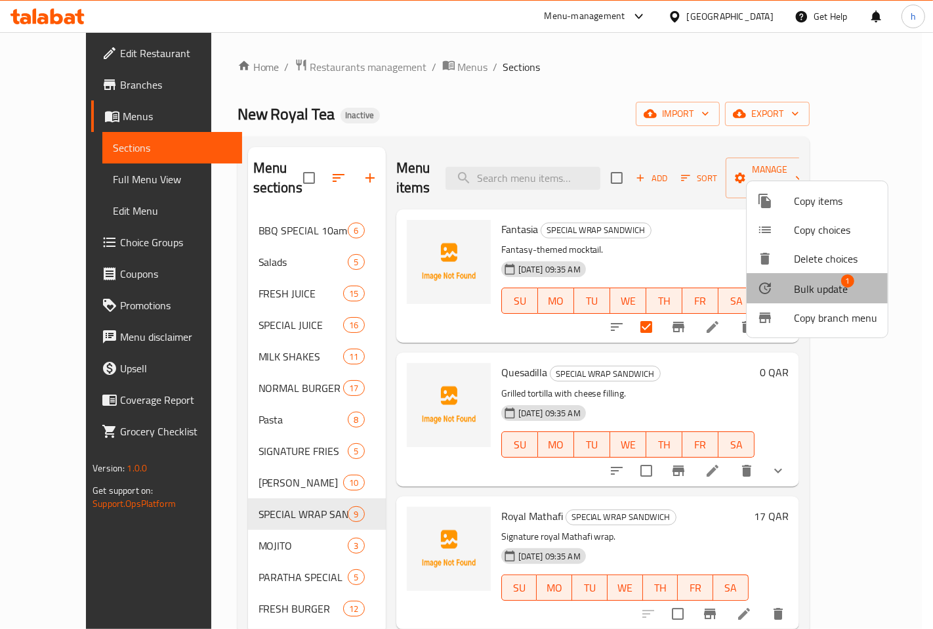
click at [862, 281] on span "Bulk update 1" at bounding box center [835, 287] width 83 height 17
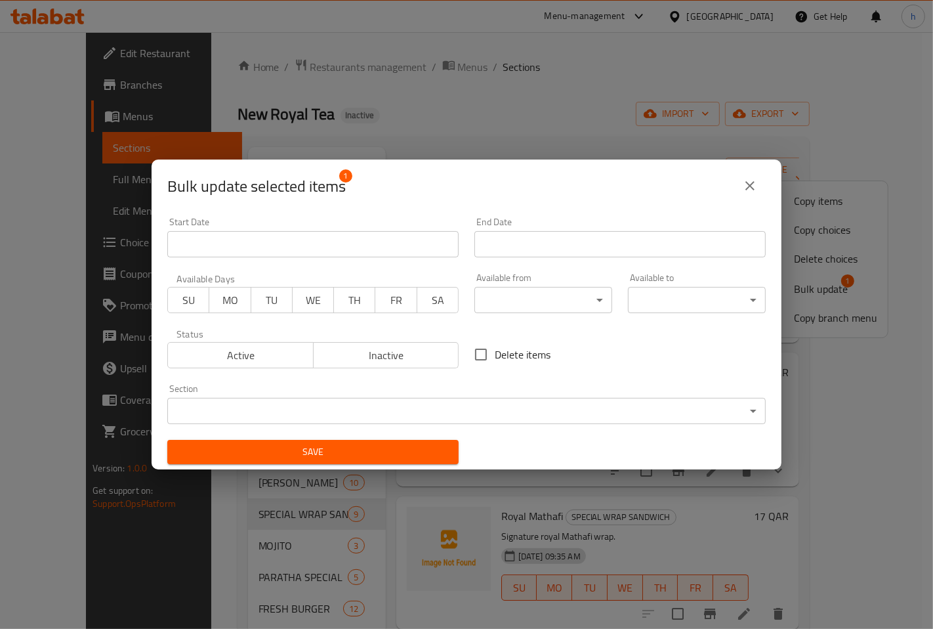
click at [355, 405] on body "​ Menu-management Qatar Get Help h Edit Restaurant Branches Menus Sections Full…" at bounding box center [466, 330] width 933 height 596
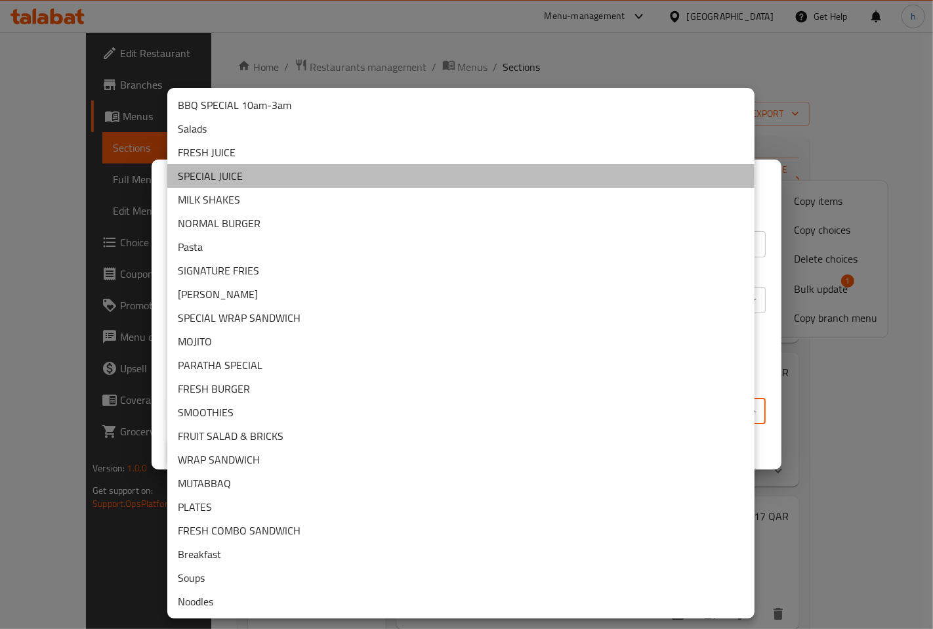
click at [228, 167] on li "SPECIAL JUICE" at bounding box center [460, 176] width 587 height 24
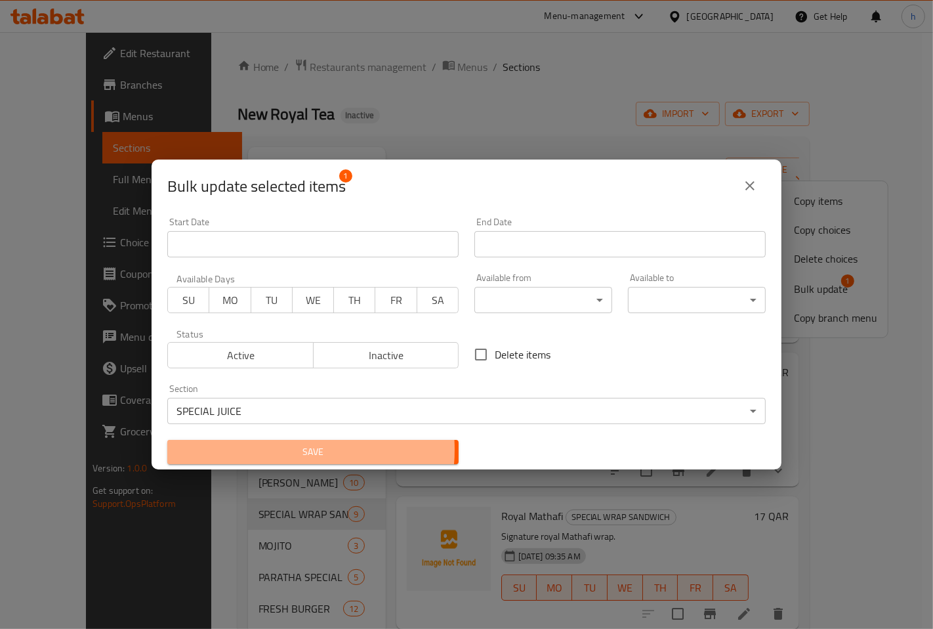
click at [272, 449] on span "Save" at bounding box center [313, 452] width 270 height 16
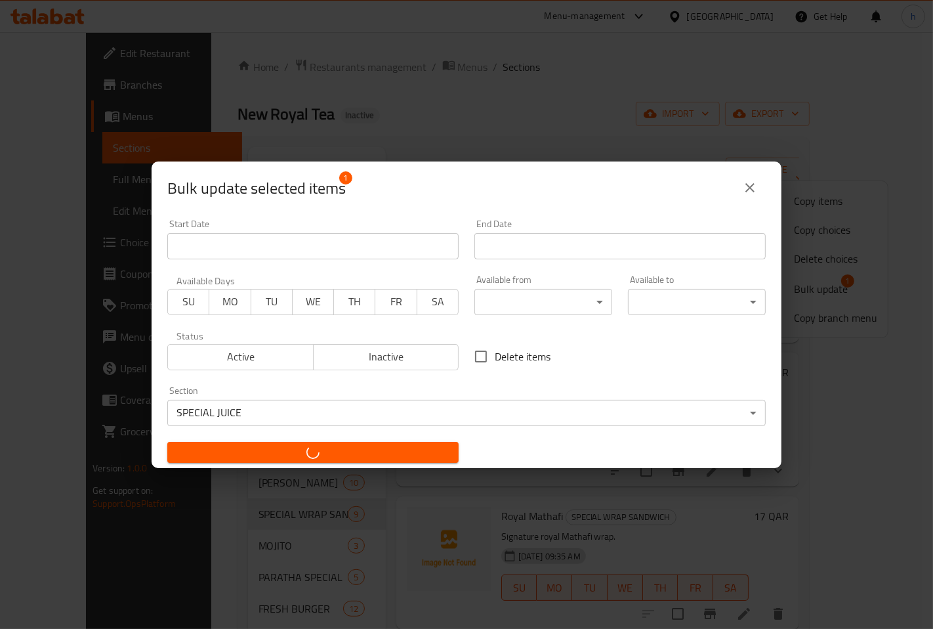
checkbox input "false"
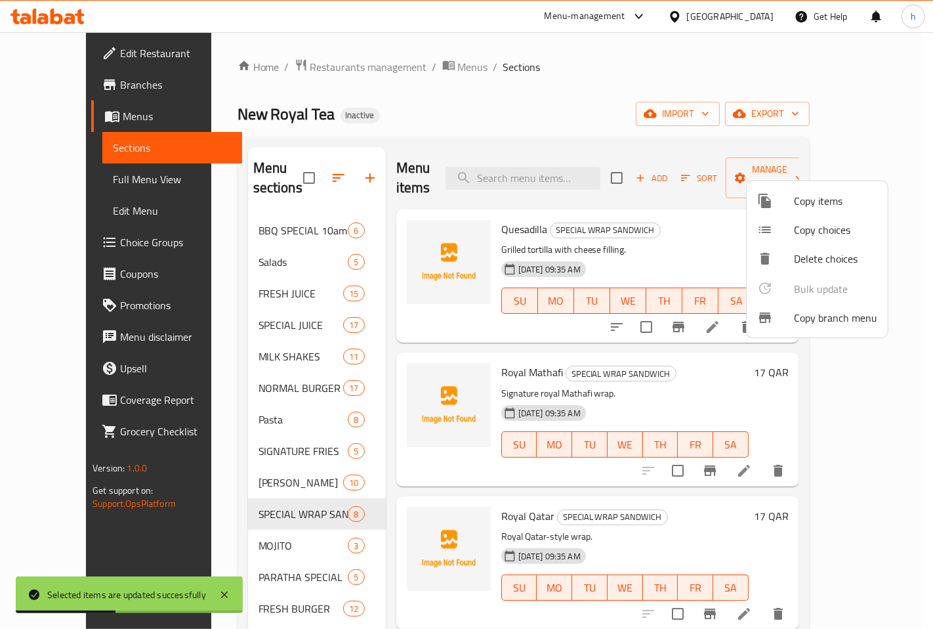
drag, startPoint x: 272, startPoint y: 449, endPoint x: 600, endPoint y: 100, distance: 479.0
click at [600, 100] on div at bounding box center [466, 314] width 933 height 629
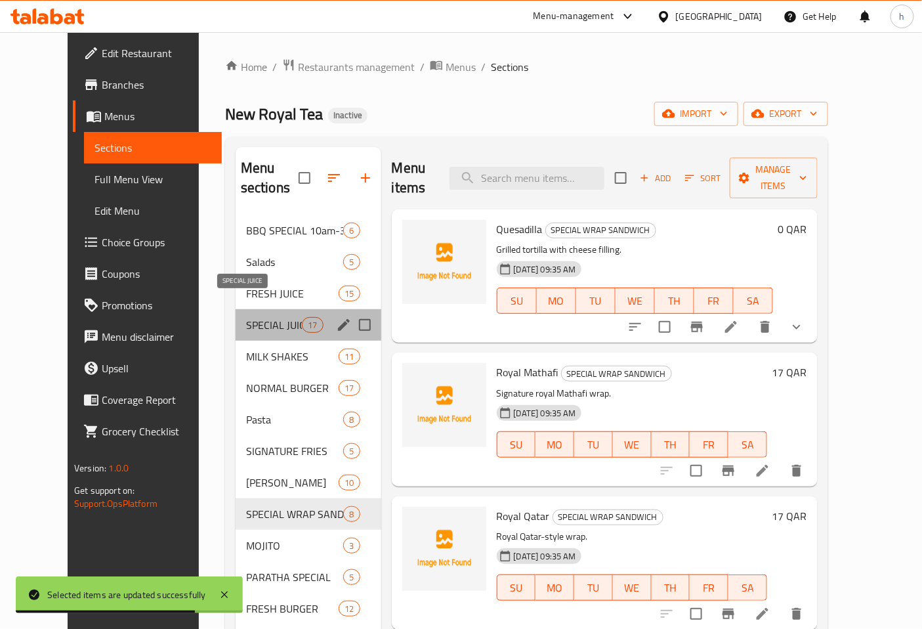
click at [251, 317] on span "SPECIAL JUICE" at bounding box center [274, 325] width 56 height 16
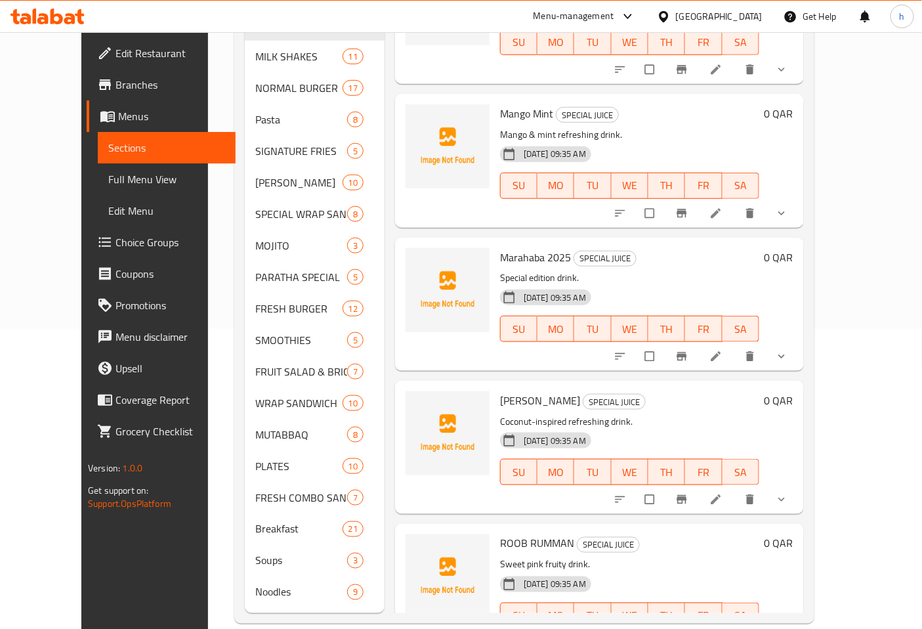
scroll to position [921, 0]
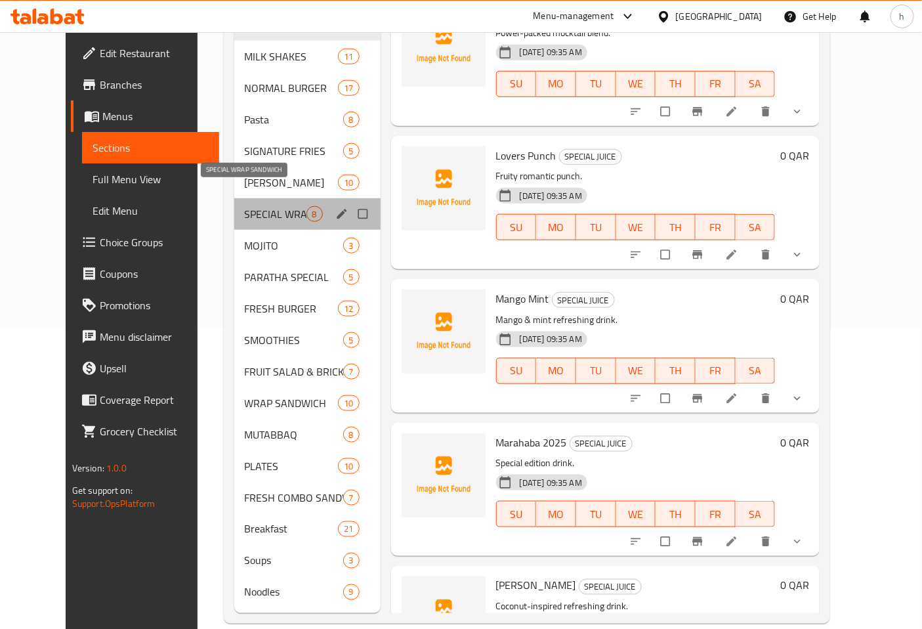
click at [245, 206] on span "SPECIAL WRAP SANDWICH" at bounding box center [276, 214] width 62 height 16
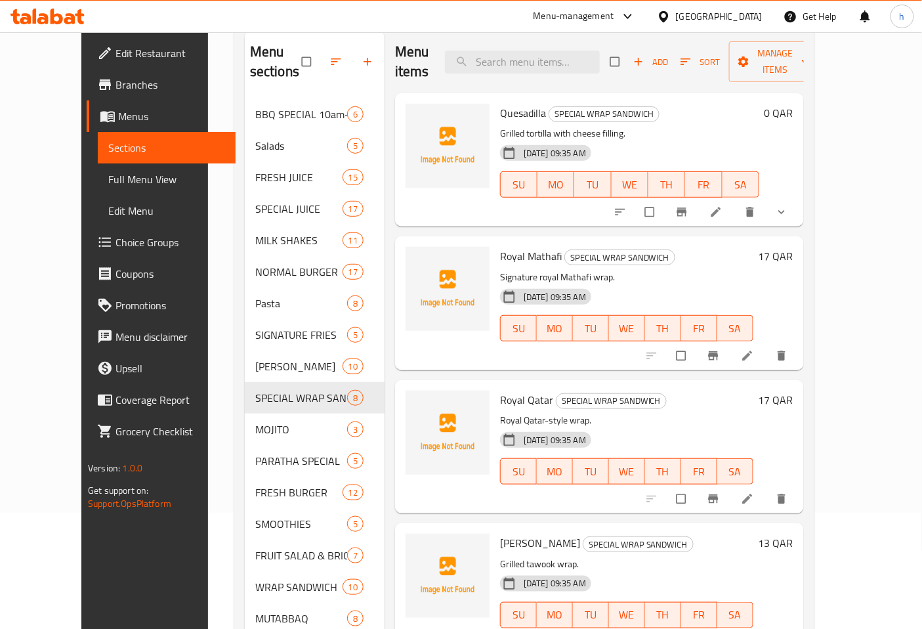
scroll to position [81, 0]
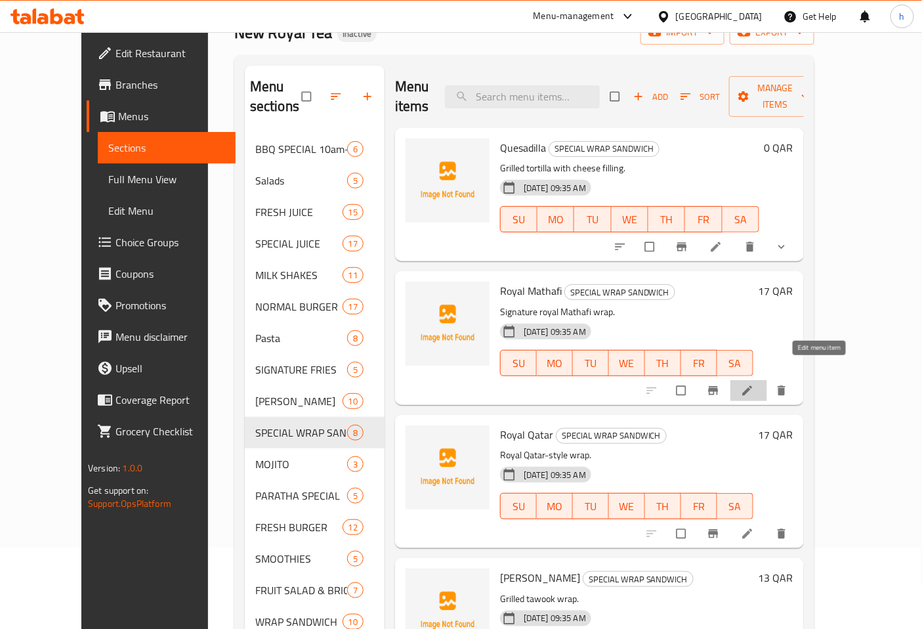
click at [752, 385] on icon at bounding box center [747, 390] width 10 height 10
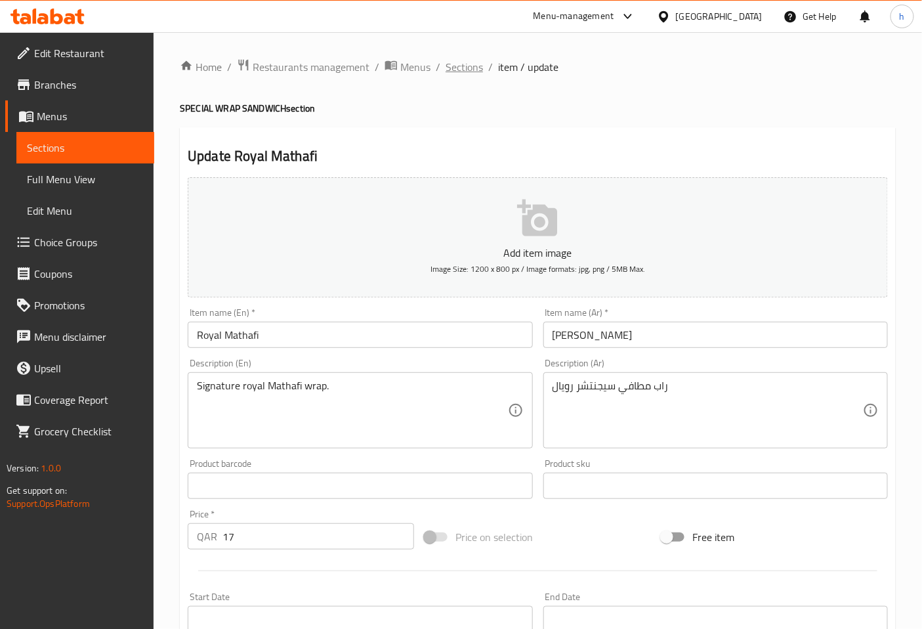
click at [469, 66] on span "Sections" at bounding box center [463, 67] width 37 height 16
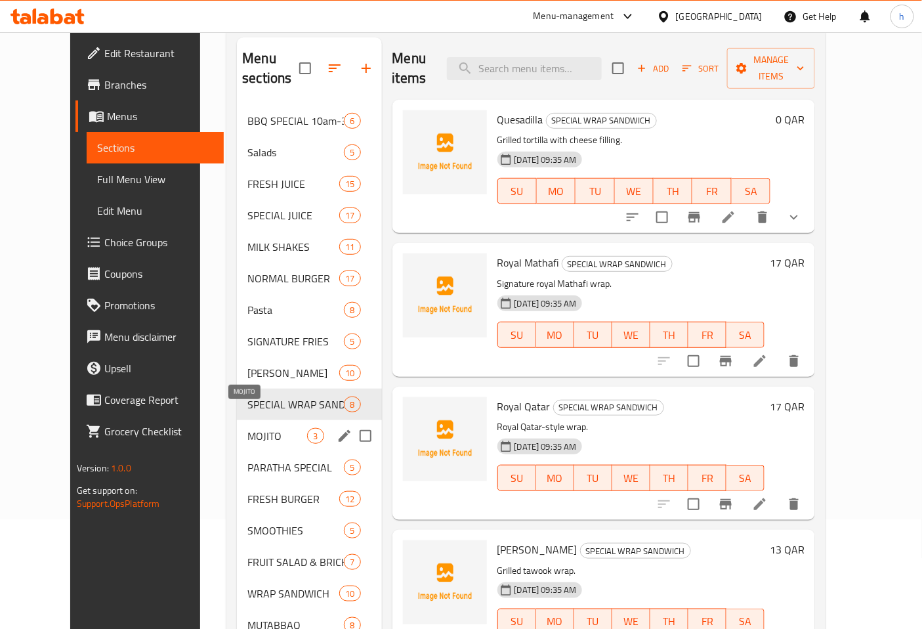
scroll to position [146, 0]
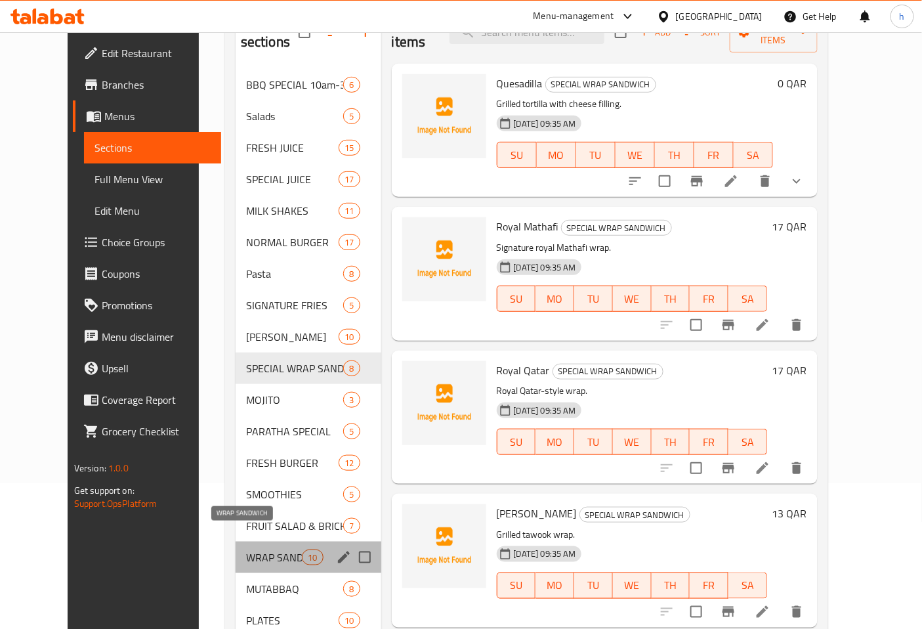
click at [258, 549] on span "WRAP SANDWICH" at bounding box center [274, 557] width 56 height 16
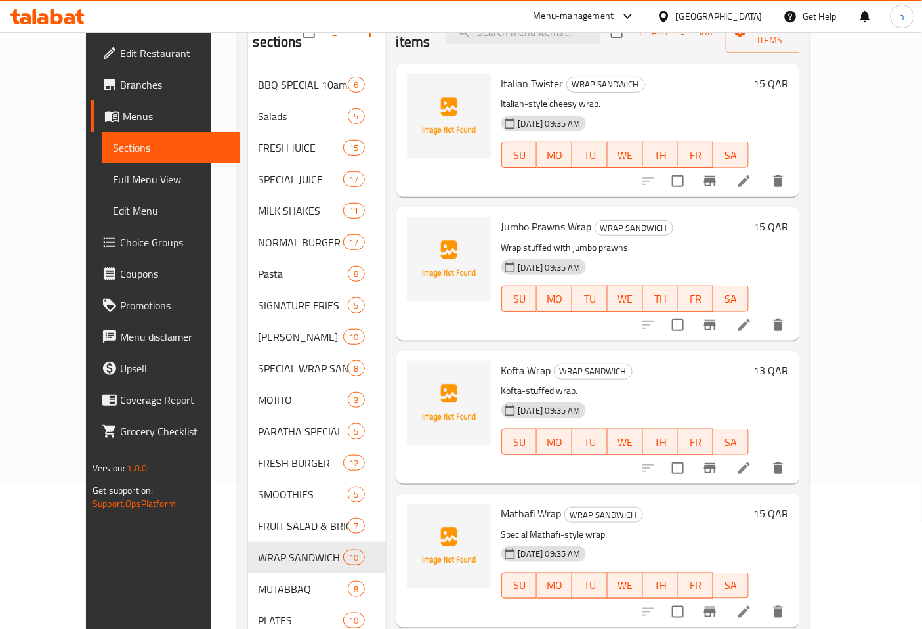
scroll to position [73, 0]
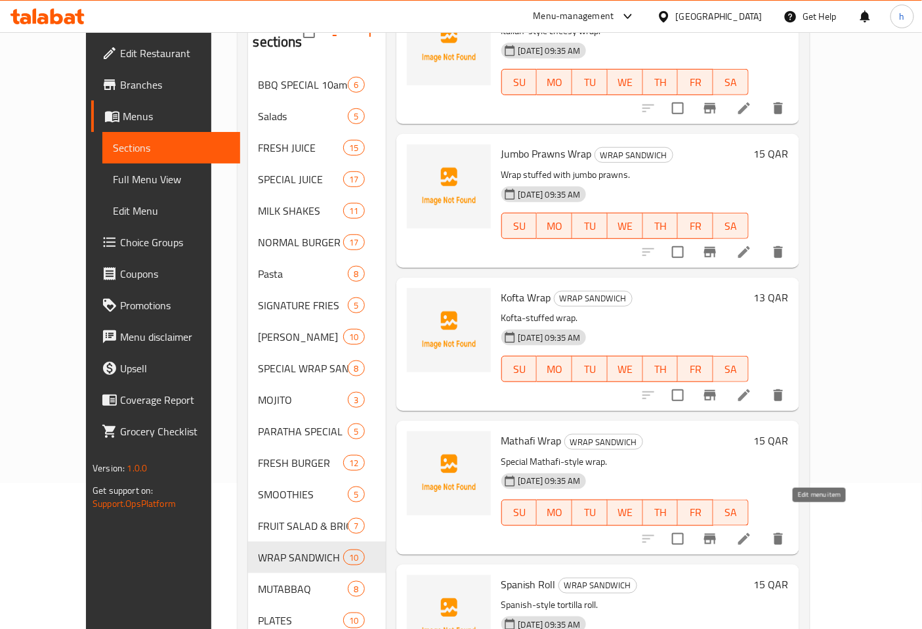
click at [752, 531] on icon at bounding box center [744, 539] width 16 height 16
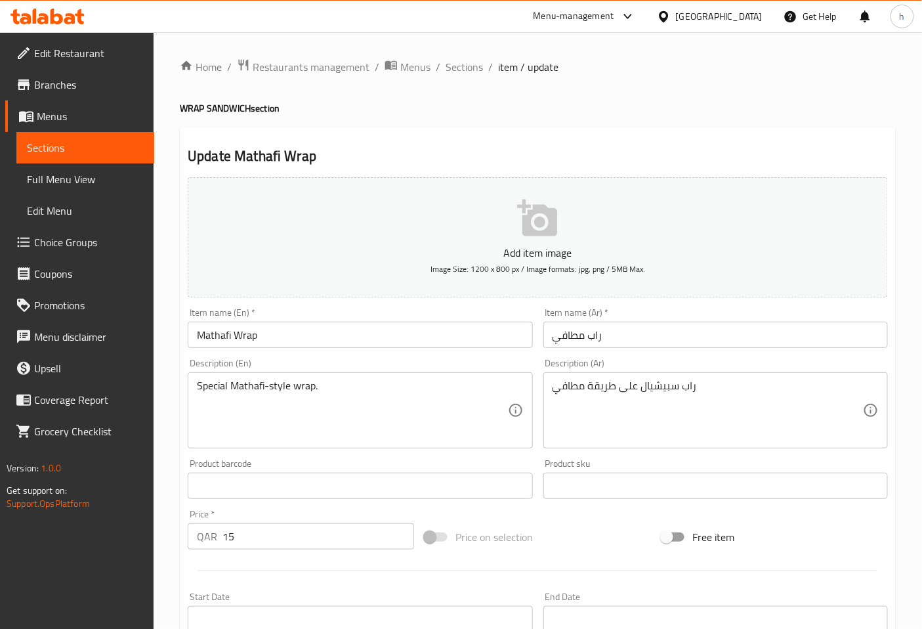
click at [253, 341] on input "Mathafi Wrap" at bounding box center [360, 334] width 344 height 26
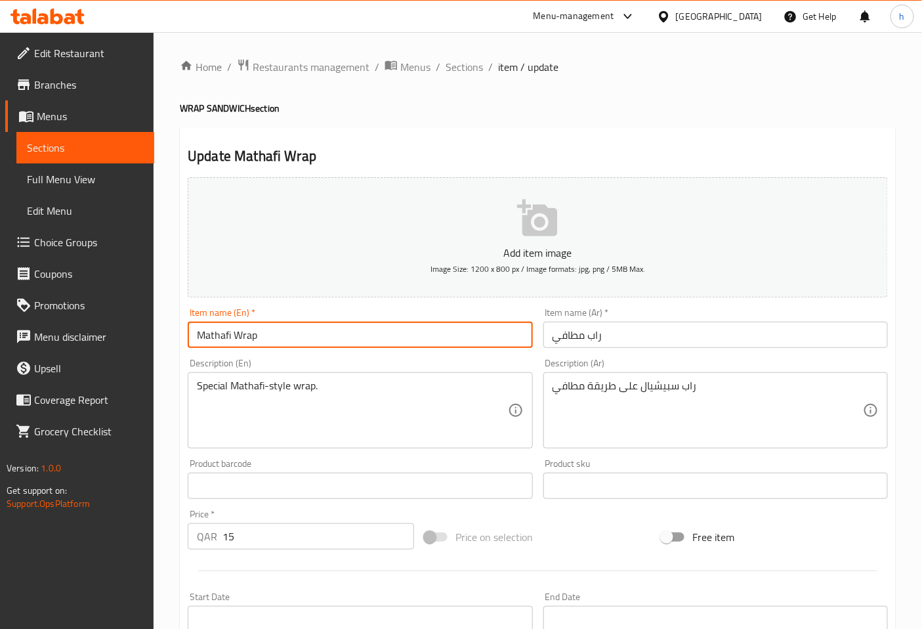
click at [253, 341] on input "Mathafi Wrap" at bounding box center [360, 334] width 344 height 26
click at [243, 335] on input "Mathafi Wrap" at bounding box center [360, 334] width 344 height 26
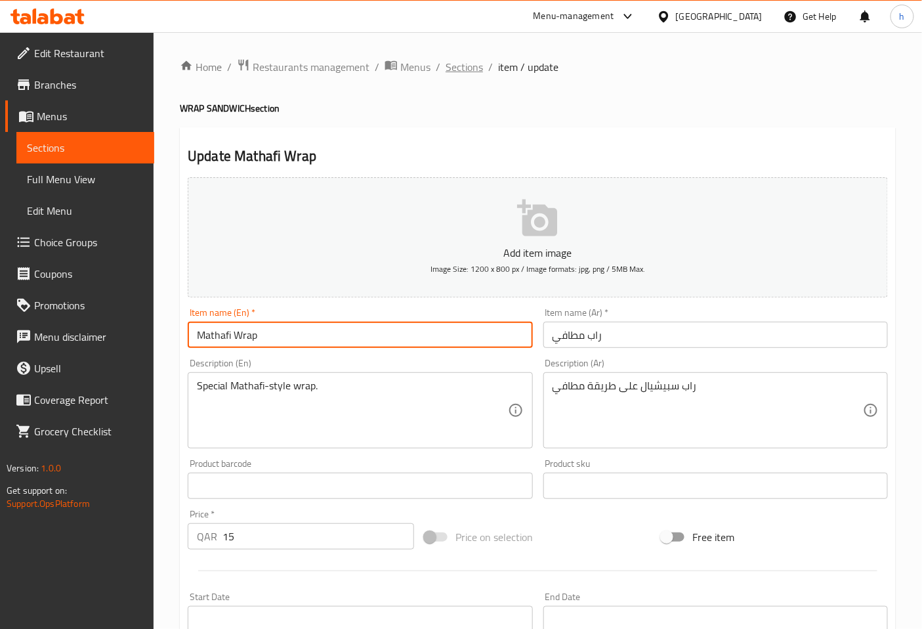
click at [461, 70] on span "Sections" at bounding box center [463, 67] width 37 height 16
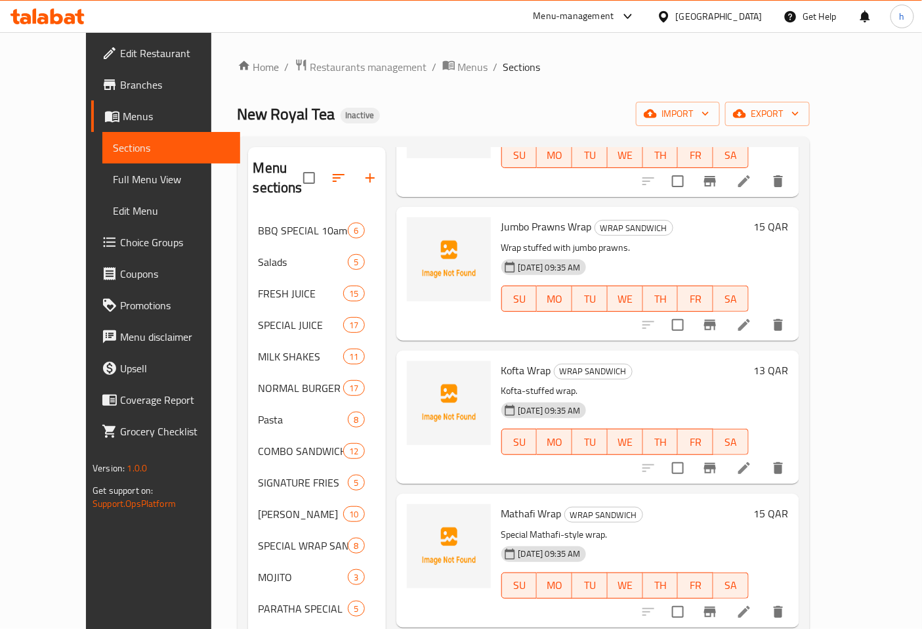
scroll to position [218, 0]
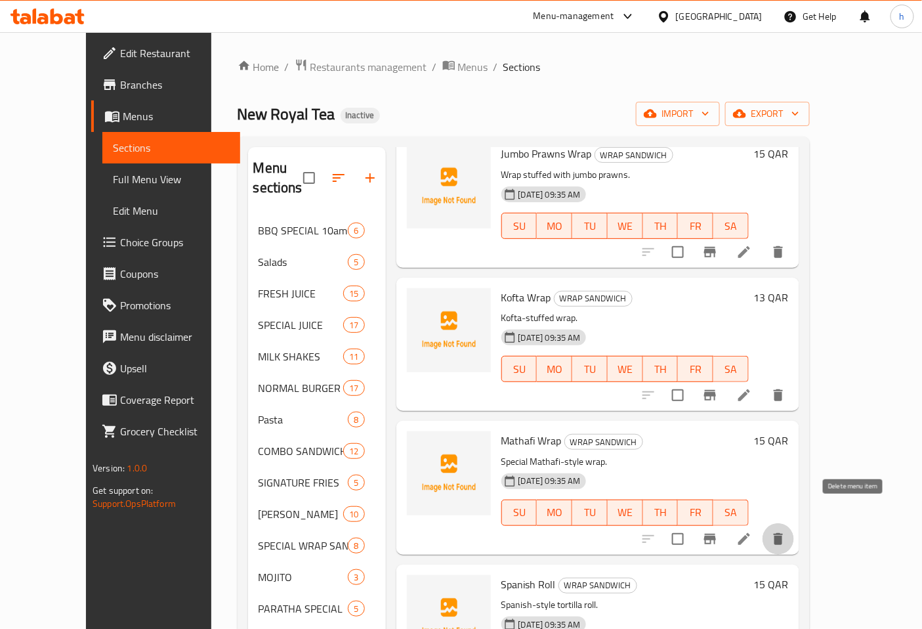
click at [786, 531] on icon "delete" at bounding box center [778, 539] width 16 height 16
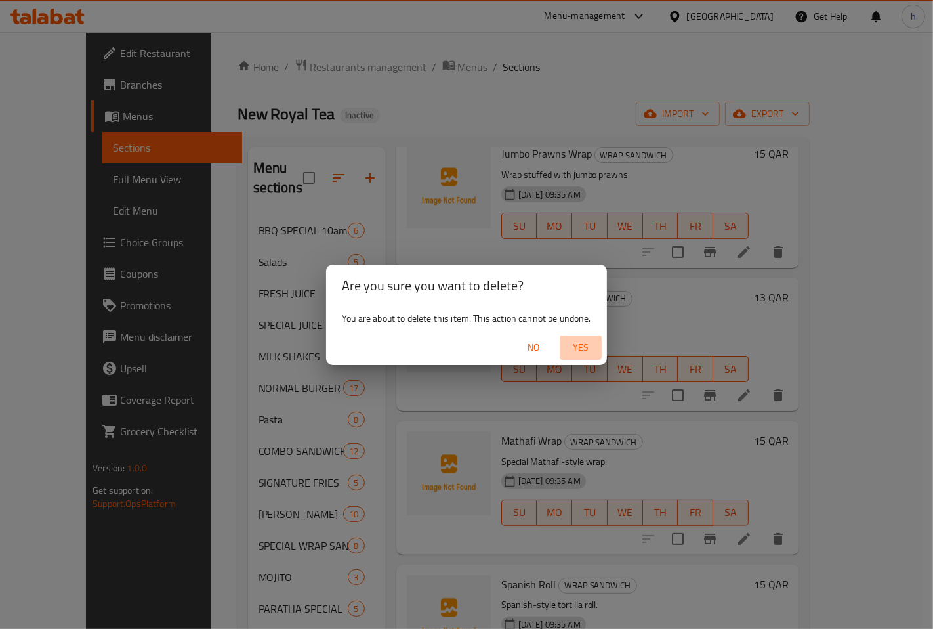
click at [587, 354] on span "Yes" at bounding box center [580, 347] width 31 height 16
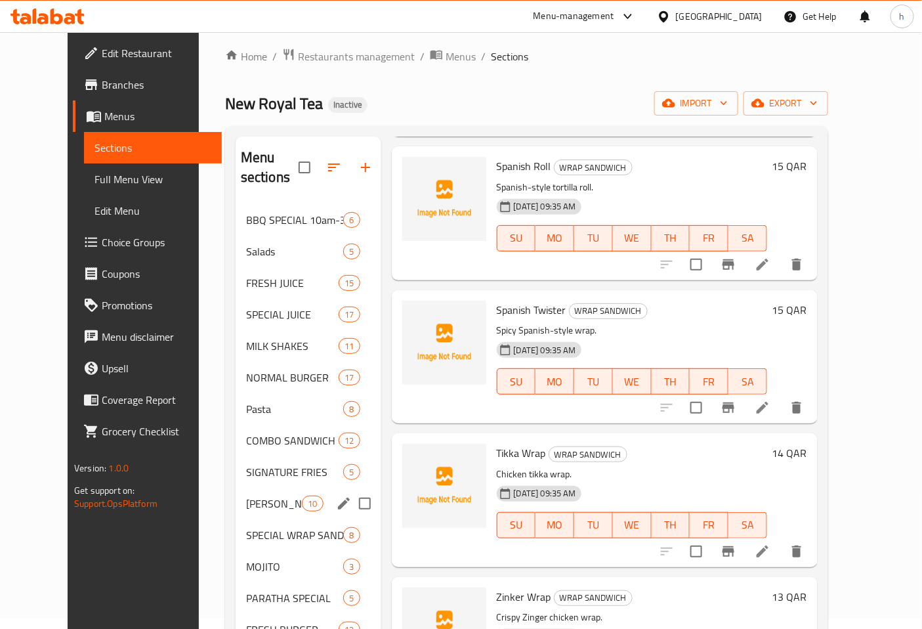
scroll to position [0, 0]
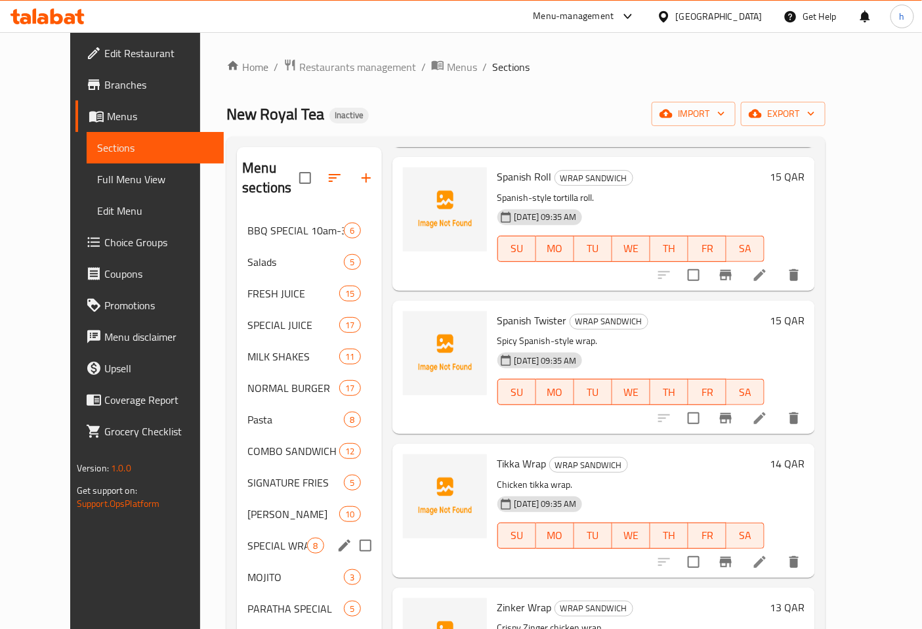
click at [247, 537] on span "SPECIAL WRAP SANDWICH" at bounding box center [277, 545] width 60 height 16
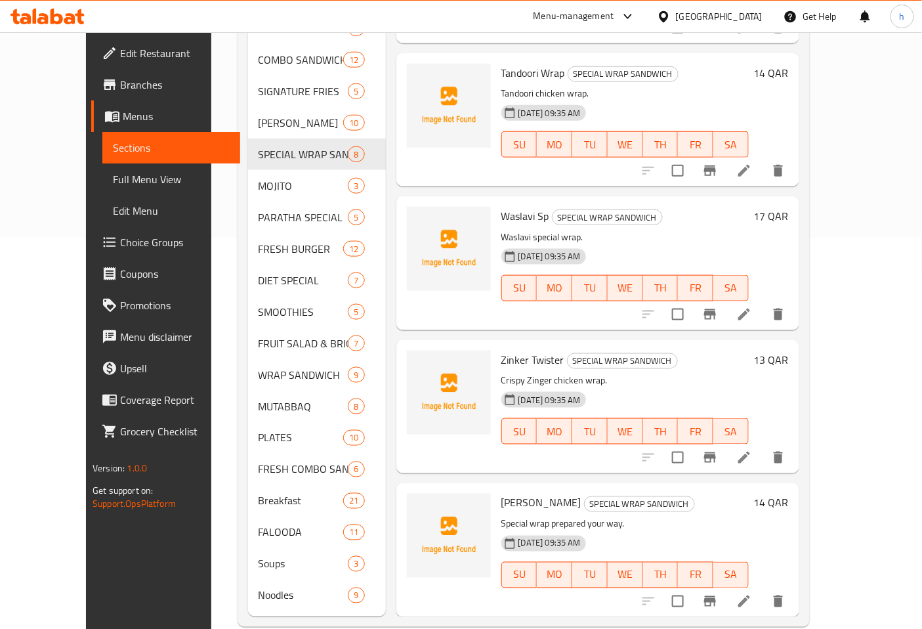
scroll to position [394, 0]
